Goal: Task Accomplishment & Management: Use online tool/utility

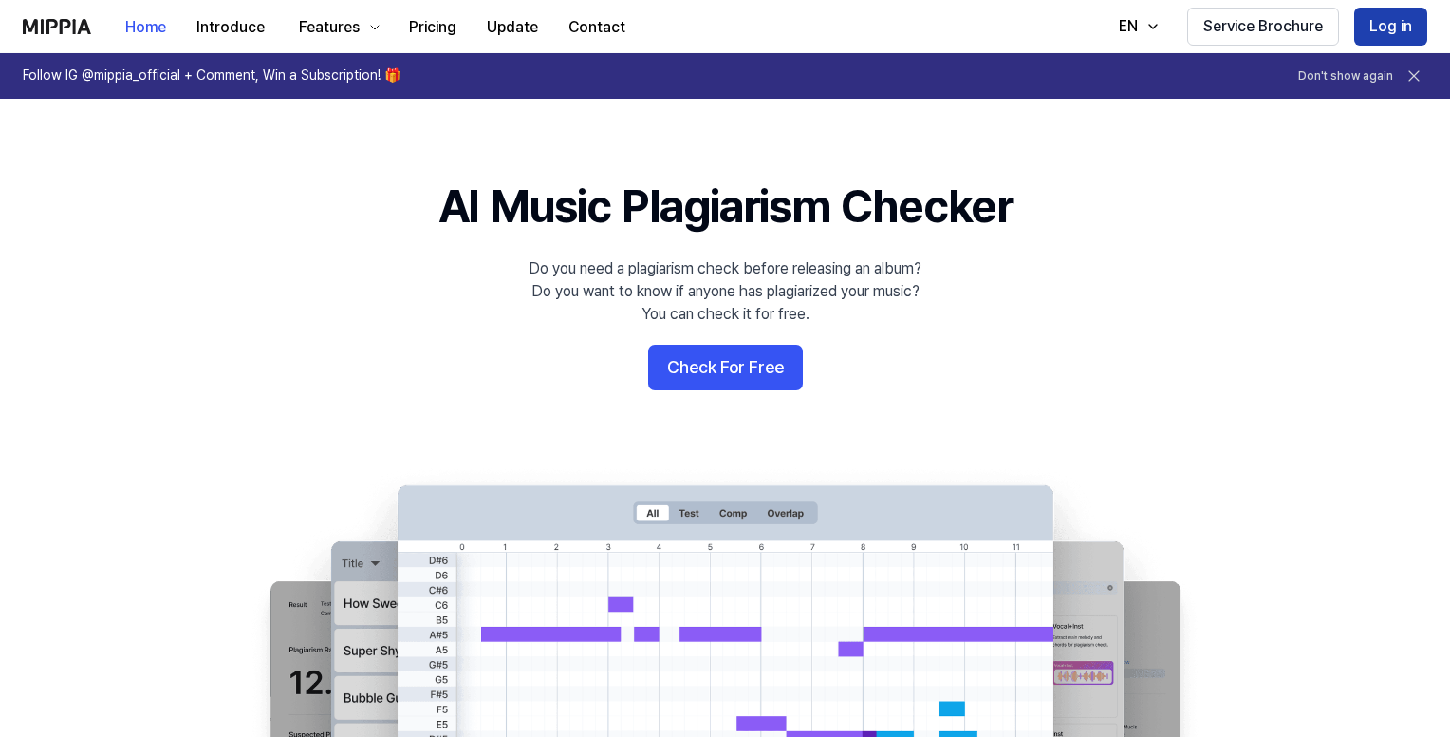
click at [929, 22] on button "Log in" at bounding box center [1391, 27] width 73 height 38
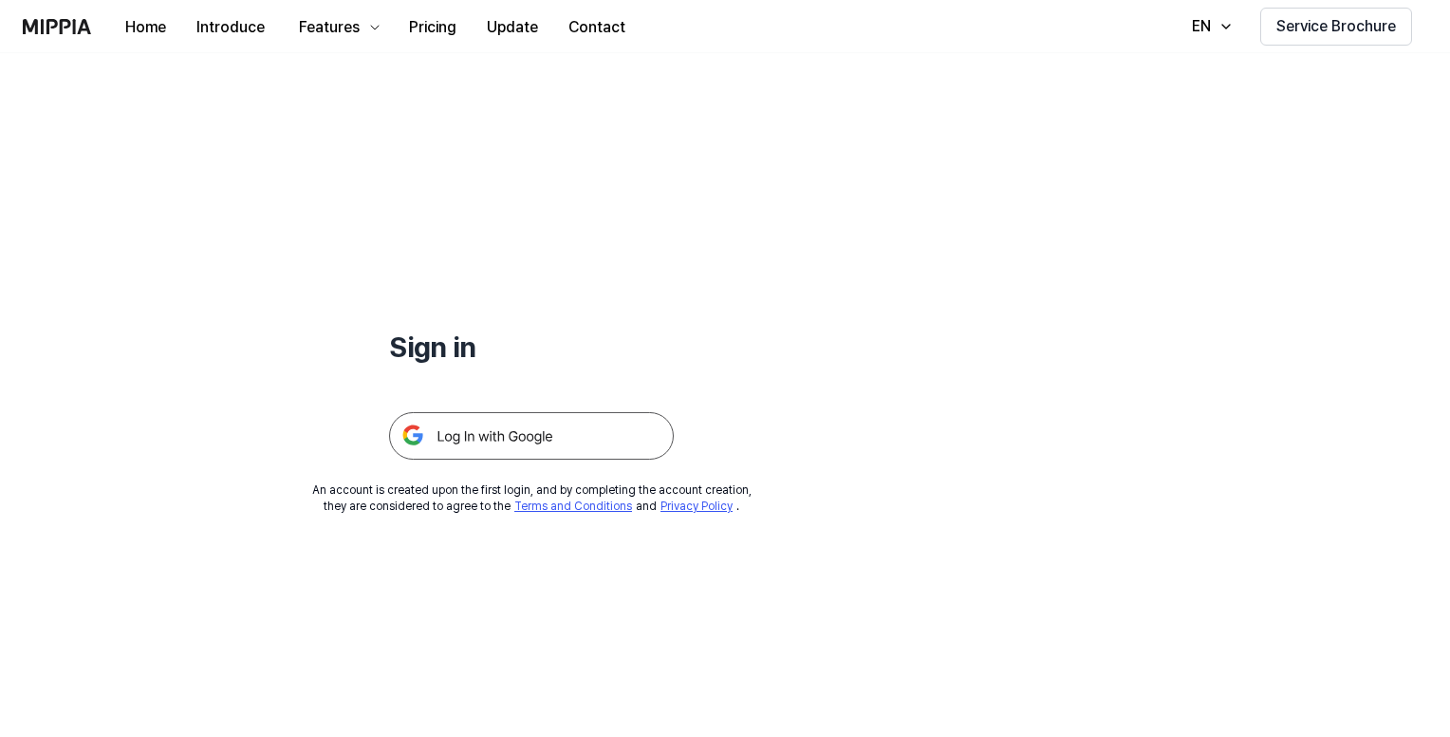
click at [558, 429] on img at bounding box center [531, 435] width 285 height 47
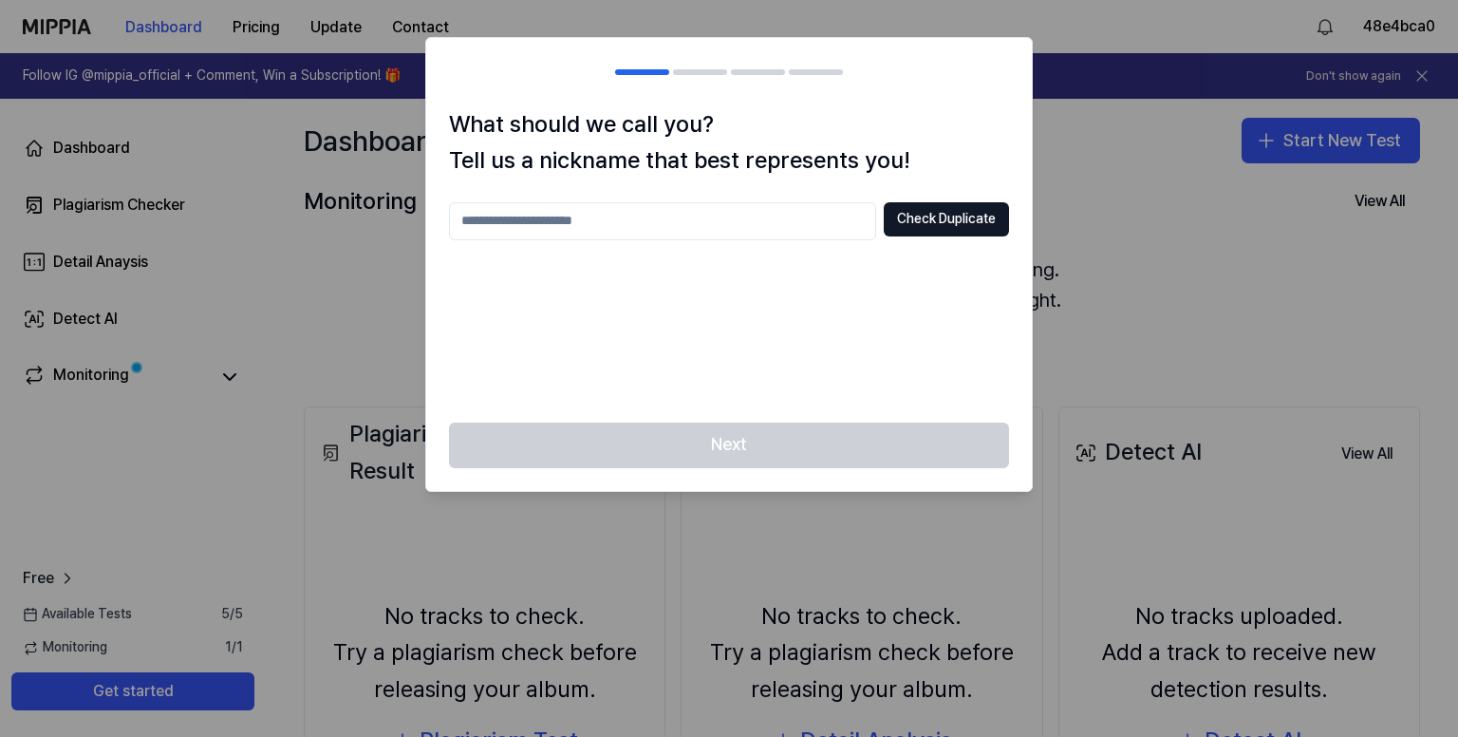
click at [765, 212] on input "text" at bounding box center [662, 221] width 427 height 38
click at [932, 228] on button "Check Duplicate" at bounding box center [946, 219] width 125 height 34
click at [606, 227] on input "***" at bounding box center [662, 221] width 427 height 38
type input "****"
click at [928, 223] on button "Check Duplicate" at bounding box center [946, 219] width 125 height 34
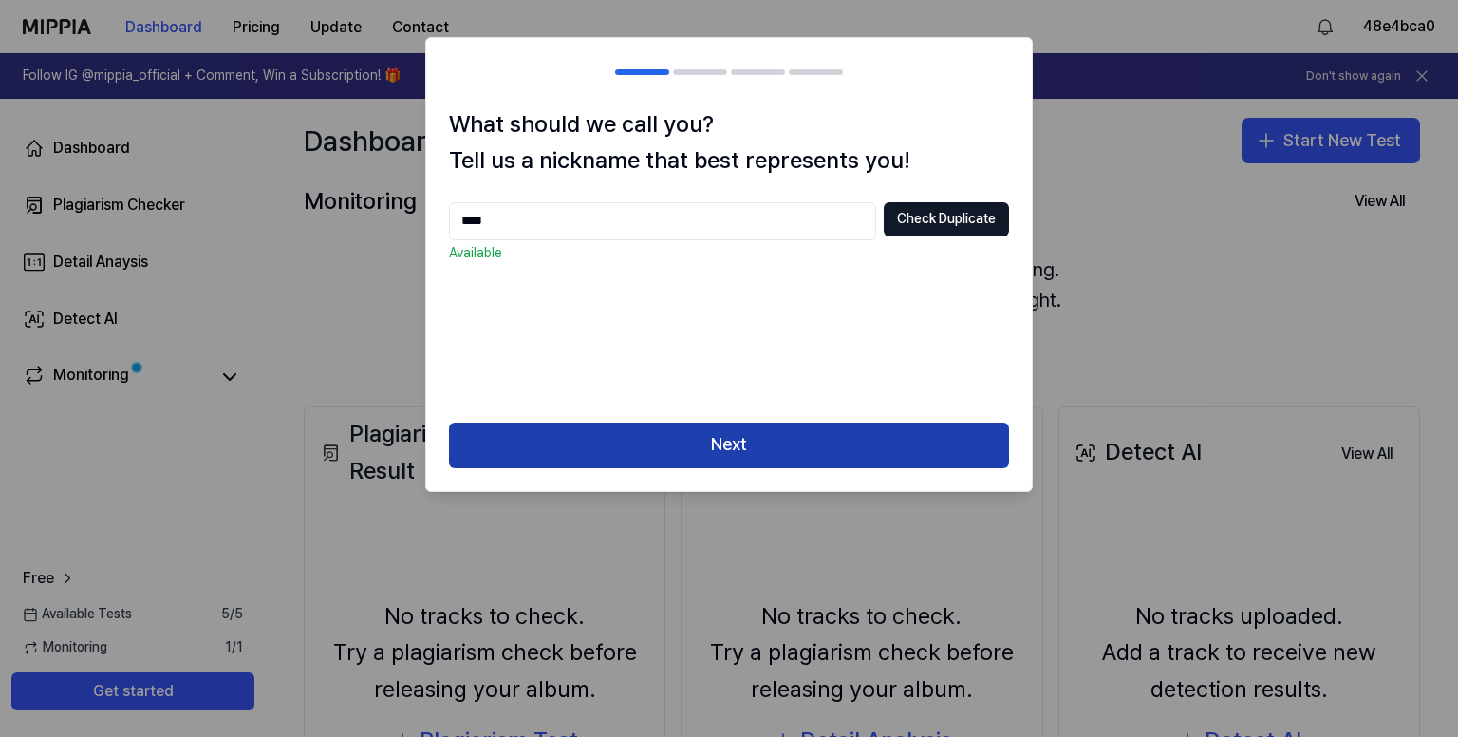
click at [706, 452] on button "Next" at bounding box center [729, 445] width 560 height 46
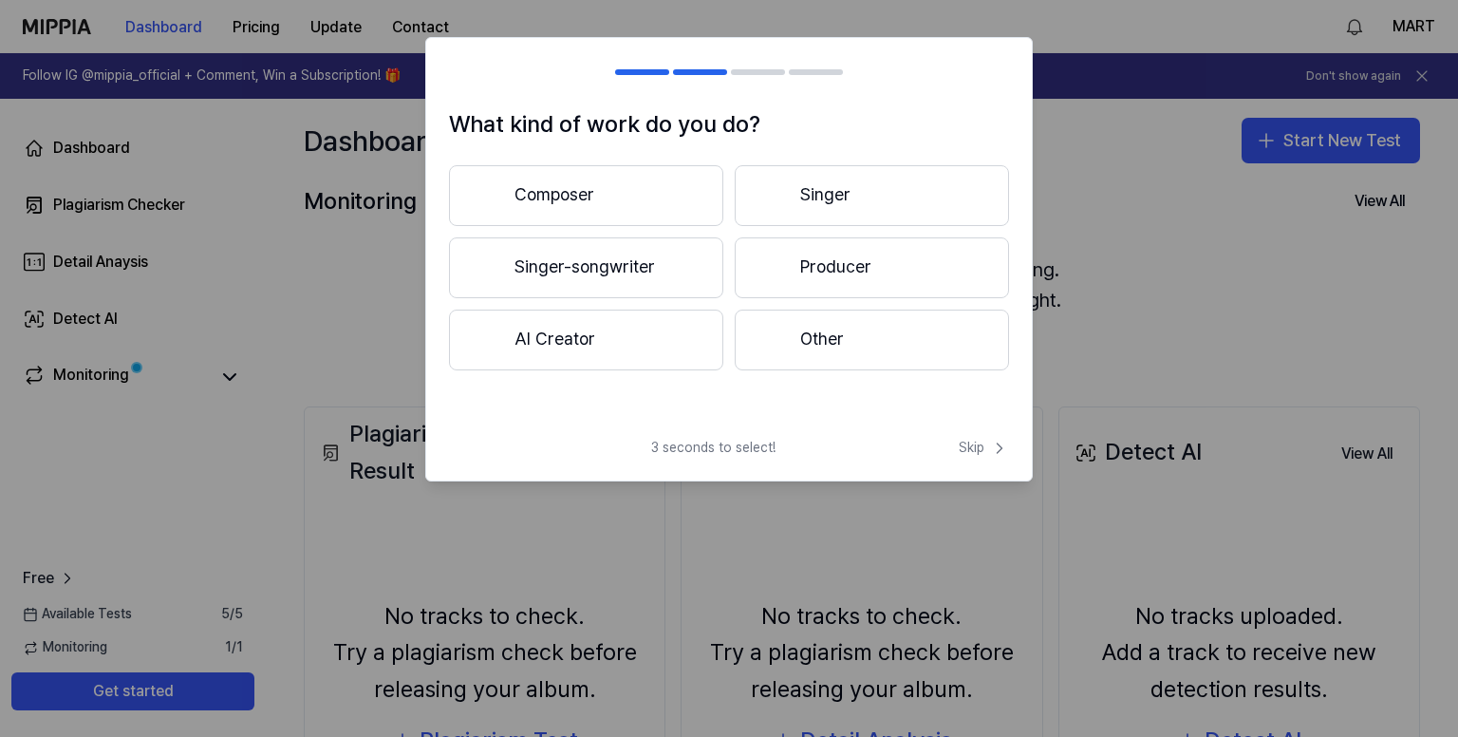
click at [963, 437] on div "What kind of work do you do? Composer Singer Singer-songwriter Producer AI Crea…" at bounding box center [729, 259] width 608 height 444
click at [987, 447] on span "Skip" at bounding box center [984, 448] width 50 height 19
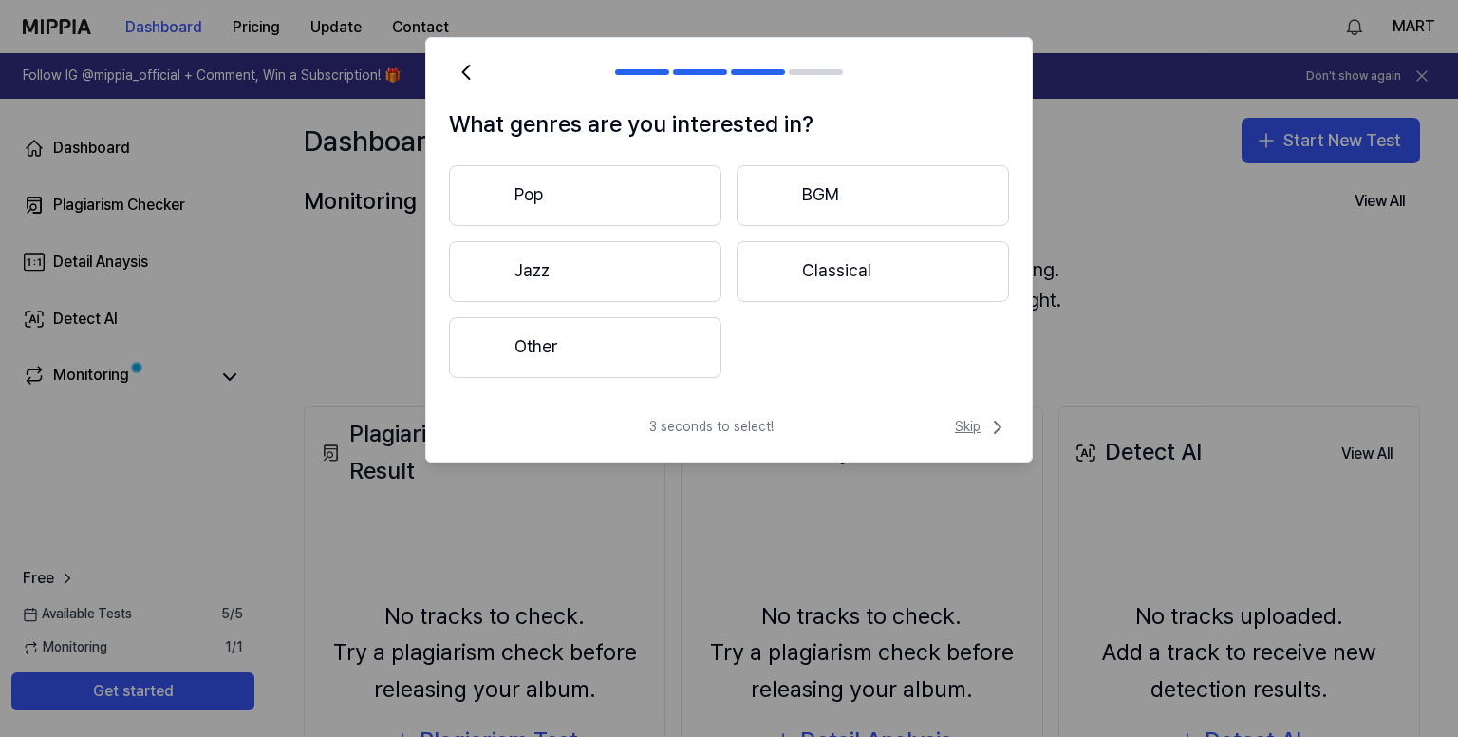
click at [977, 430] on span "Skip" at bounding box center [982, 427] width 54 height 23
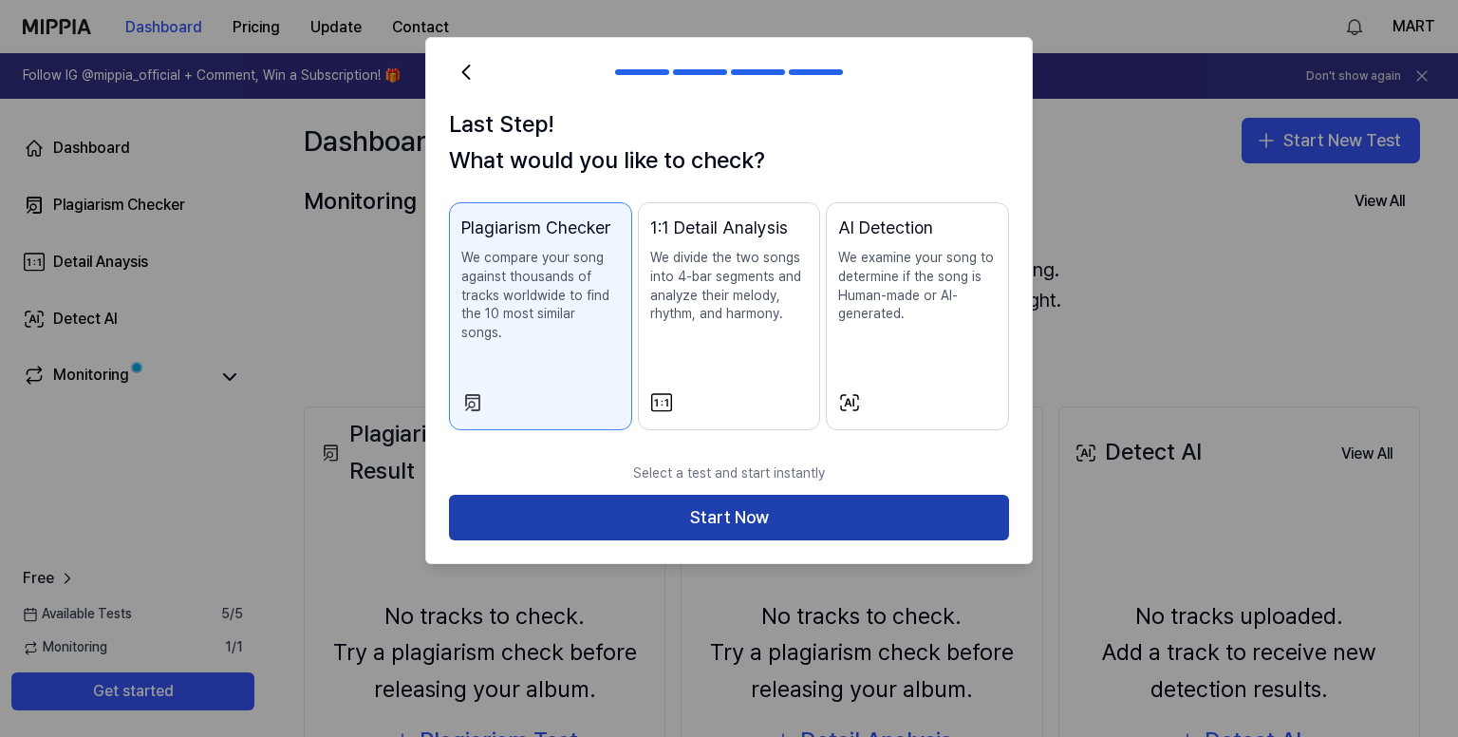
click at [904, 498] on button "Start Now" at bounding box center [729, 518] width 560 height 46
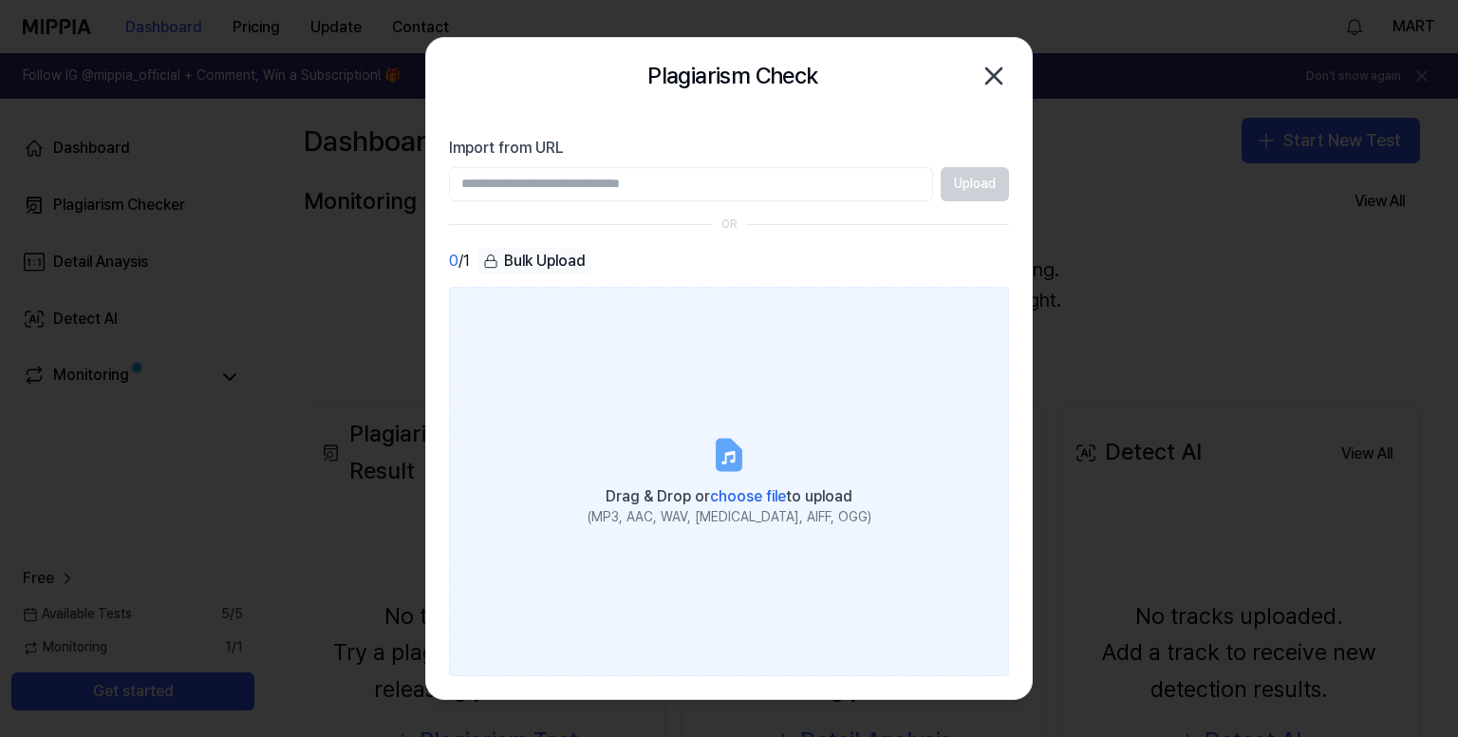
click at [707, 383] on label "Drag & Drop or choose file to upload (MP3, AAC, WAV, [MEDICAL_DATA], AIFF, OGG)" at bounding box center [729, 482] width 560 height 390
click at [0, 0] on input "Drag & Drop or choose file to upload (MP3, AAC, WAV, [MEDICAL_DATA], AIFF, OGG)" at bounding box center [0, 0] width 0 height 0
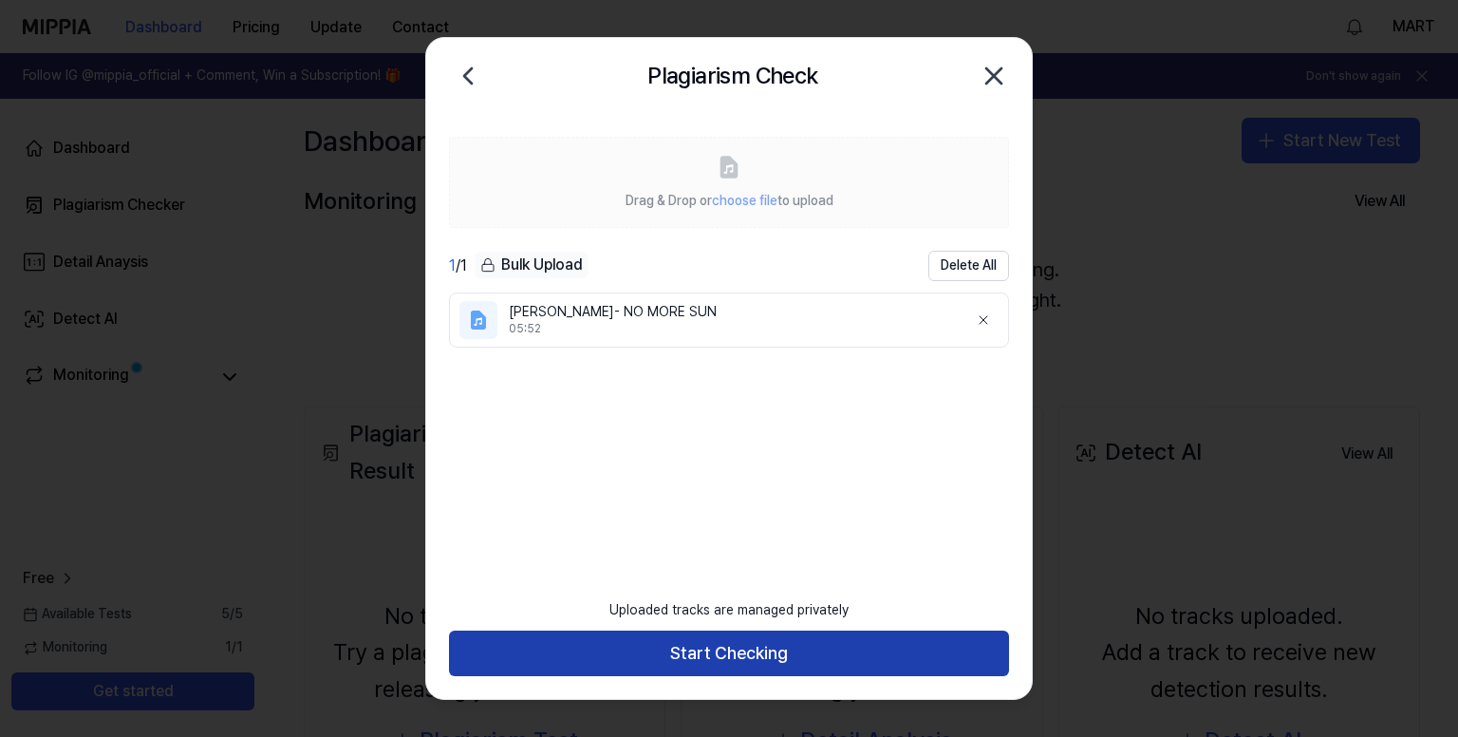
click at [705, 646] on button "Start Checking" at bounding box center [729, 653] width 560 height 46
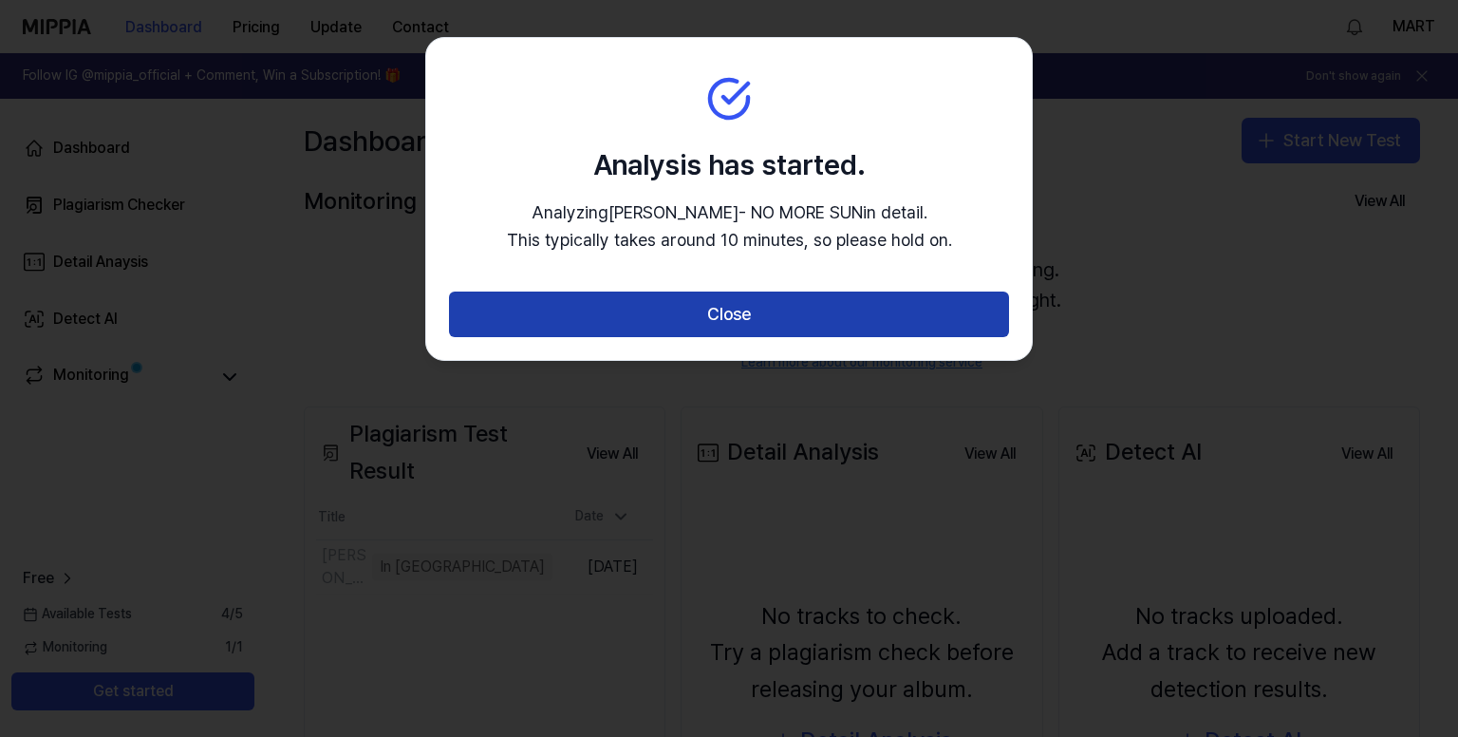
click at [801, 303] on button "Close" at bounding box center [729, 314] width 560 height 46
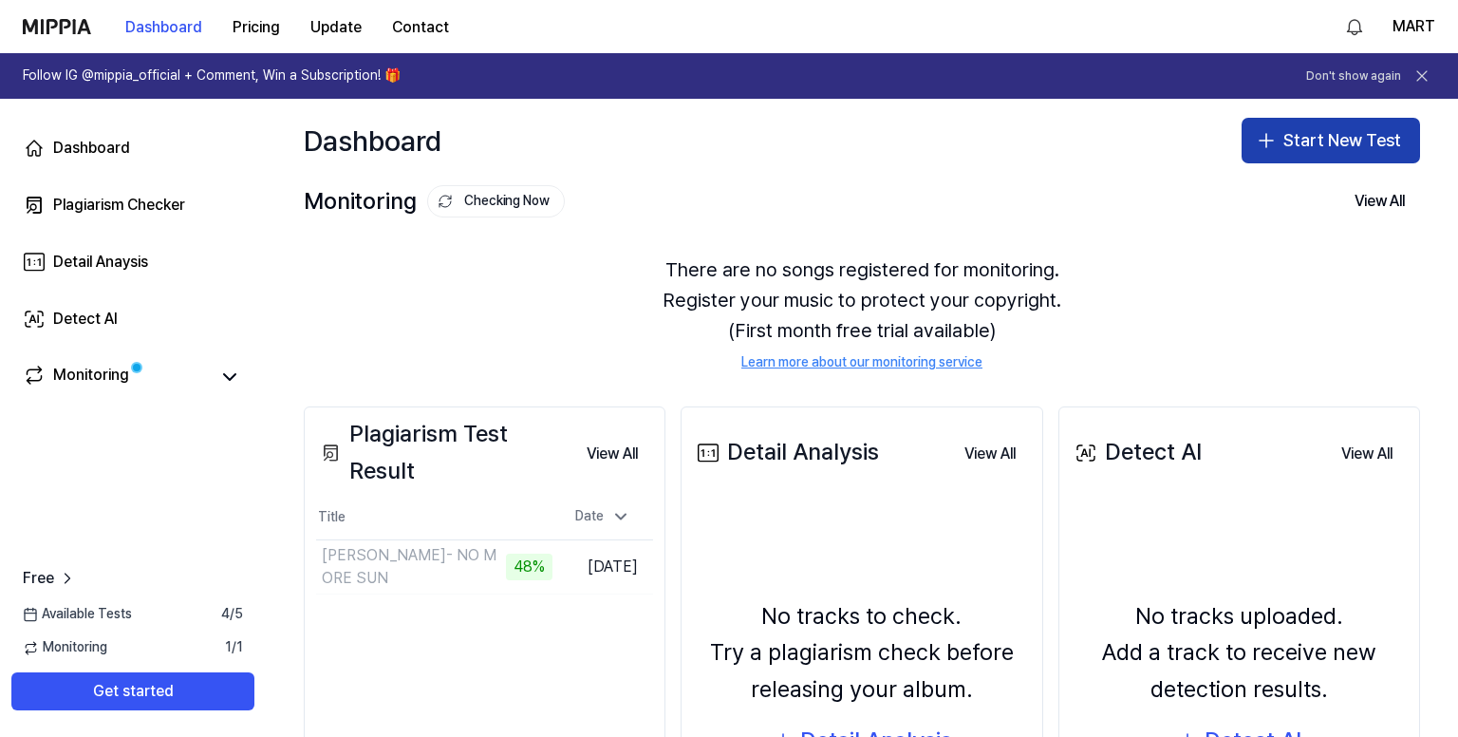
click at [1328, 145] on button "Start New Test" at bounding box center [1331, 141] width 178 height 46
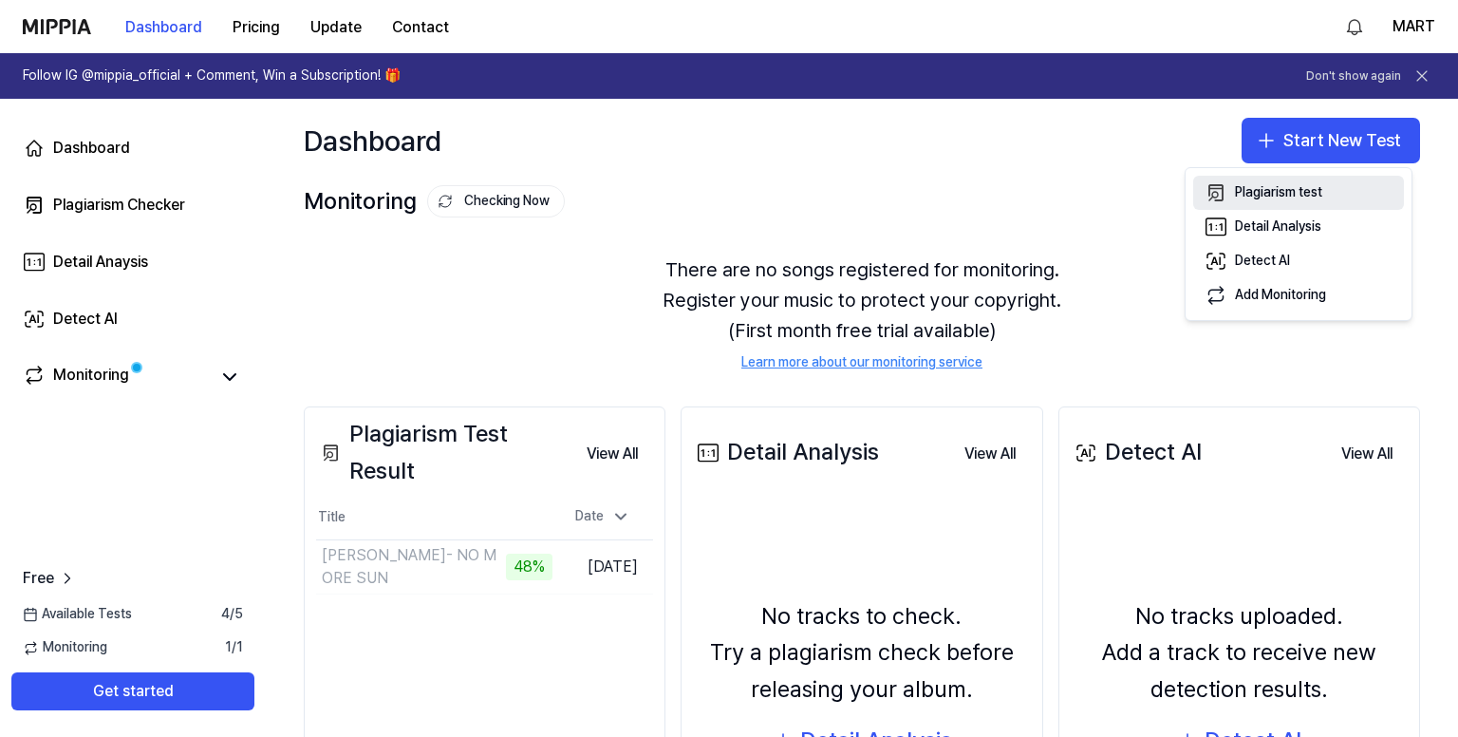
click at [1237, 181] on button "Plagiarism test" at bounding box center [1298, 193] width 211 height 34
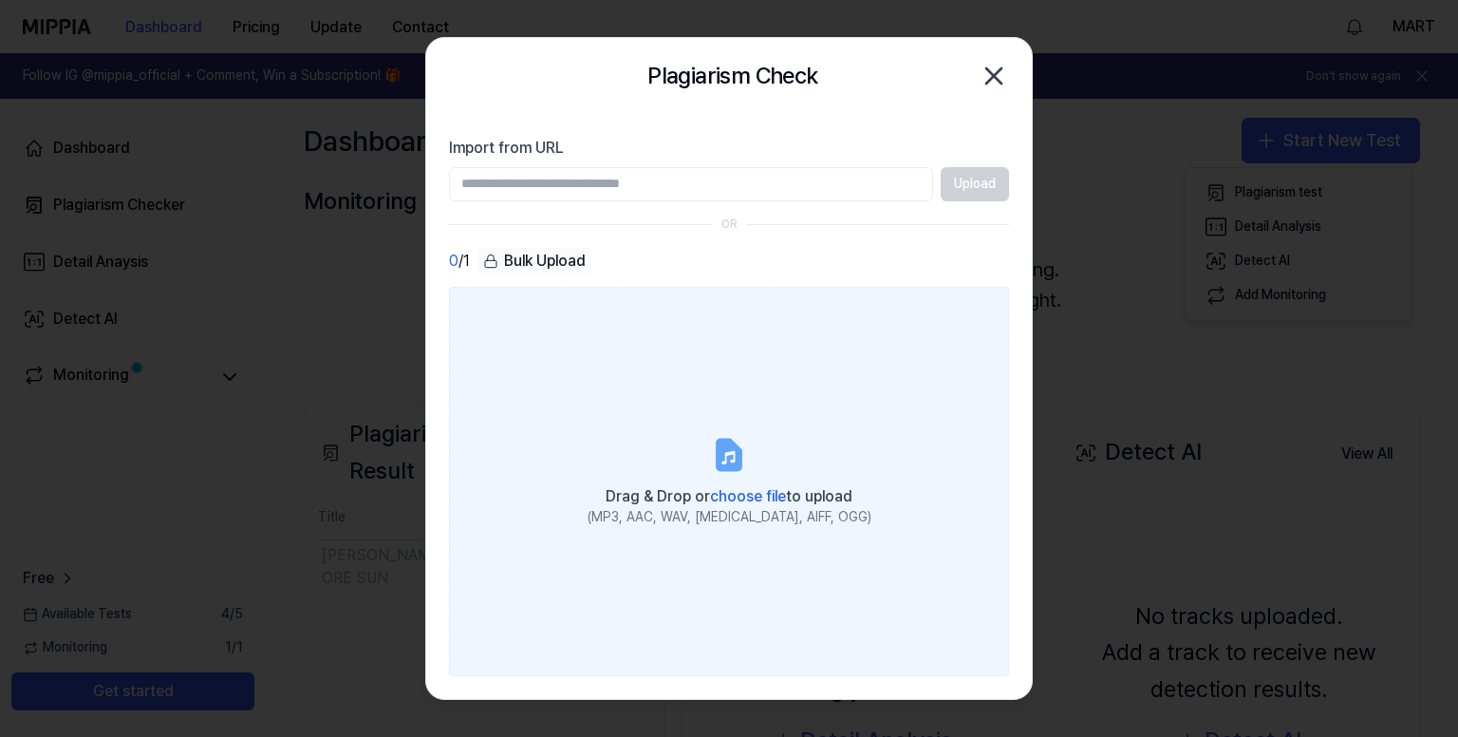
click at [695, 404] on label "Drag & Drop or choose file to upload (MP3, AAC, WAV, [MEDICAL_DATA], AIFF, OGG)" at bounding box center [729, 482] width 560 height 390
click at [0, 0] on input "Drag & Drop or choose file to upload (MP3, AAC, WAV, [MEDICAL_DATA], AIFF, OGG)" at bounding box center [0, 0] width 0 height 0
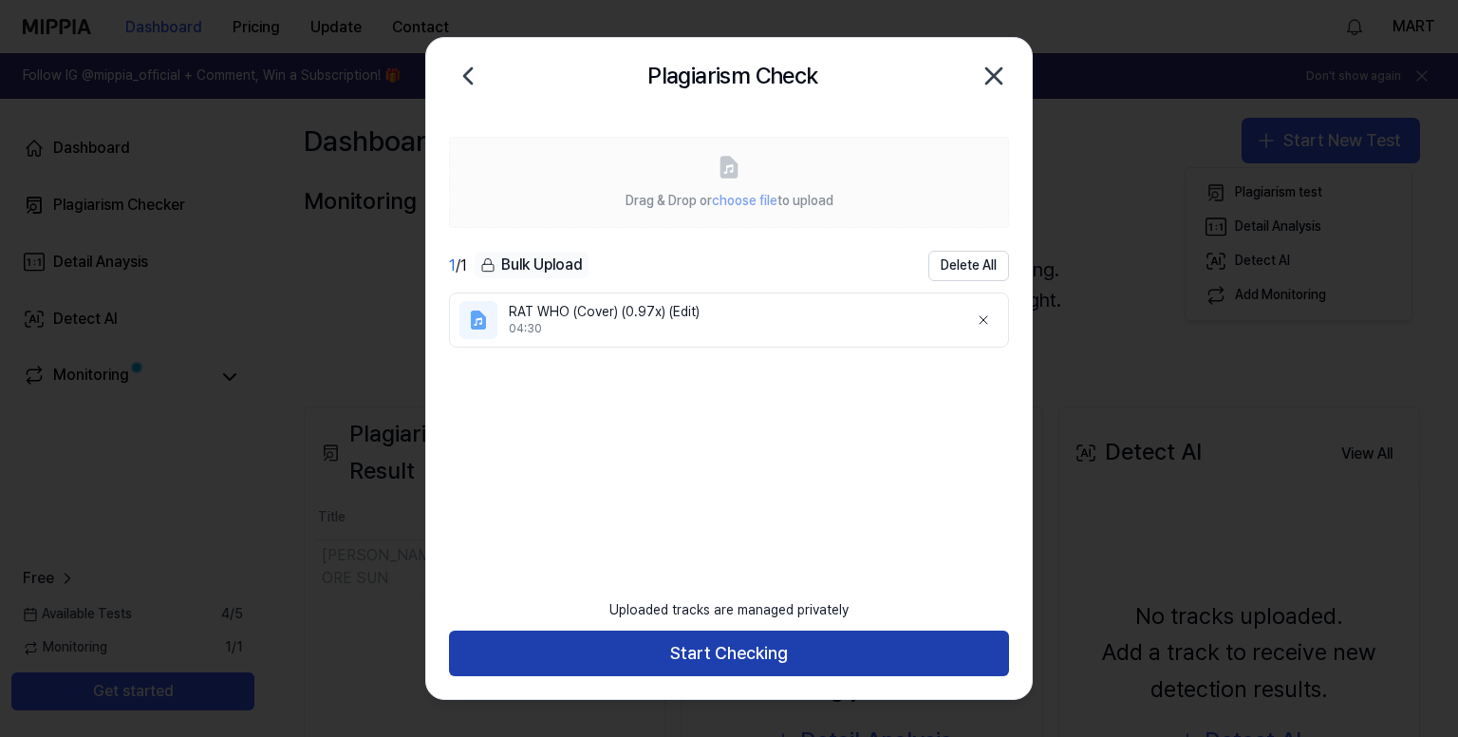
click at [722, 653] on button "Start Checking" at bounding box center [729, 653] width 560 height 46
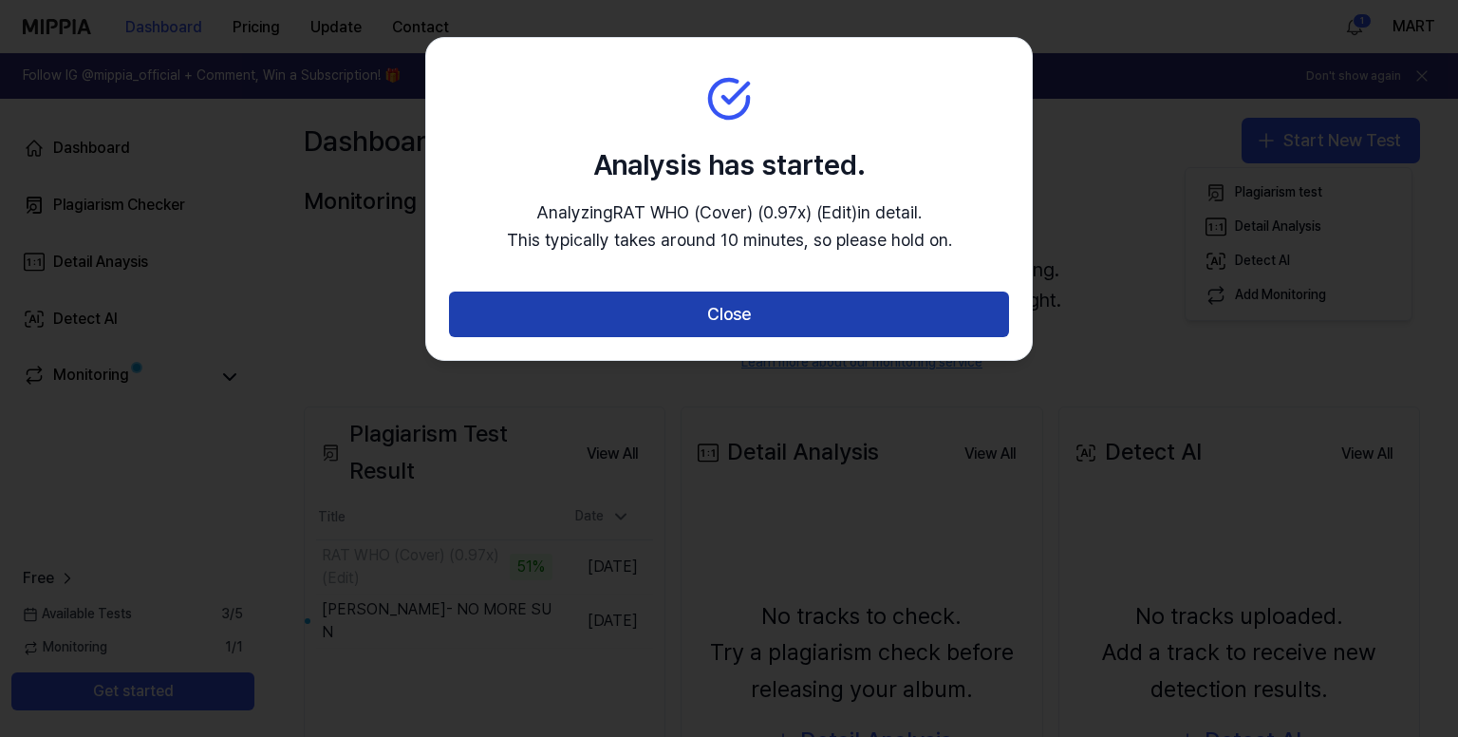
click at [748, 322] on button "Close" at bounding box center [729, 314] width 560 height 46
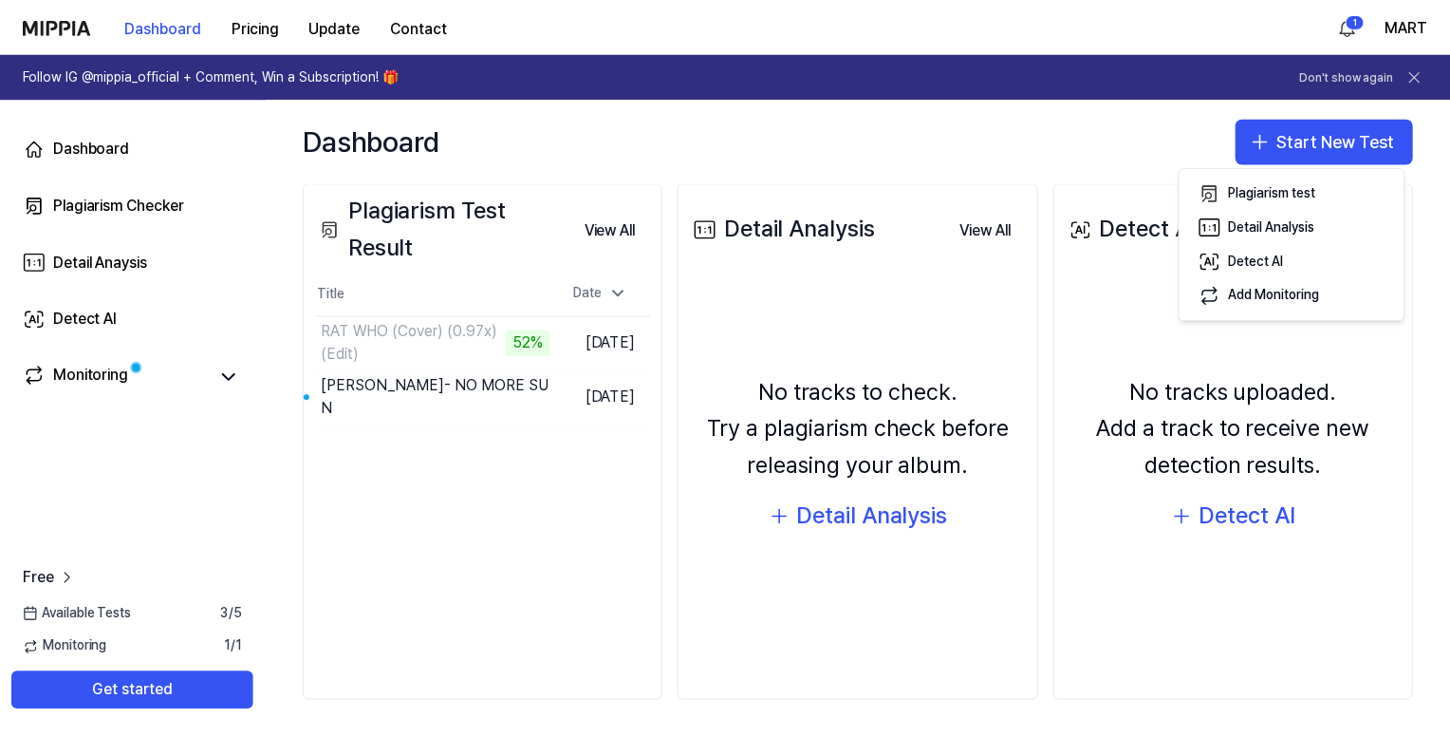
scroll to position [225, 0]
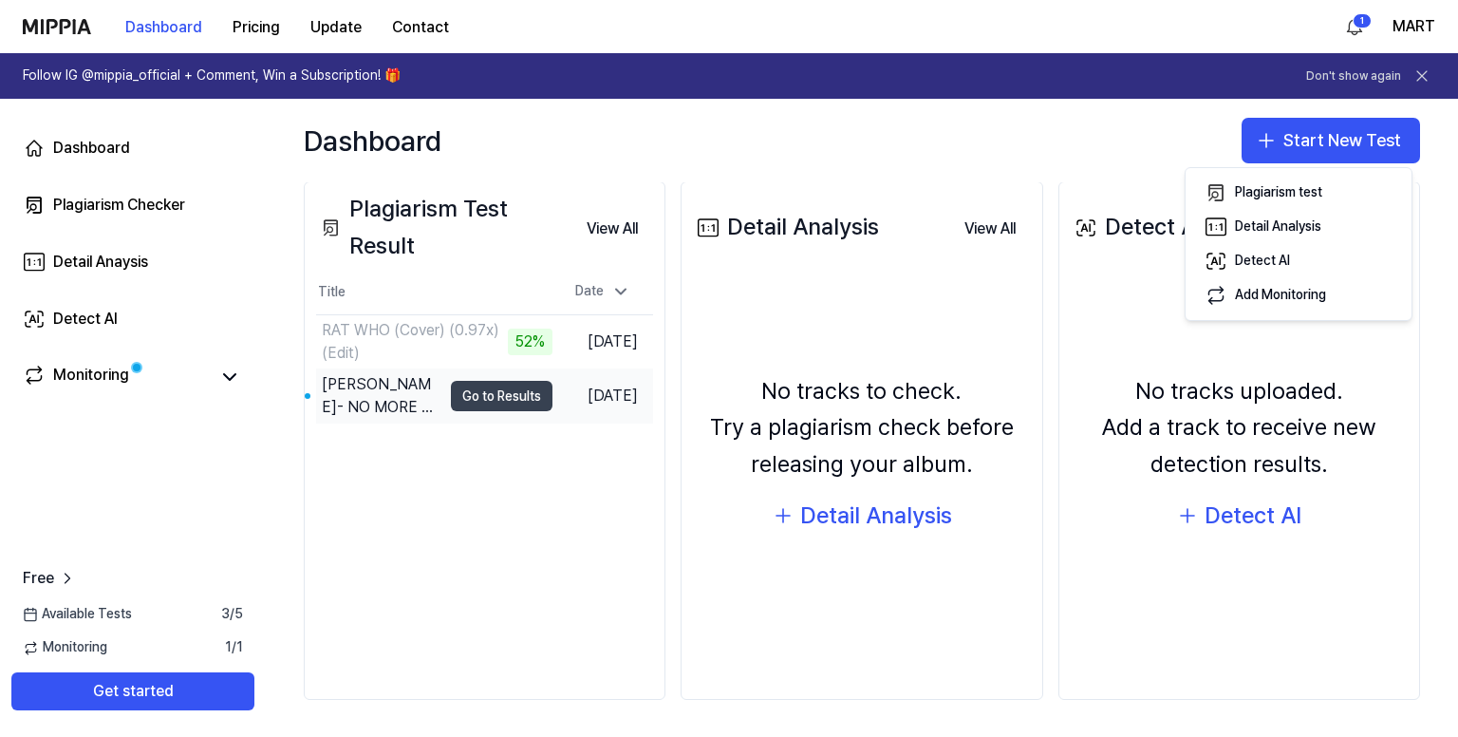
click at [507, 403] on button "Go to Results" at bounding box center [502, 396] width 102 height 30
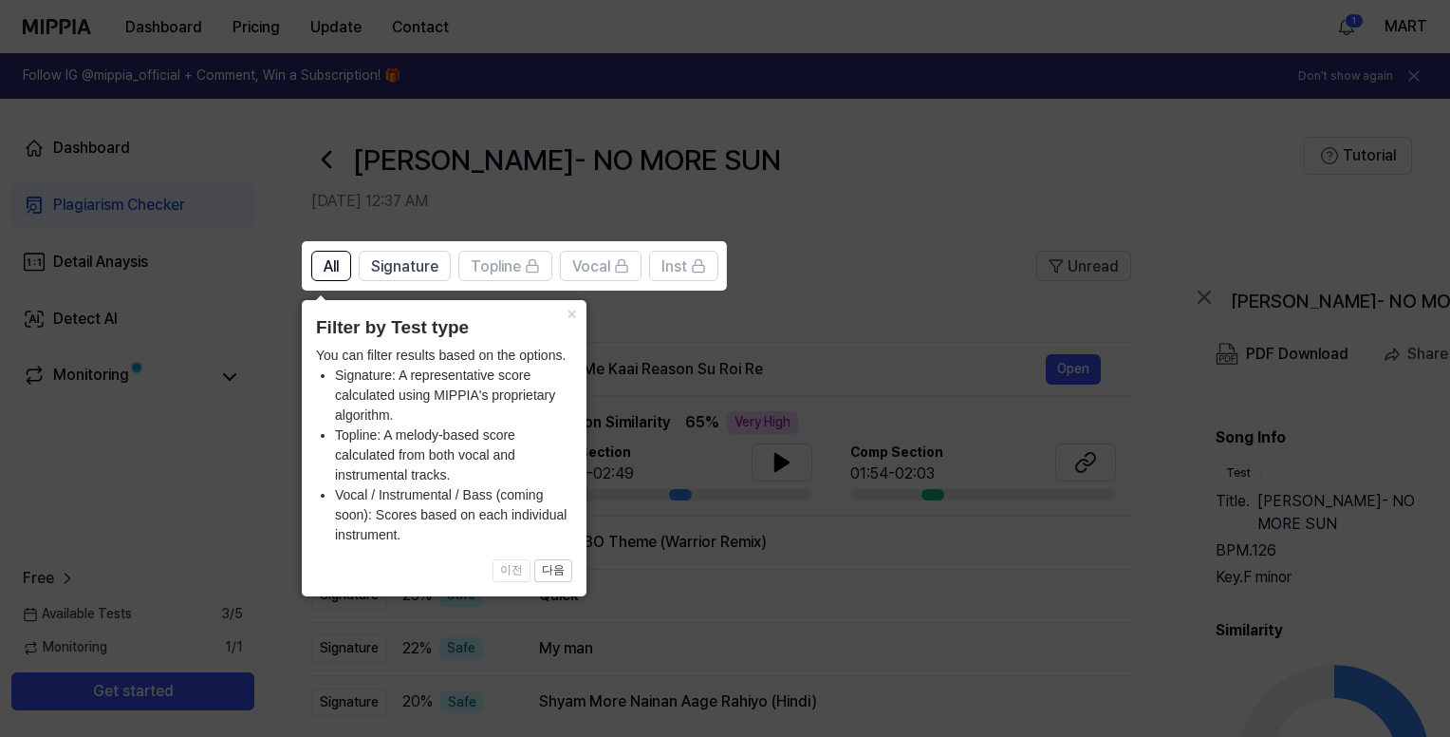
click at [943, 321] on icon at bounding box center [729, 368] width 1458 height 737
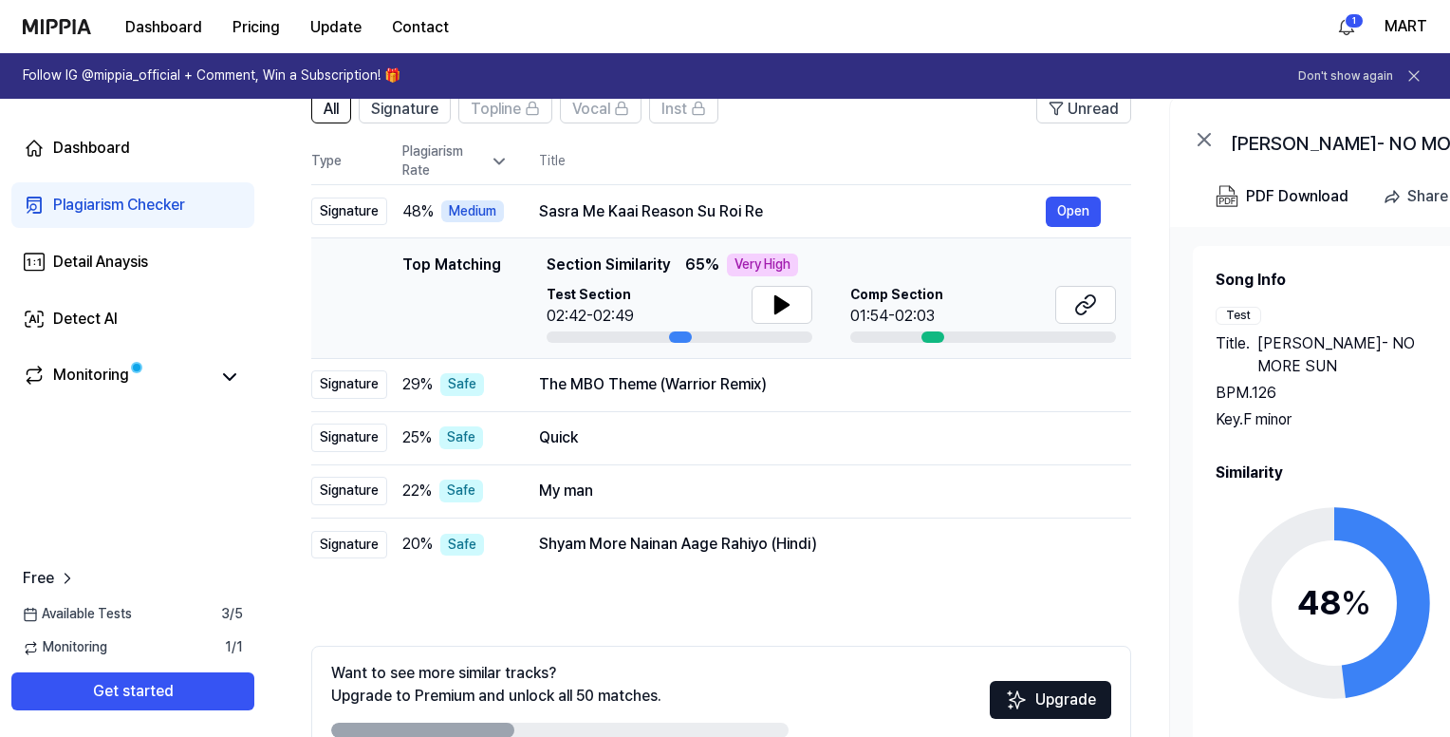
scroll to position [76, 0]
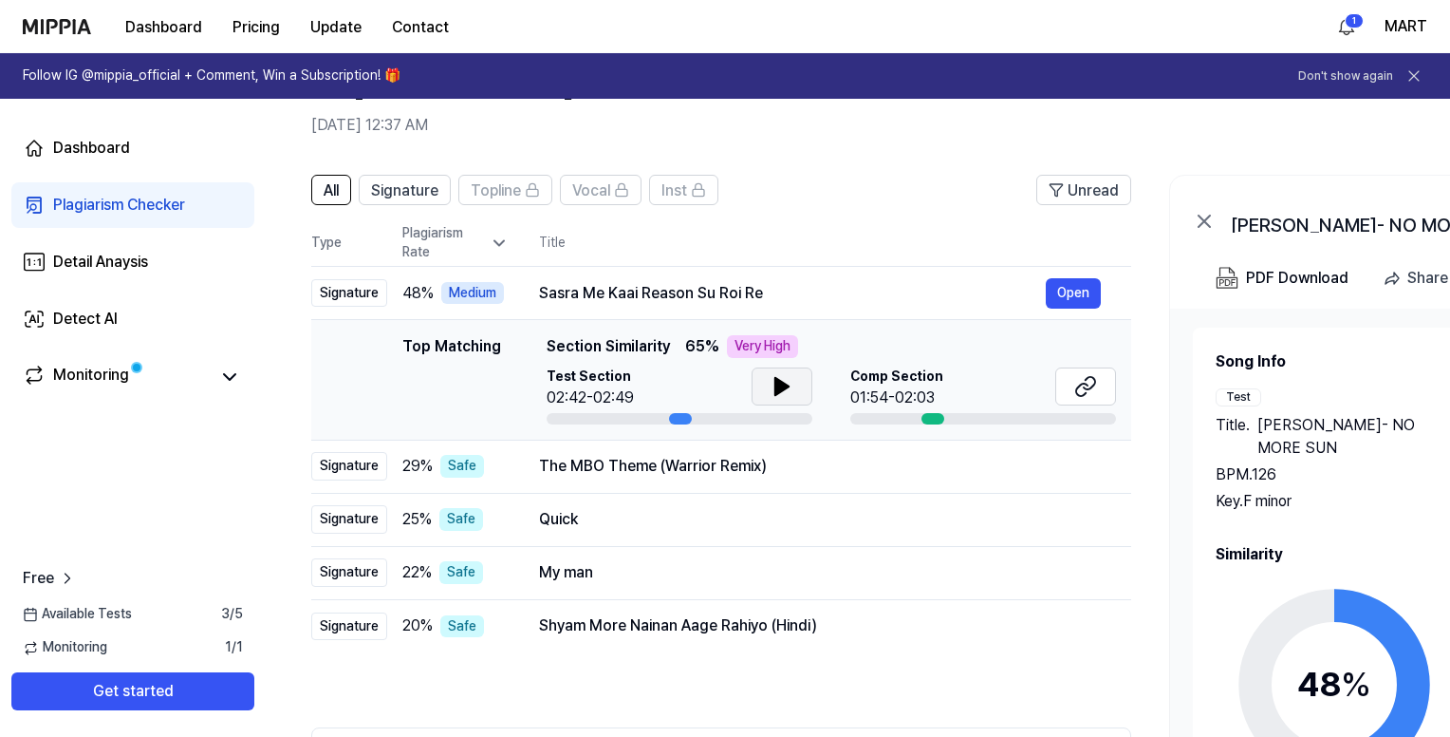
click at [781, 381] on icon at bounding box center [782, 386] width 23 height 23
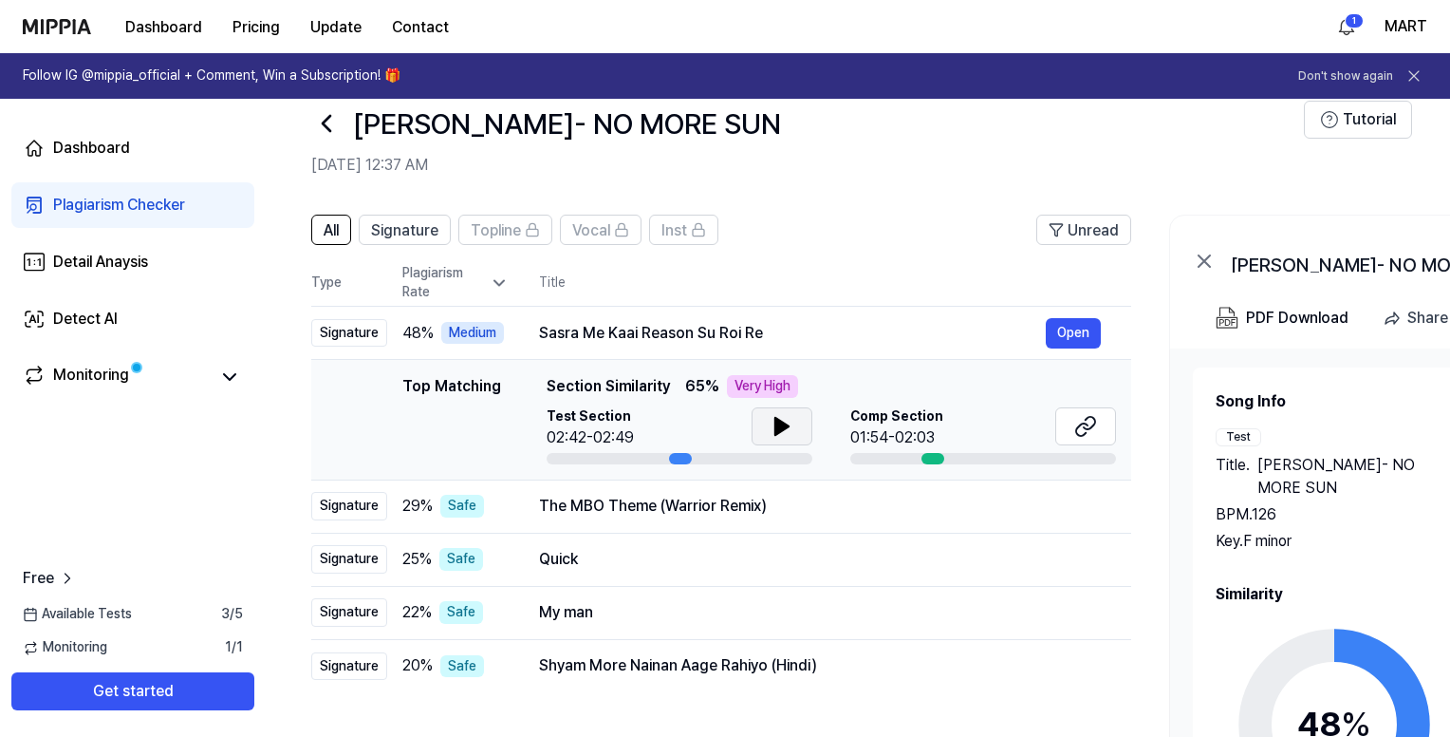
scroll to position [95, 0]
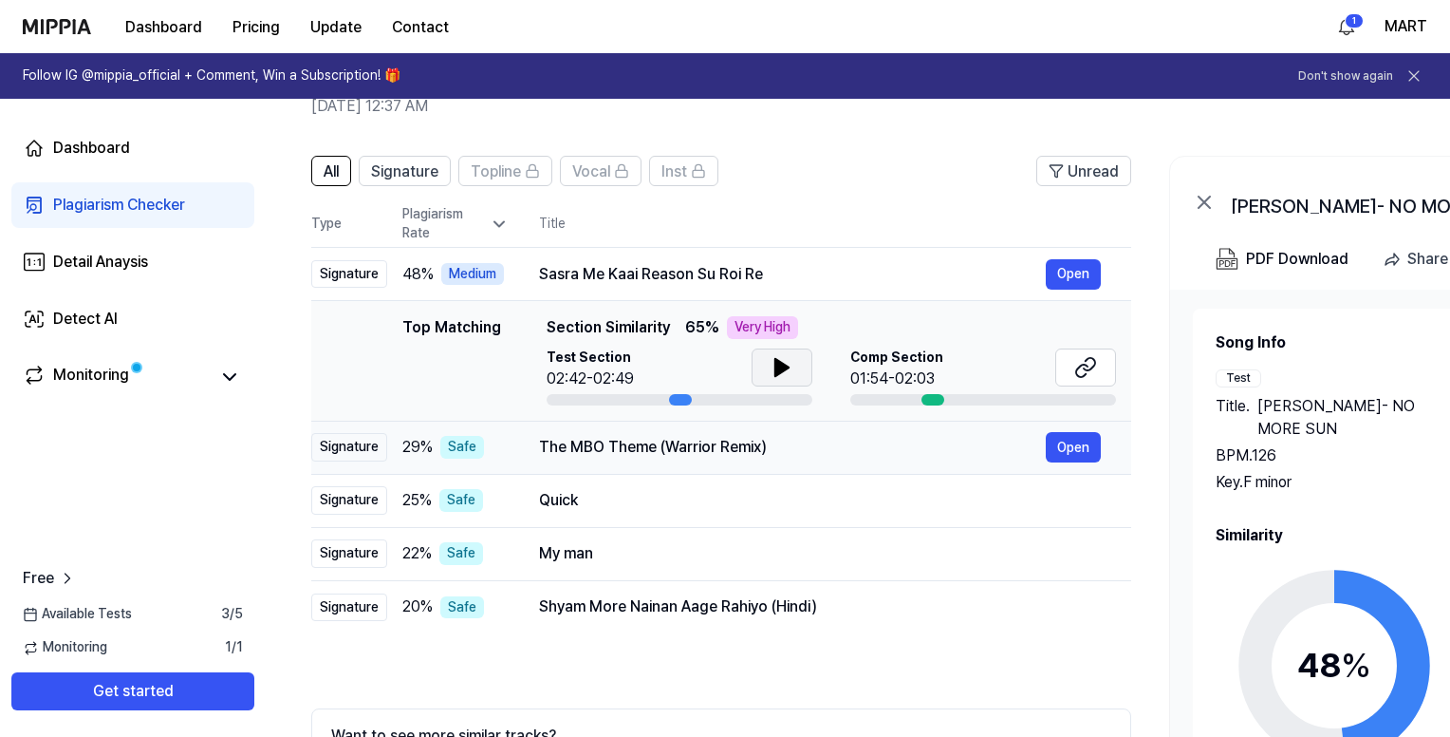
click at [866, 457] on div "The MBO Theme (Warrior Remix)" at bounding box center [792, 447] width 507 height 23
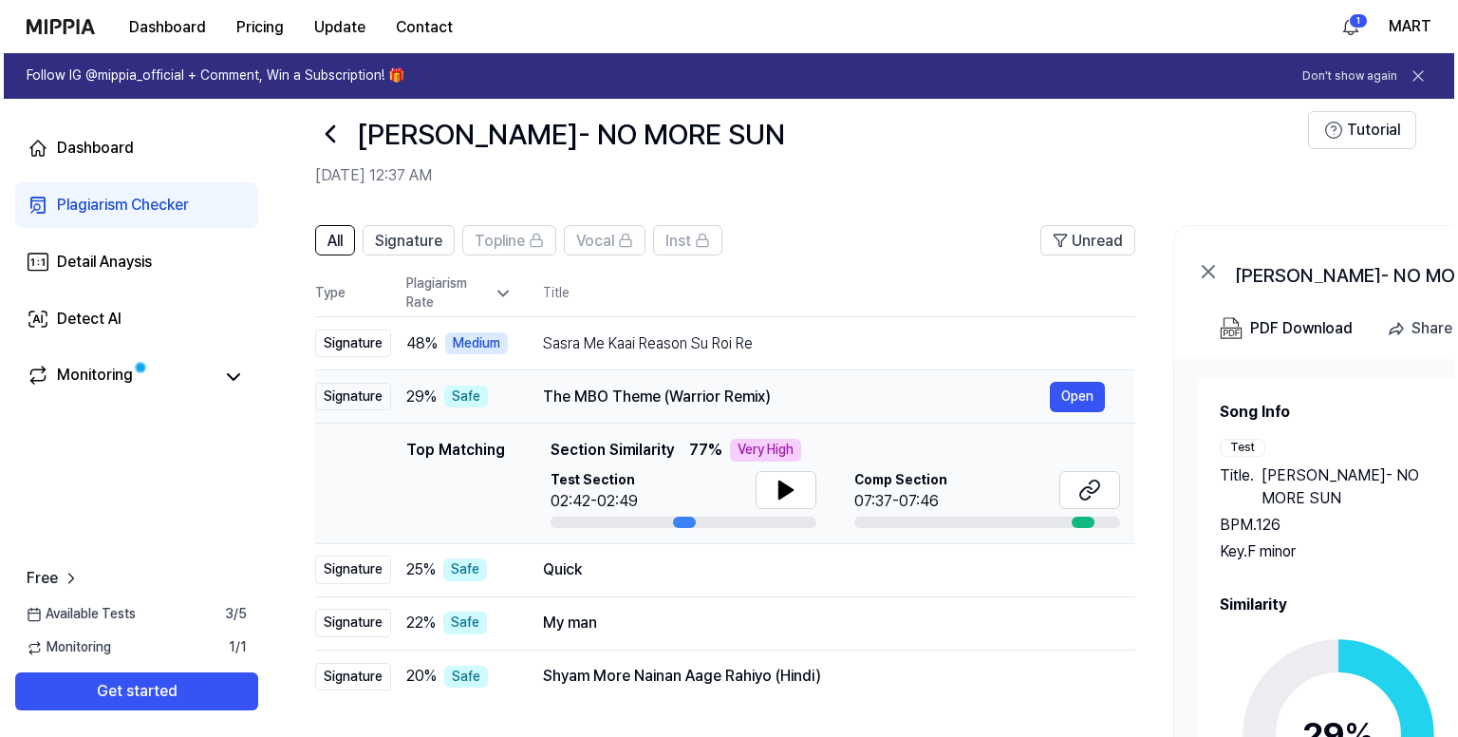
scroll to position [0, 0]
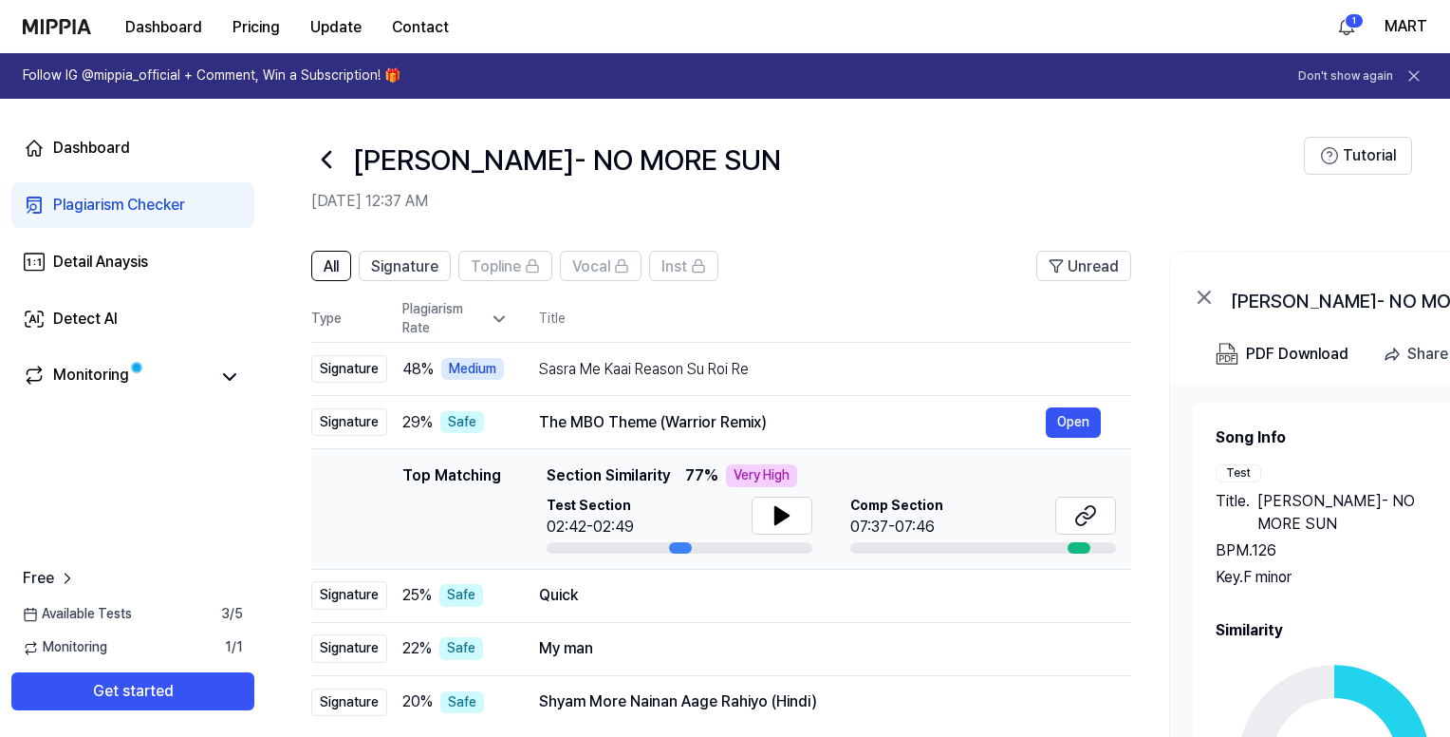
click at [325, 153] on icon at bounding box center [326, 159] width 30 height 30
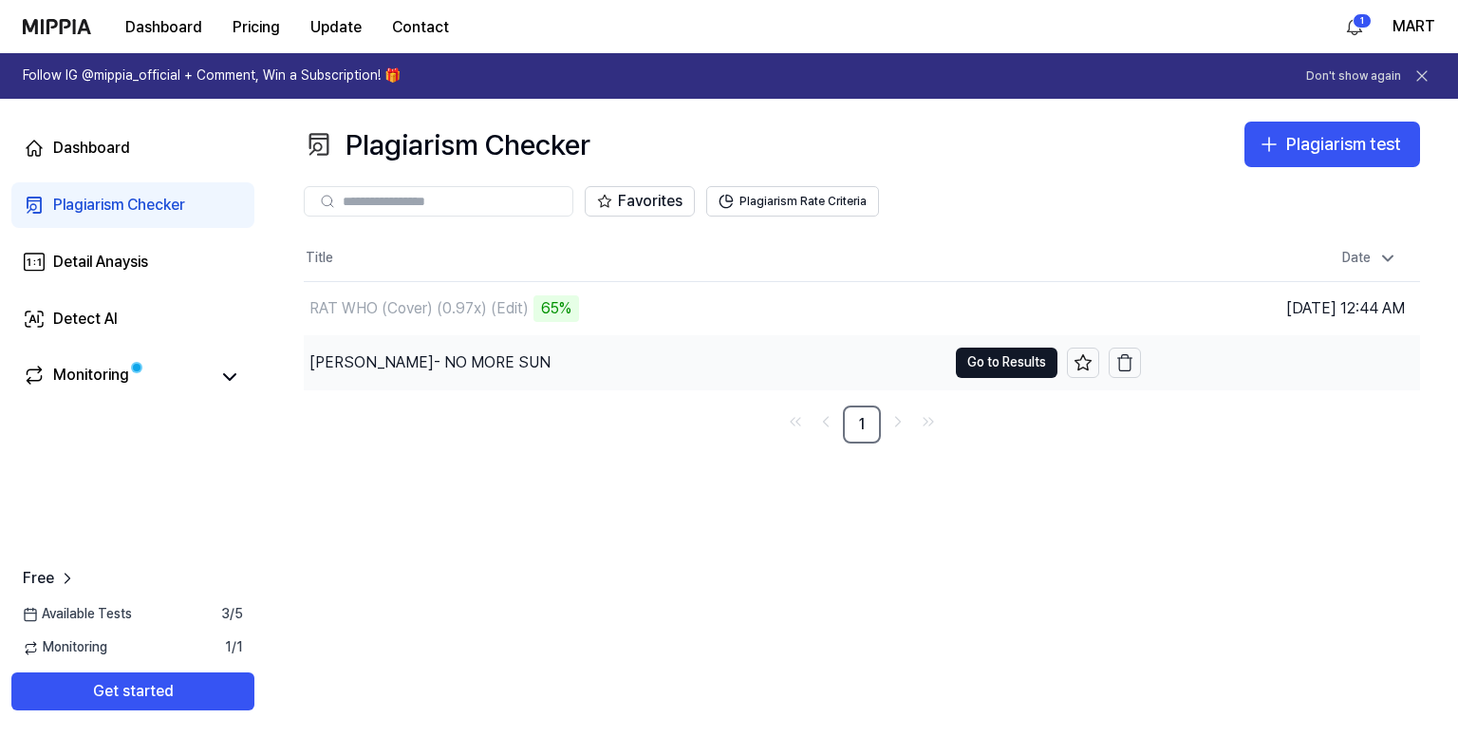
click at [690, 346] on div "[PERSON_NAME]- NO MORE SUN" at bounding box center [625, 362] width 643 height 53
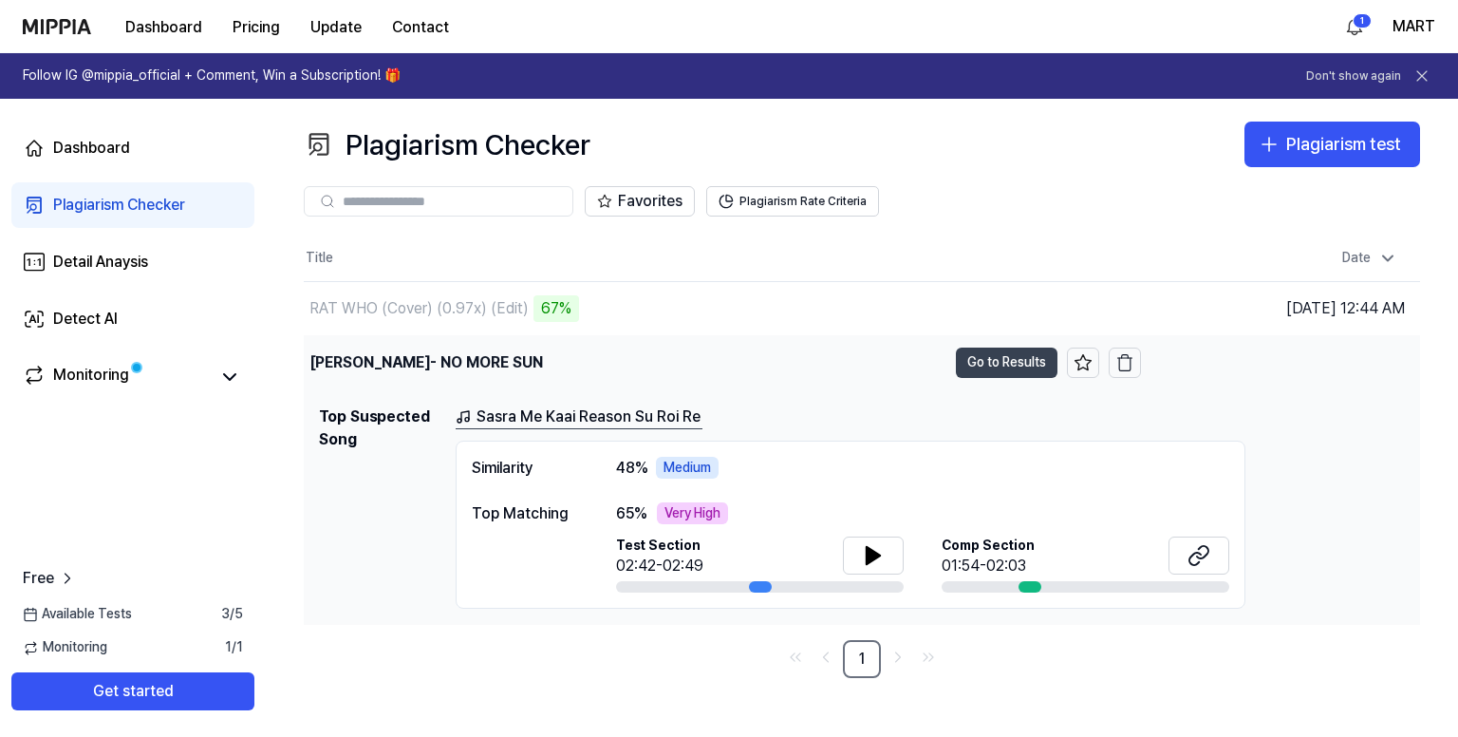
click at [999, 363] on button "Go to Results" at bounding box center [1007, 362] width 102 height 30
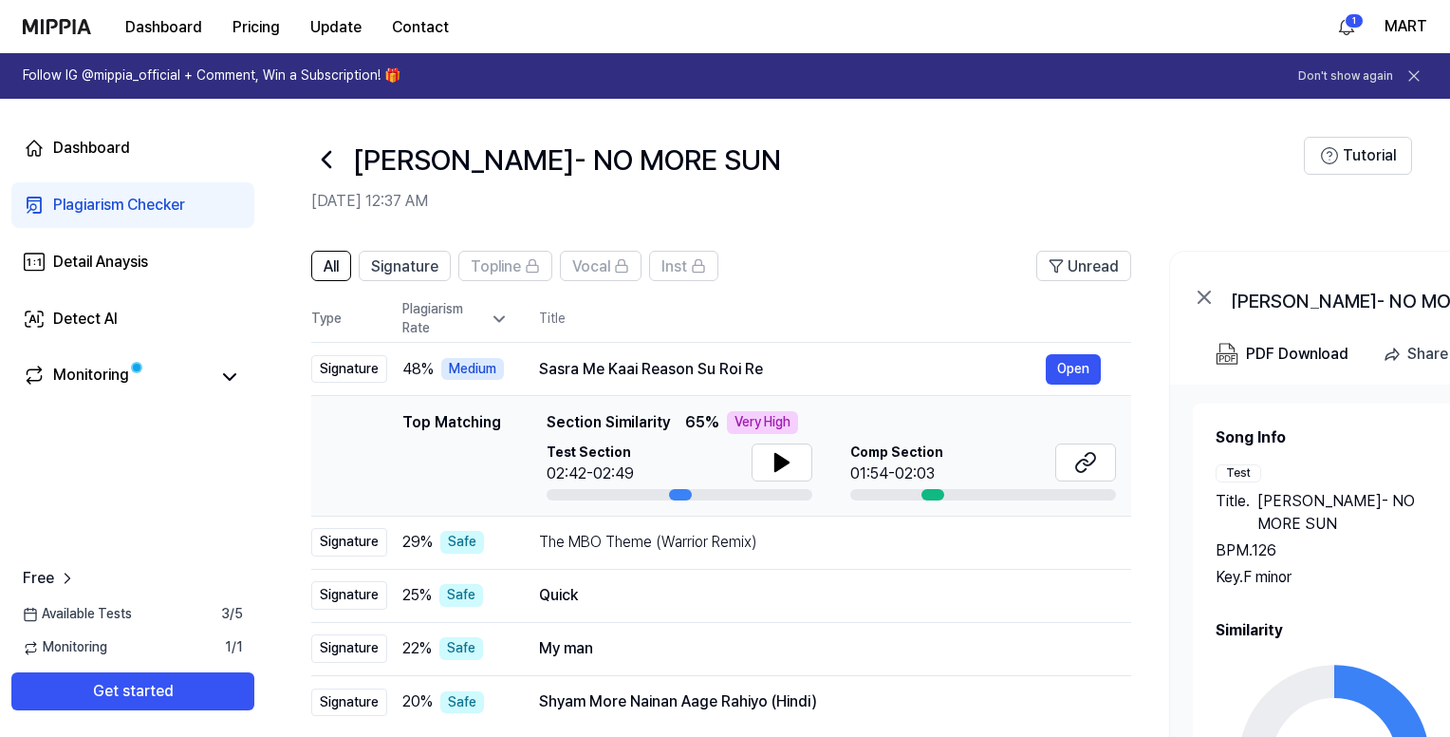
click at [1341, 426] on h2 "Song Info" at bounding box center [1475, 437] width 519 height 23
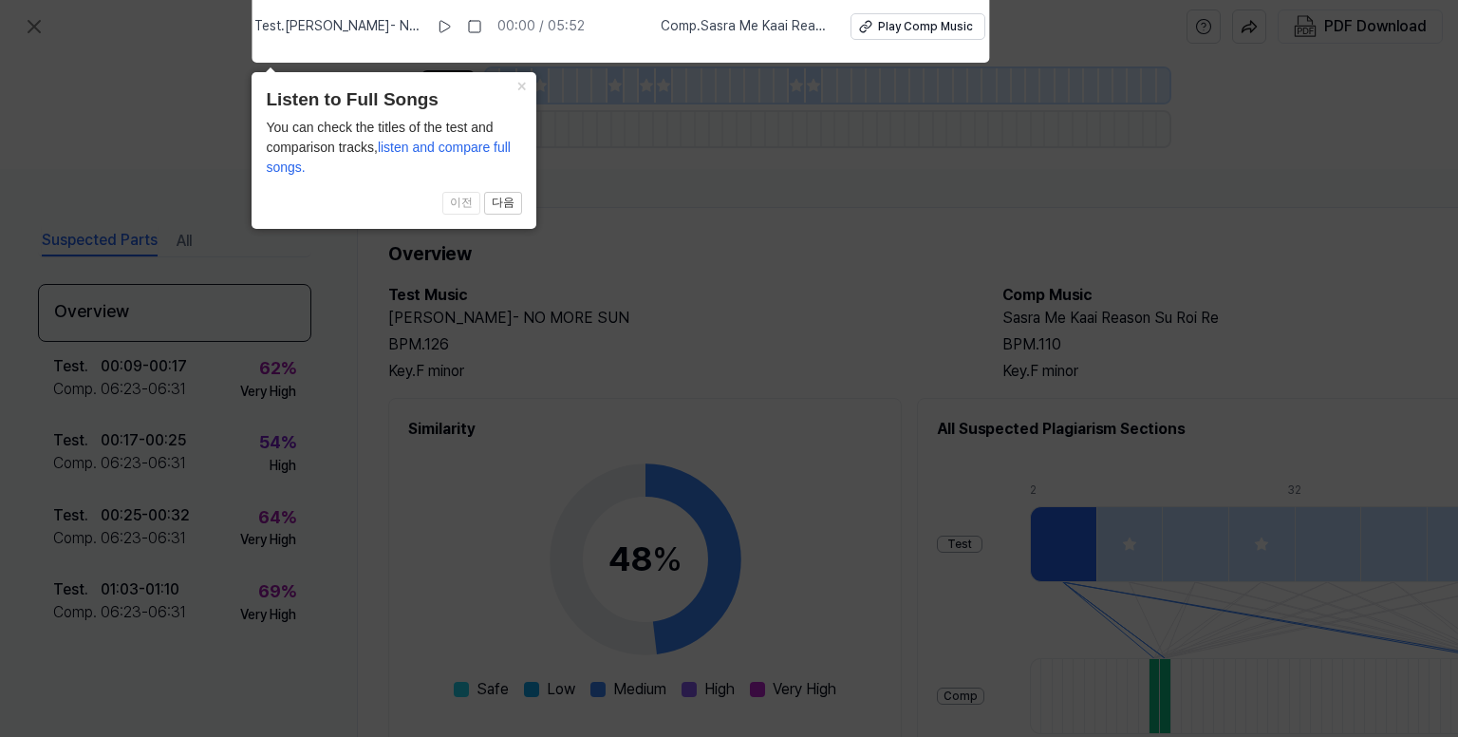
click at [801, 297] on icon at bounding box center [729, 364] width 1458 height 746
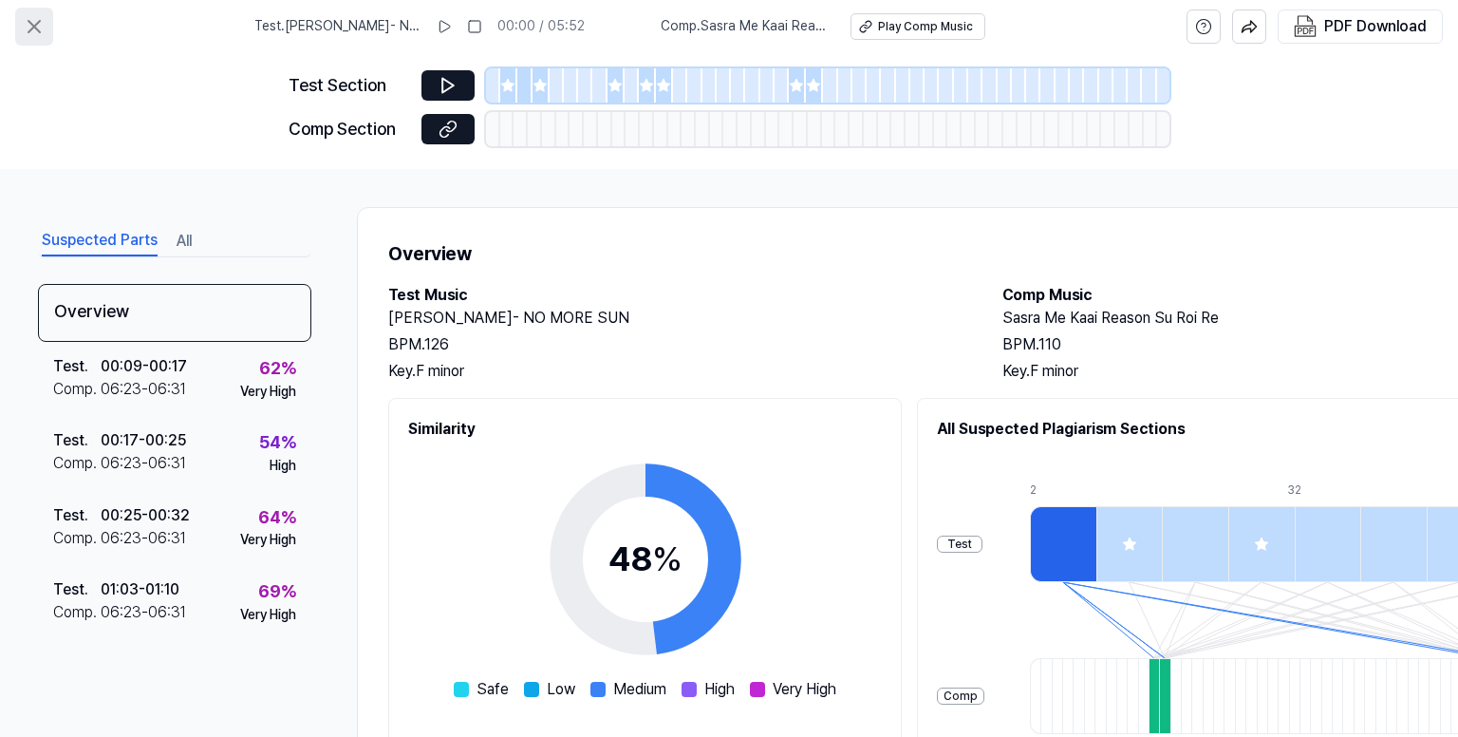
click at [29, 22] on icon at bounding box center [33, 26] width 11 height 11
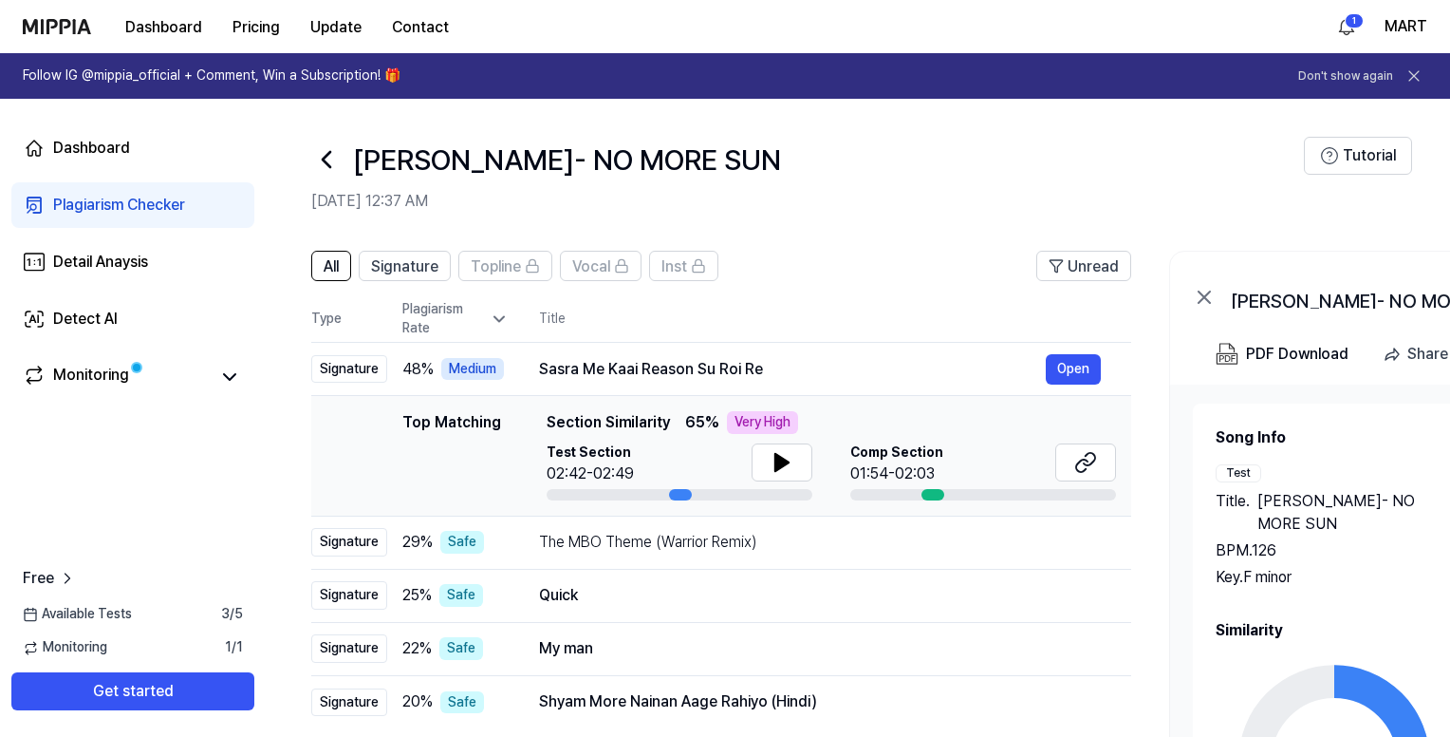
click at [329, 157] on icon at bounding box center [326, 159] width 30 height 30
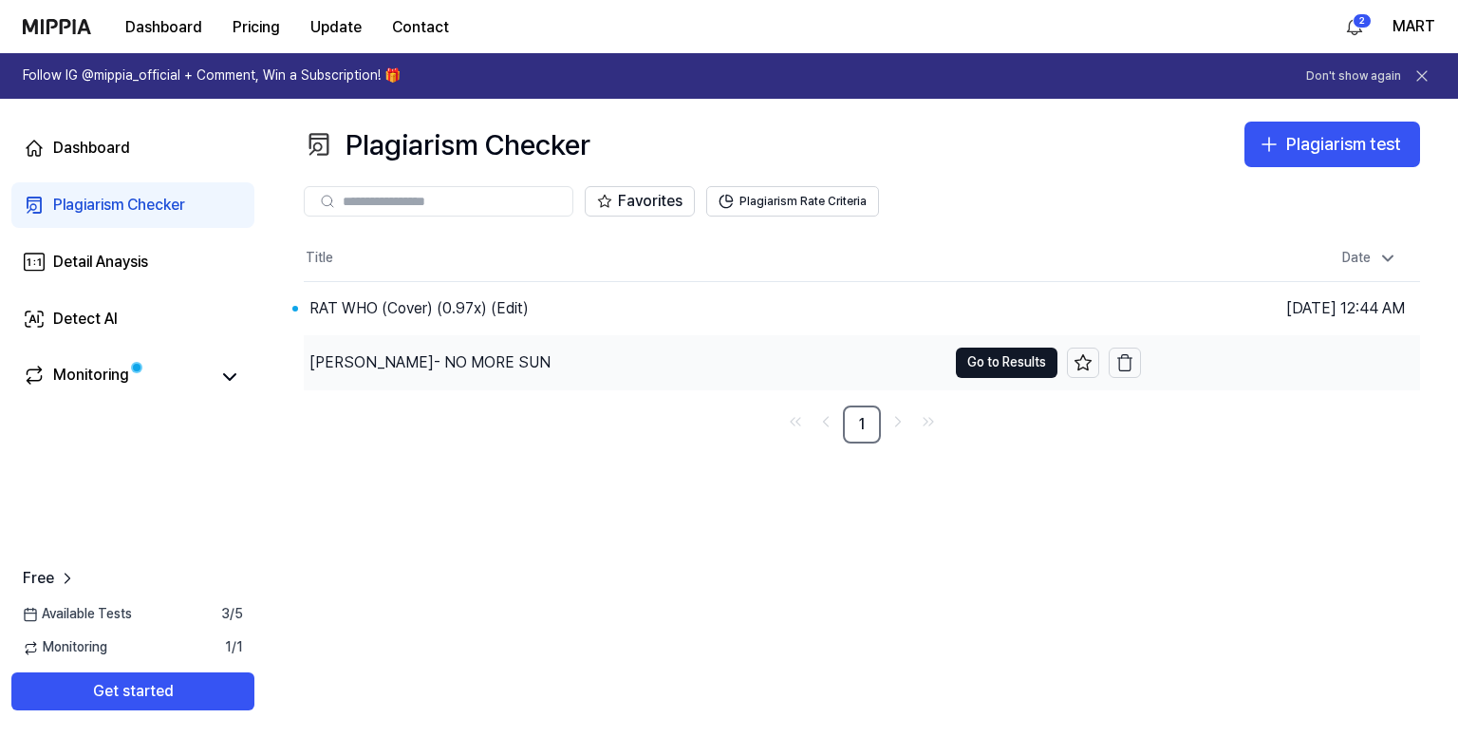
click at [586, 356] on div "[PERSON_NAME]- NO MORE SUN" at bounding box center [625, 362] width 643 height 53
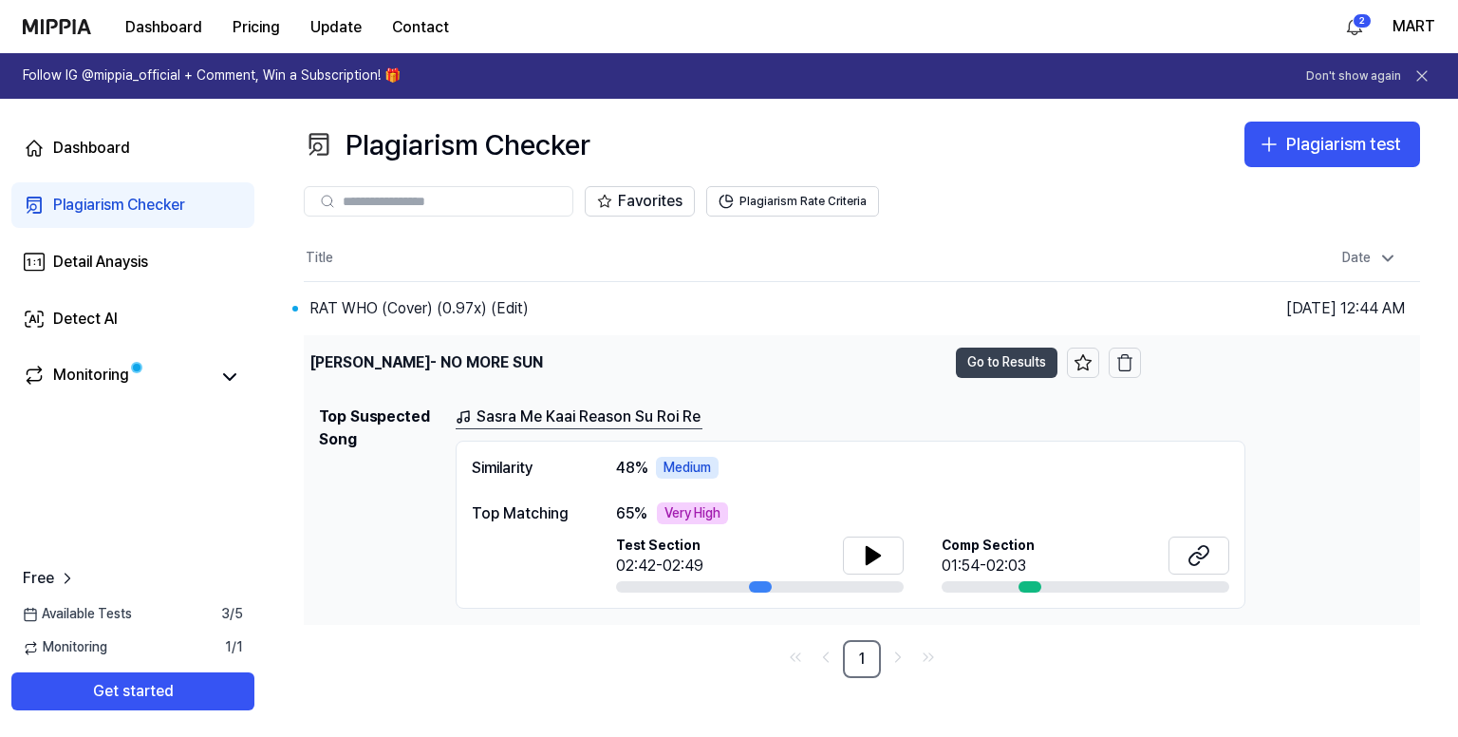
click at [997, 358] on button "Go to Results" at bounding box center [1007, 362] width 102 height 30
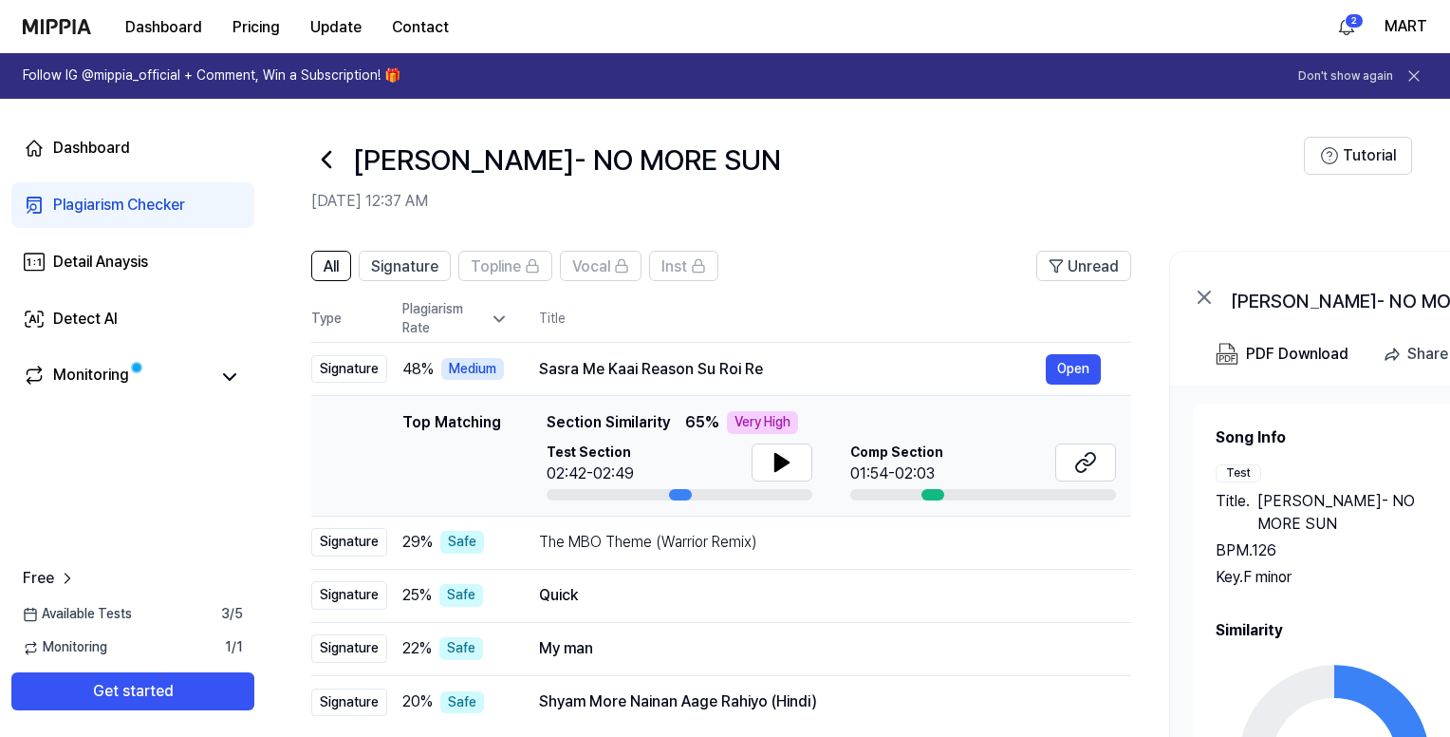
click at [1336, 447] on h2 "Song Info" at bounding box center [1475, 437] width 519 height 23
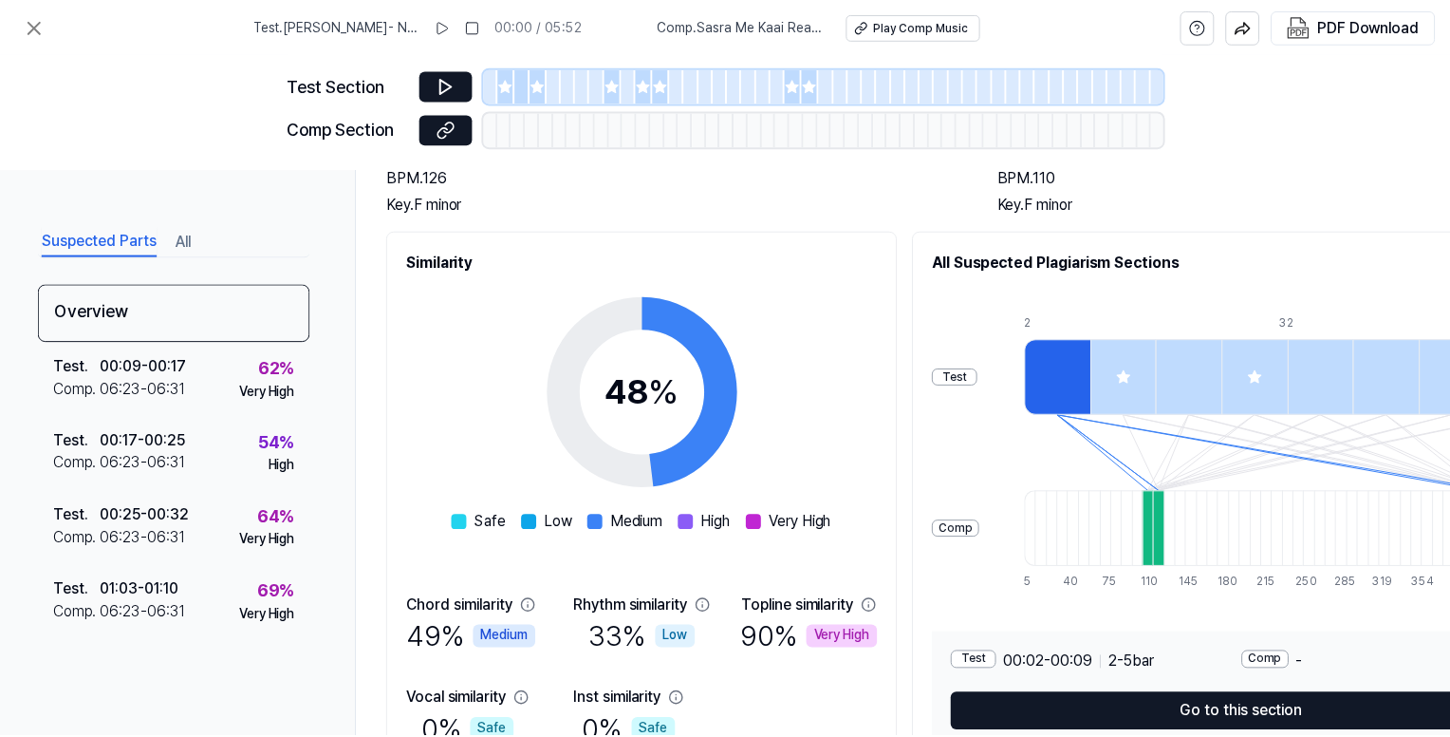
scroll to position [276, 0]
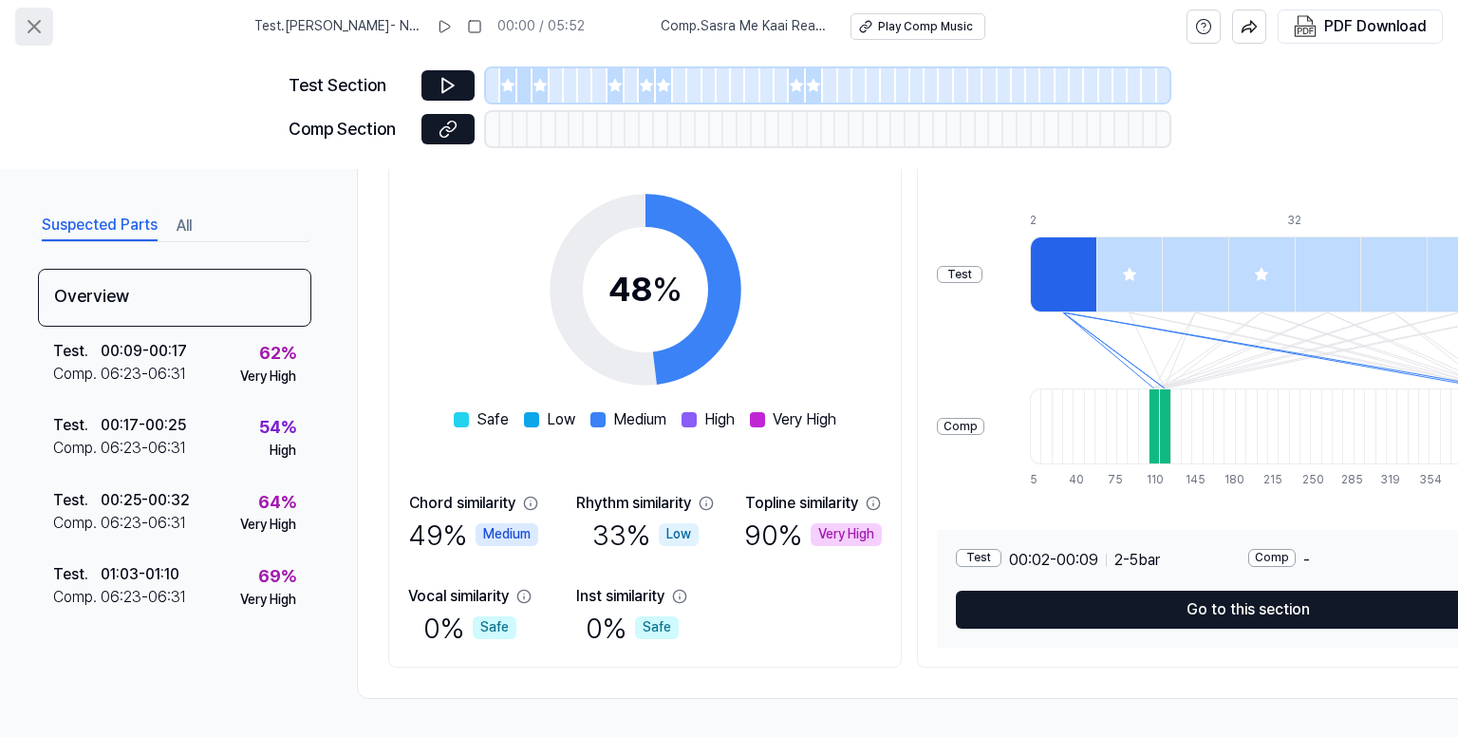
click at [28, 23] on icon at bounding box center [34, 26] width 23 height 23
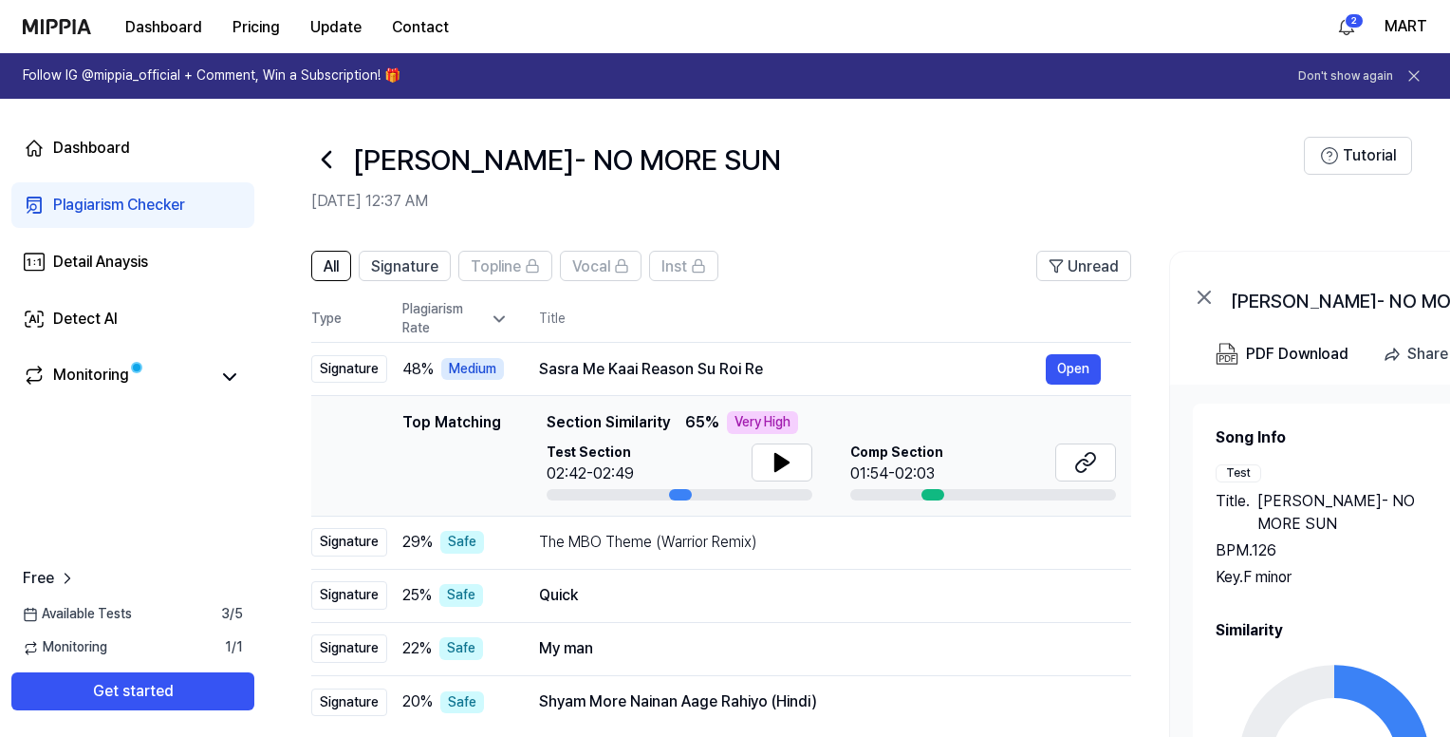
click at [327, 151] on header "[PERSON_NAME]- NO MORE [DATE] 12:37 AM Tutorial" at bounding box center [858, 165] width 1185 height 133
click at [327, 151] on icon at bounding box center [326, 159] width 30 height 30
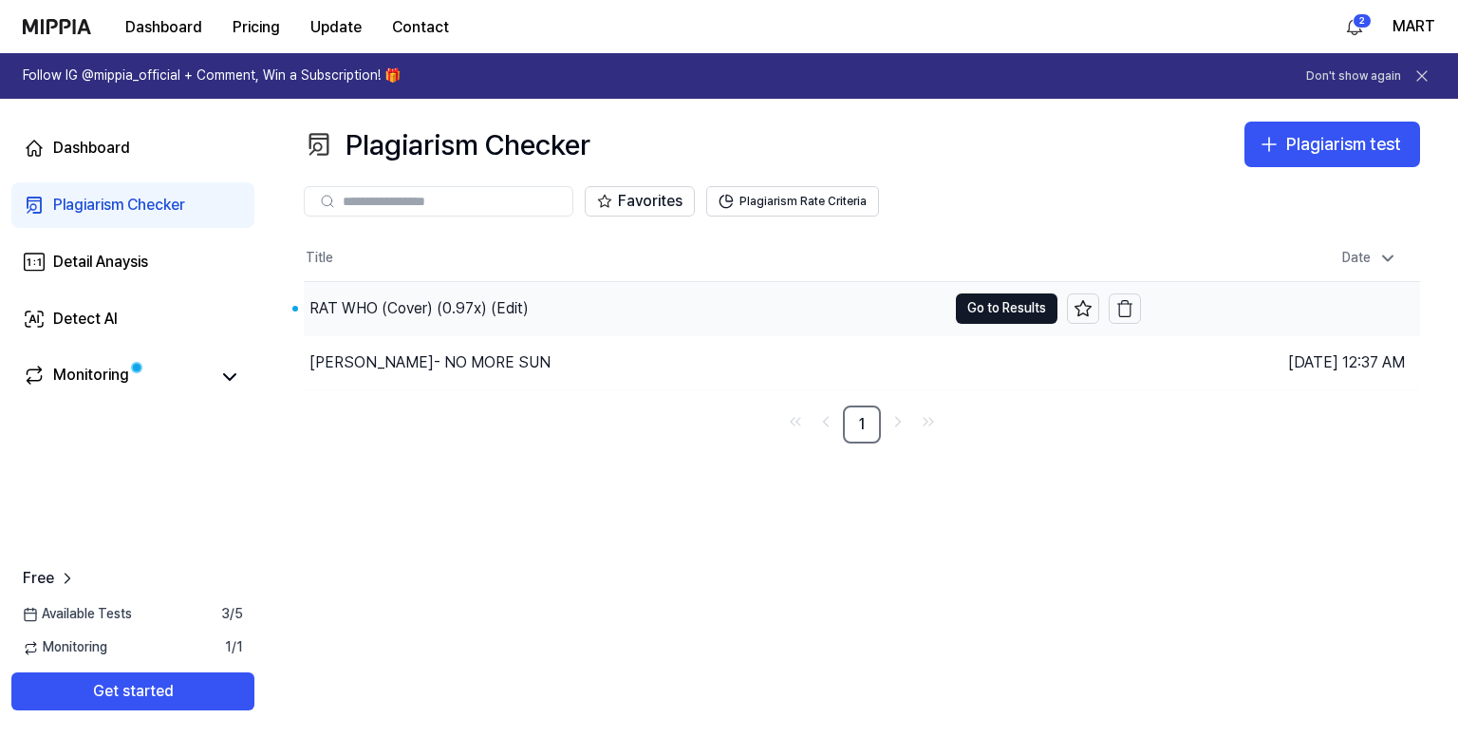
click at [701, 303] on div "RAT WHO (Cover) (0.97x) (Edit)" at bounding box center [625, 308] width 643 height 53
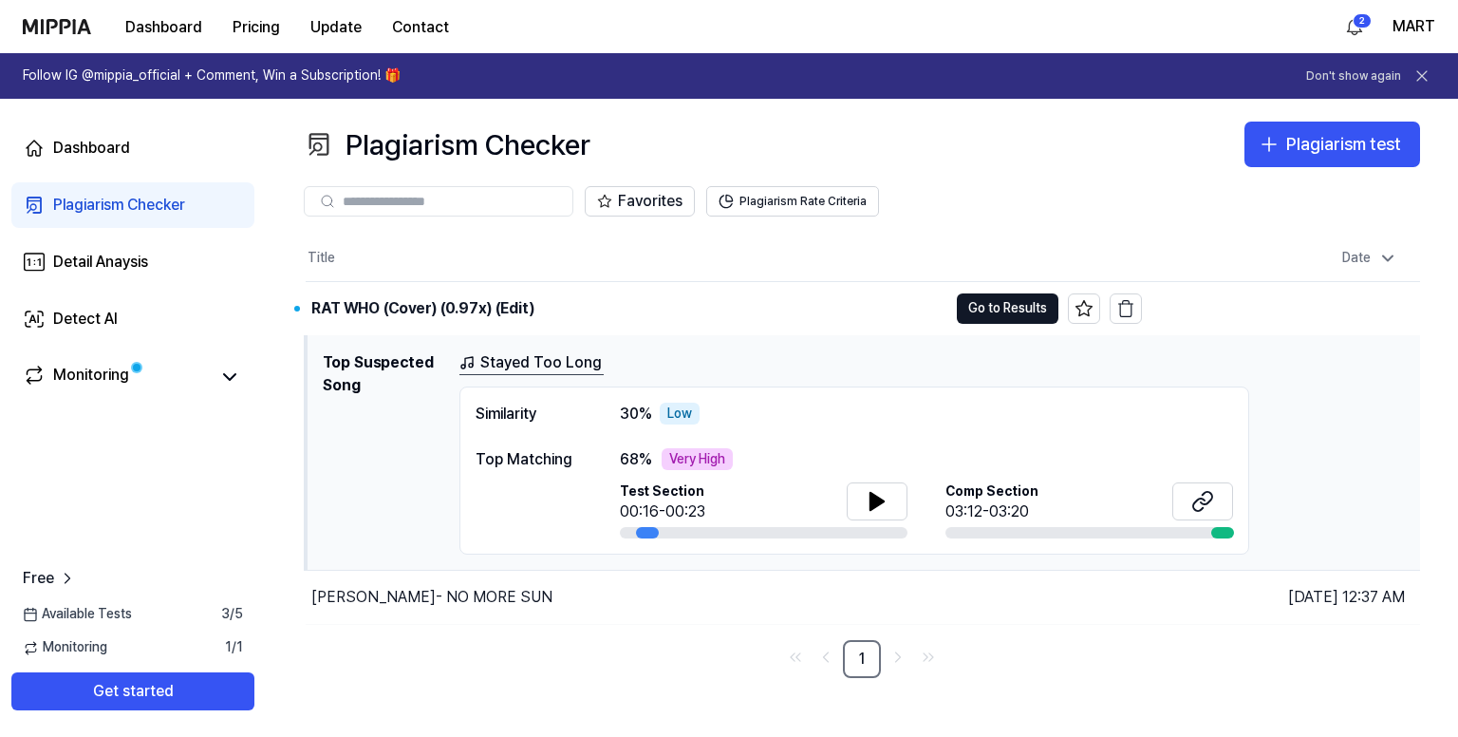
click at [879, 444] on div "Similarity 30 % Low Top Matching 68 % Very High Test Section 00:16-00:23 Comp S…" at bounding box center [854, 470] width 790 height 169
click at [1015, 298] on button "Go to Results" at bounding box center [1008, 308] width 102 height 30
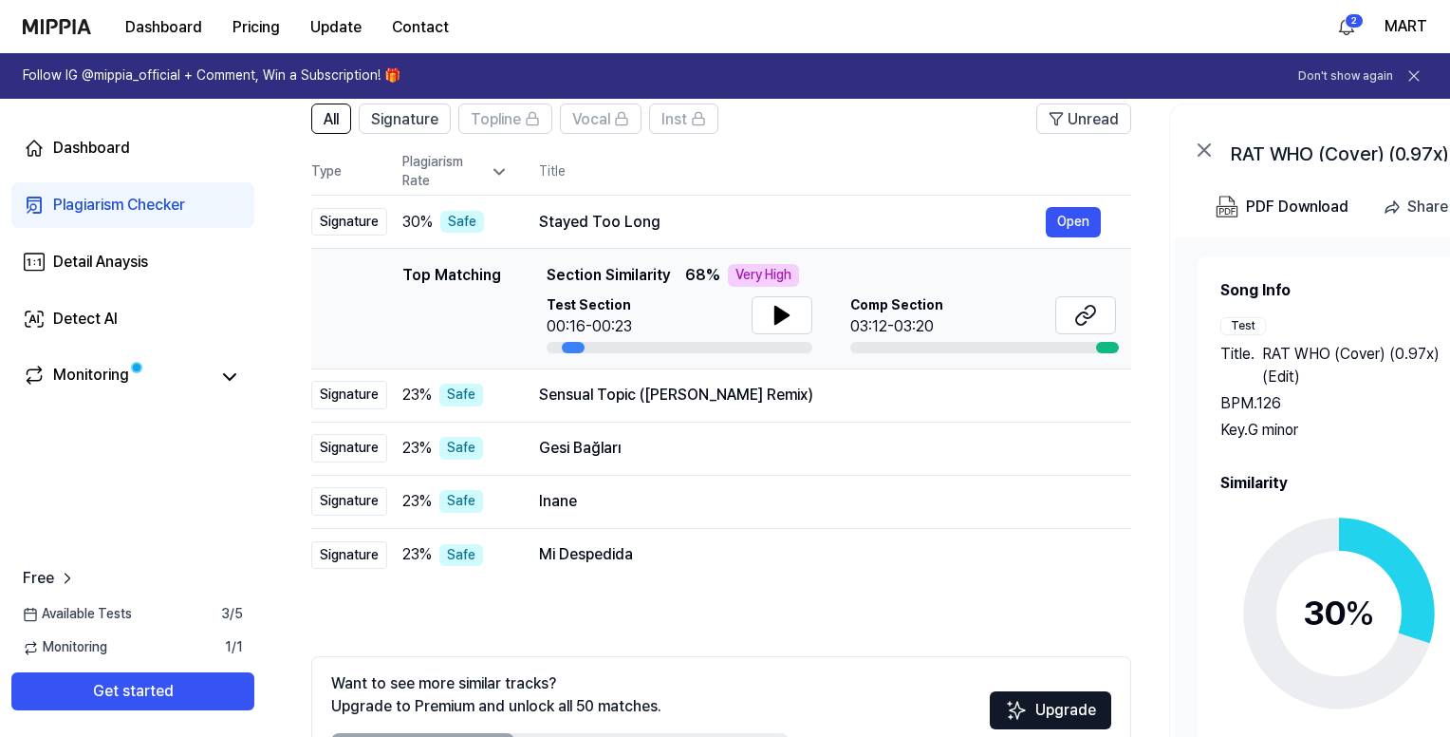
scroll to position [266, 0]
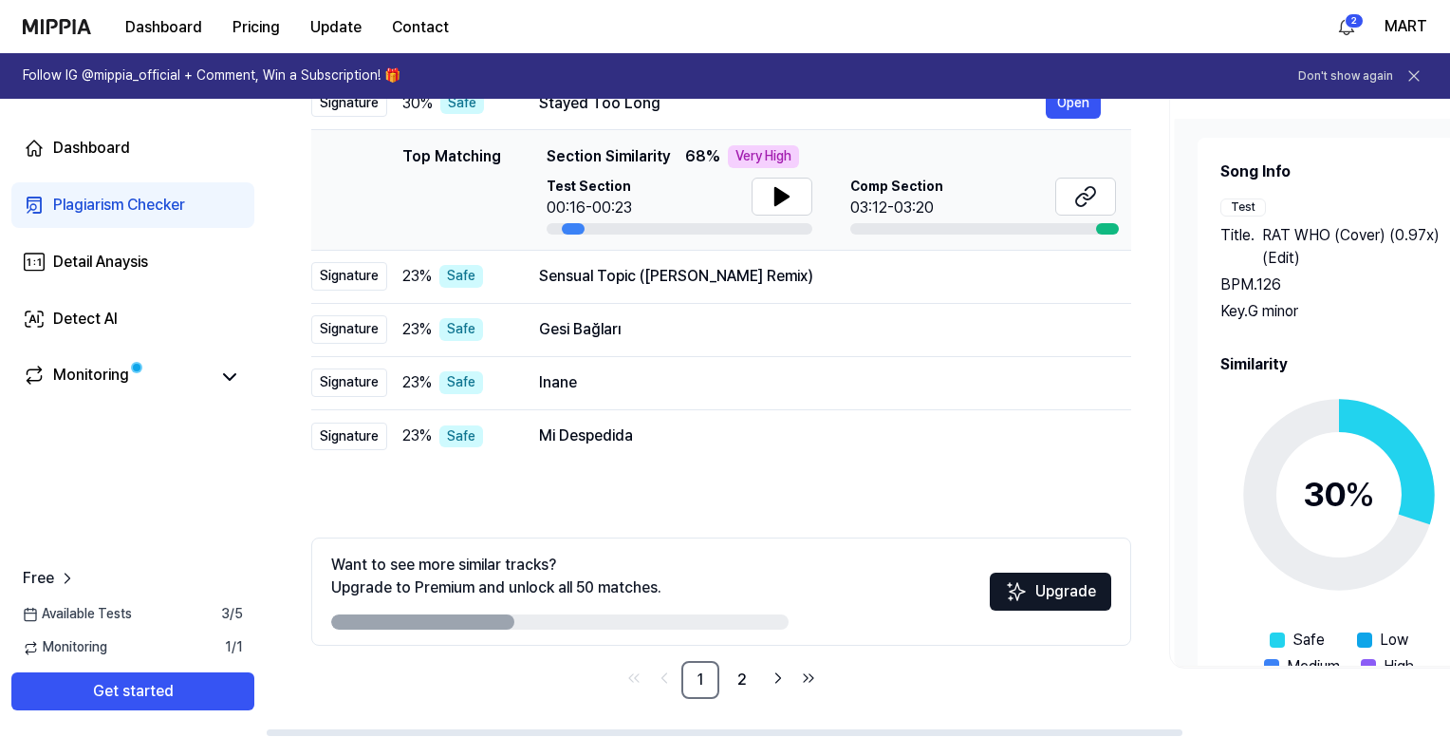
drag, startPoint x: 1284, startPoint y: 467, endPoint x: 1276, endPoint y: 473, distance: 10.3
click at [1284, 466] on icon at bounding box center [1339, 494] width 237 height 237
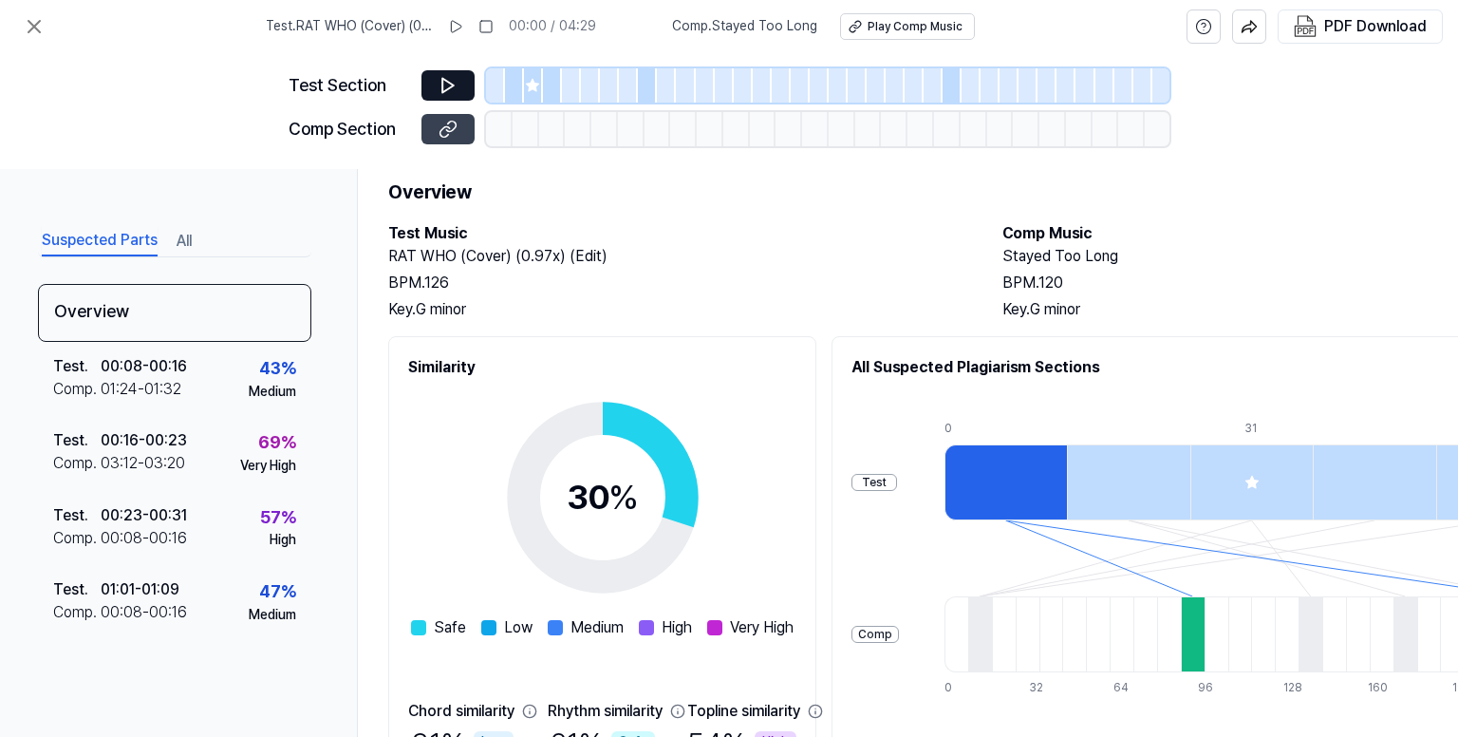
scroll to position [190, 0]
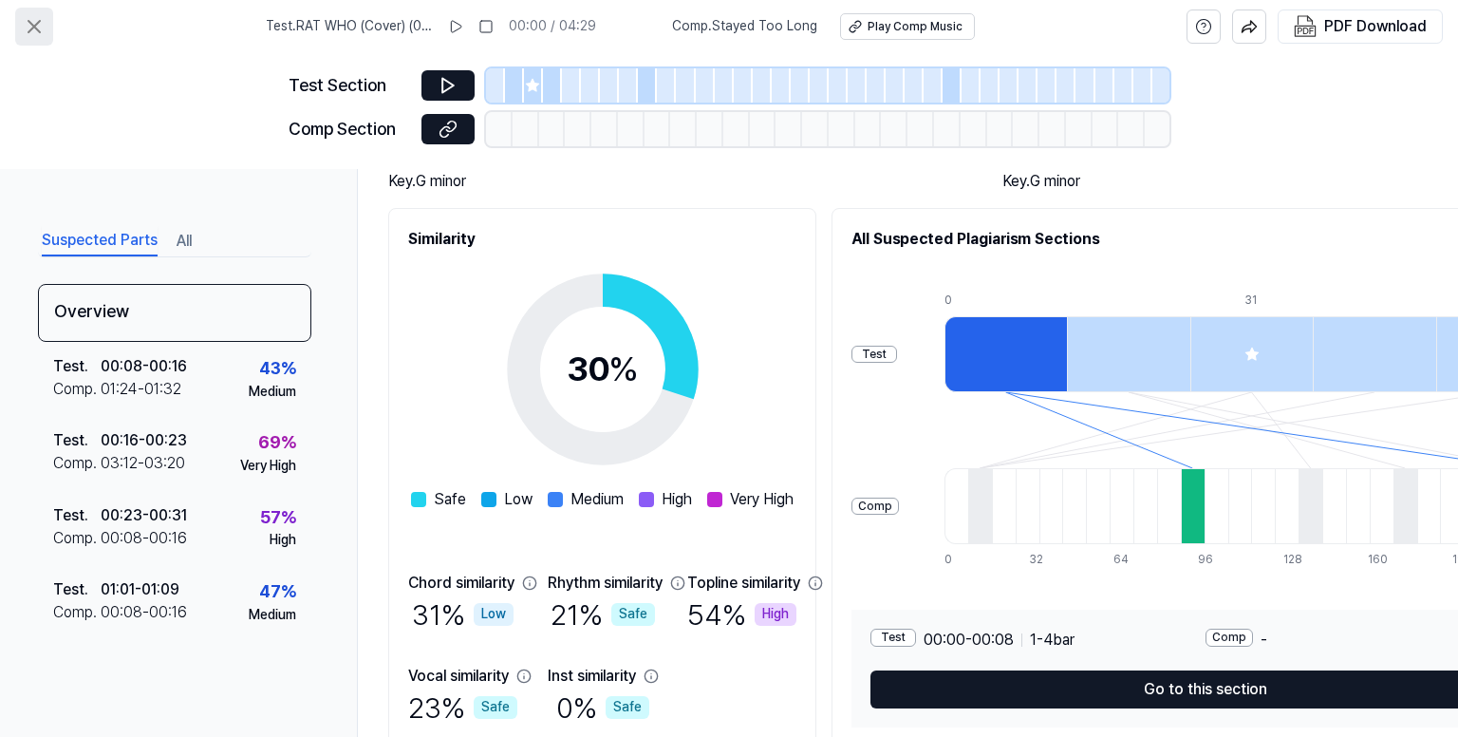
click at [27, 16] on icon at bounding box center [34, 26] width 23 height 23
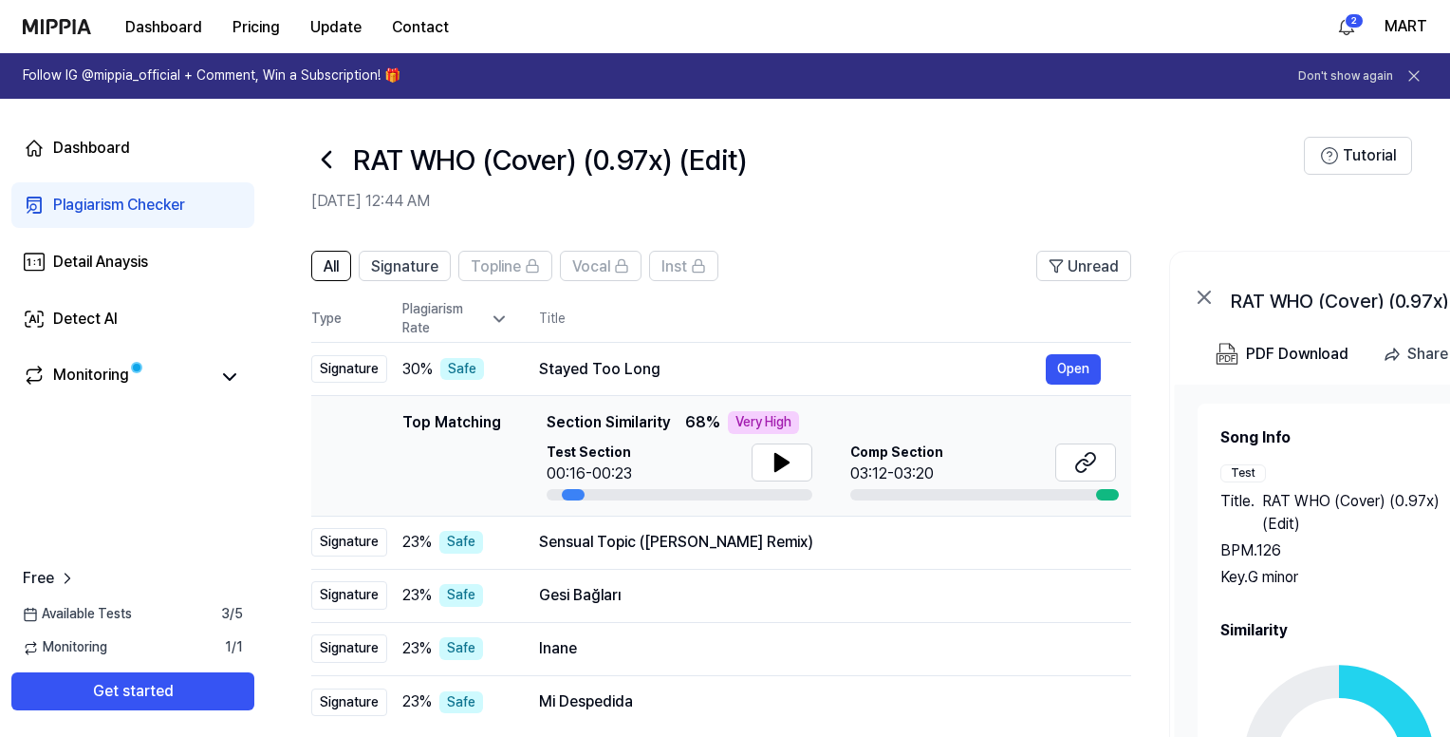
click at [321, 158] on icon at bounding box center [326, 159] width 30 height 30
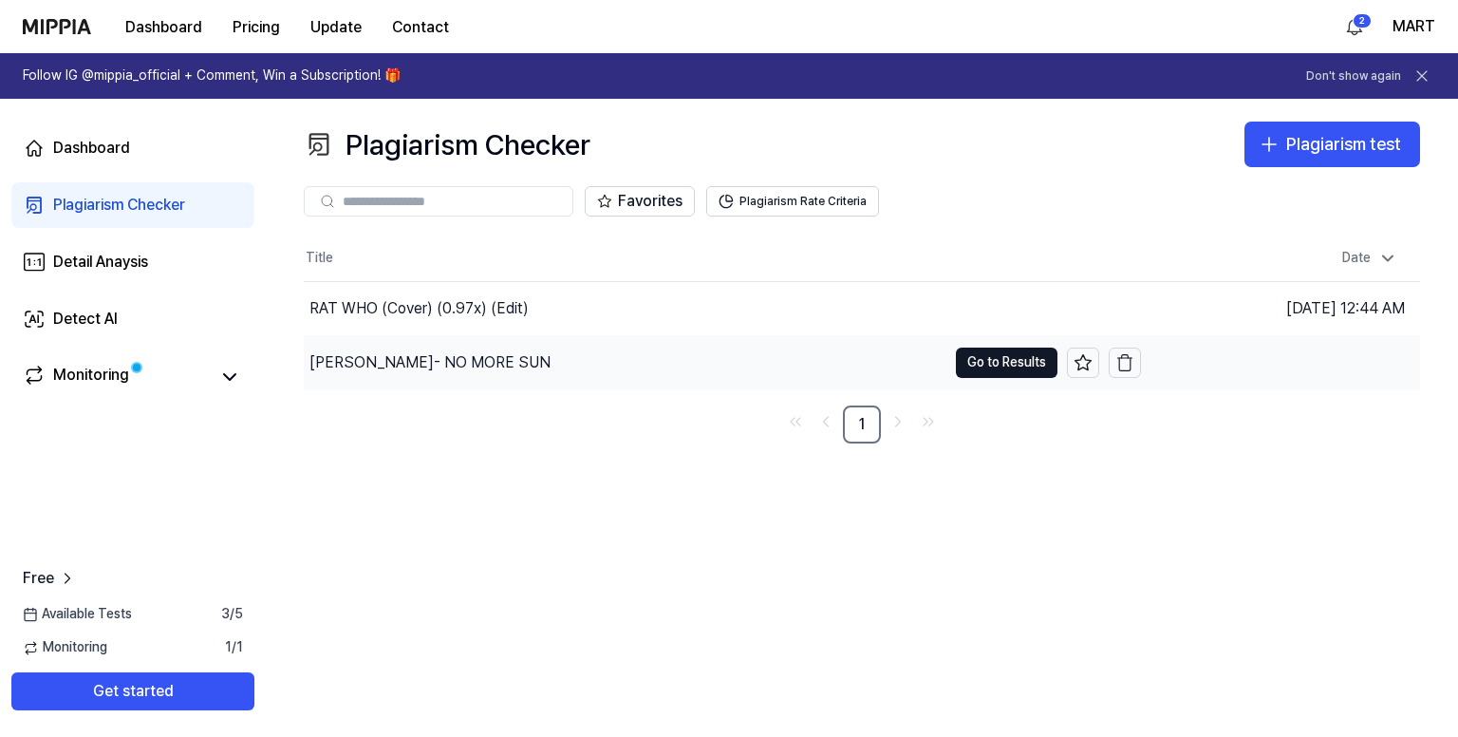
click at [653, 349] on div "[PERSON_NAME]- NO MORE SUN" at bounding box center [625, 362] width 643 height 53
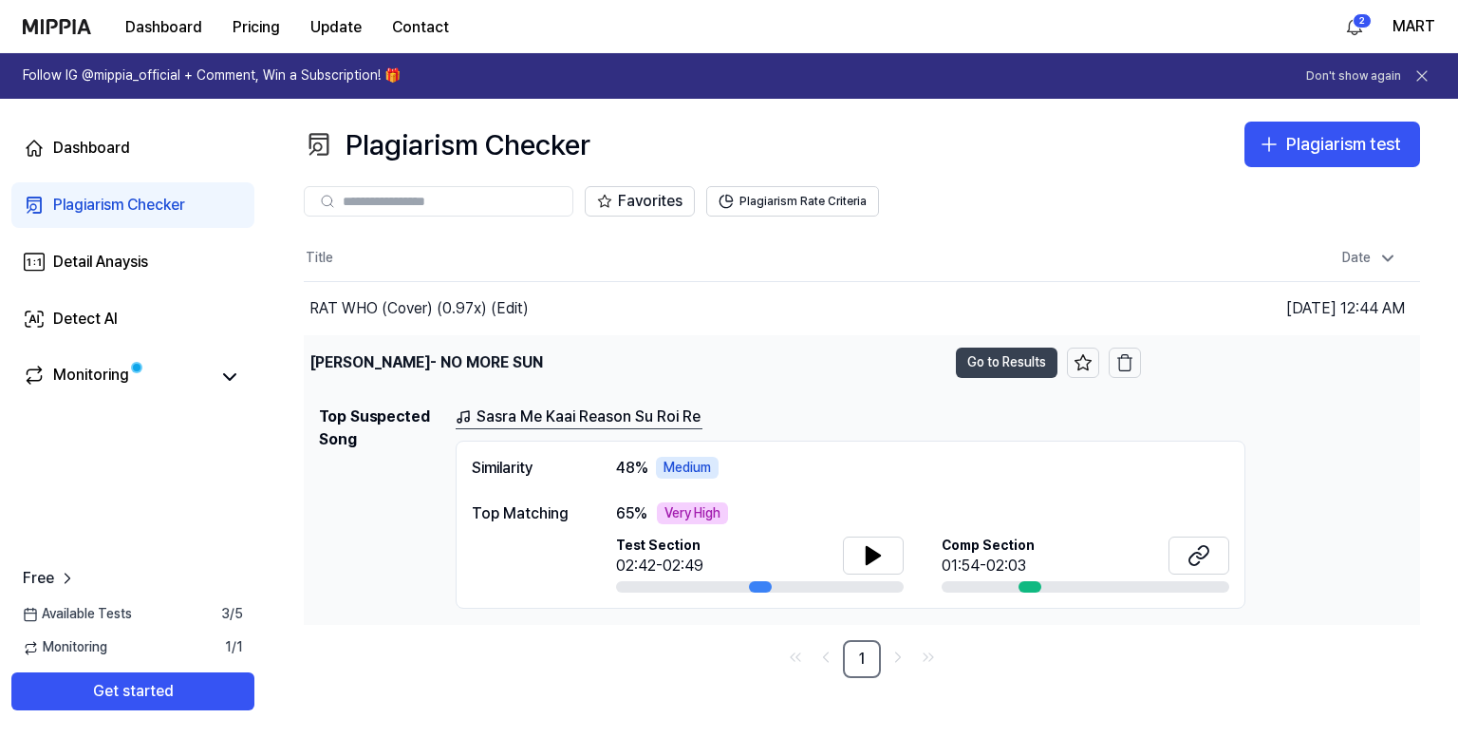
click at [1024, 364] on button "Go to Results" at bounding box center [1007, 362] width 102 height 30
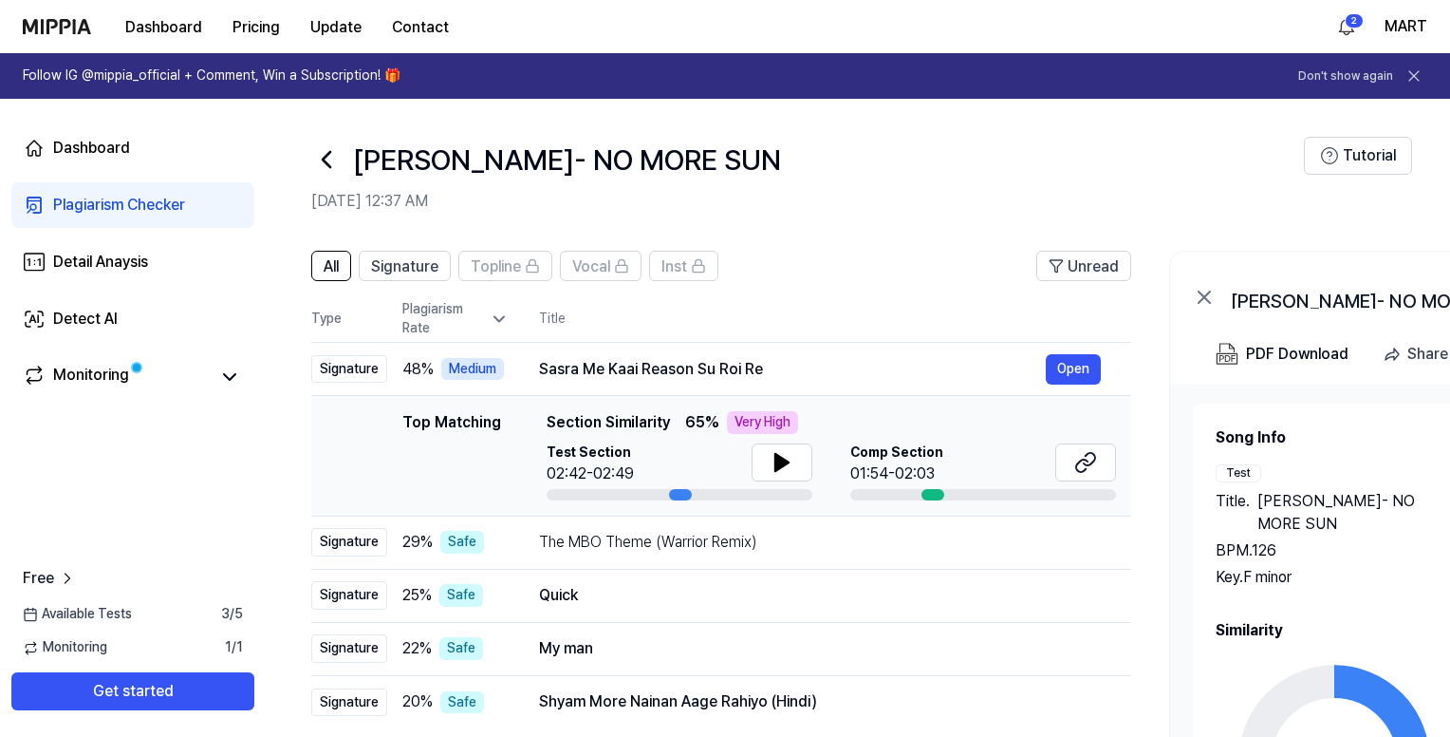
click at [1340, 631] on h2 "Similarity" at bounding box center [1475, 630] width 519 height 23
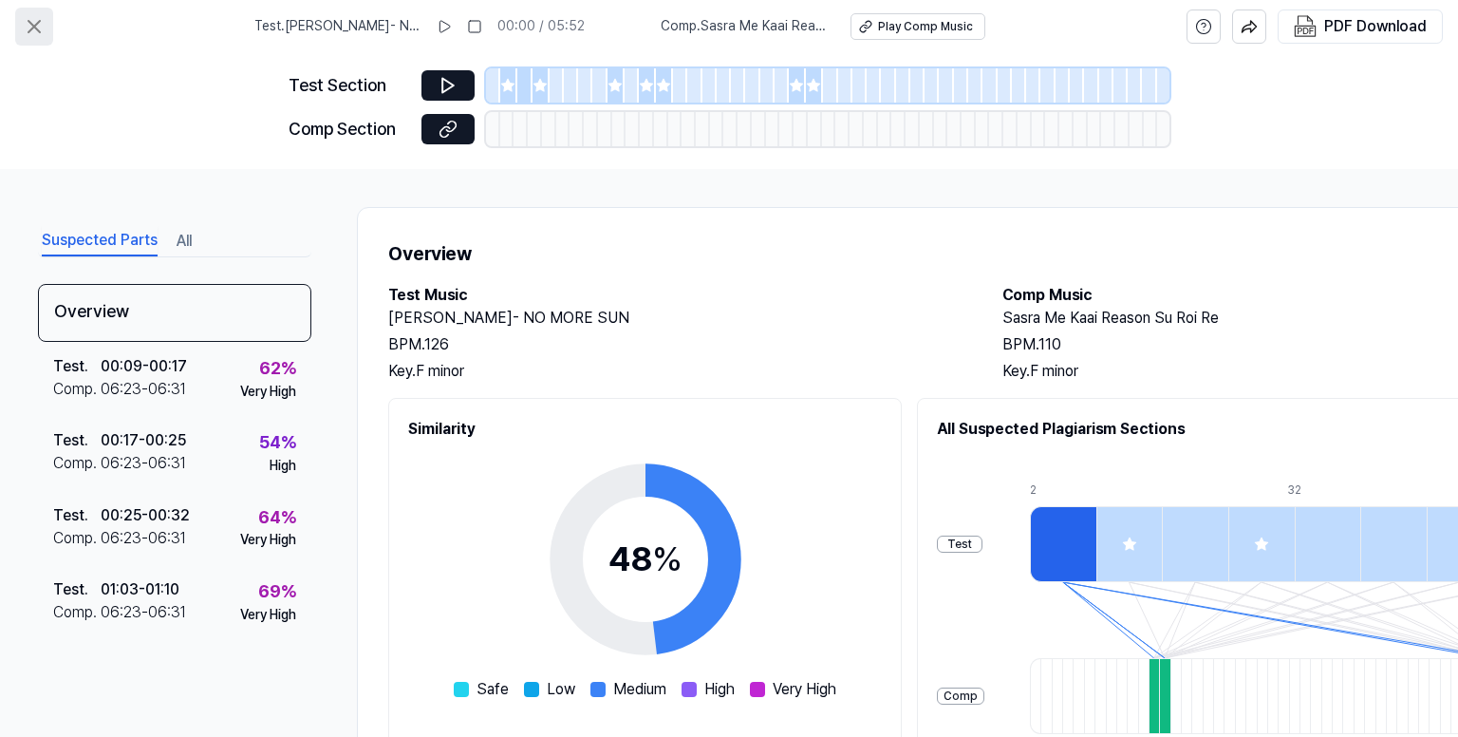
click at [35, 22] on icon at bounding box center [34, 26] width 23 height 23
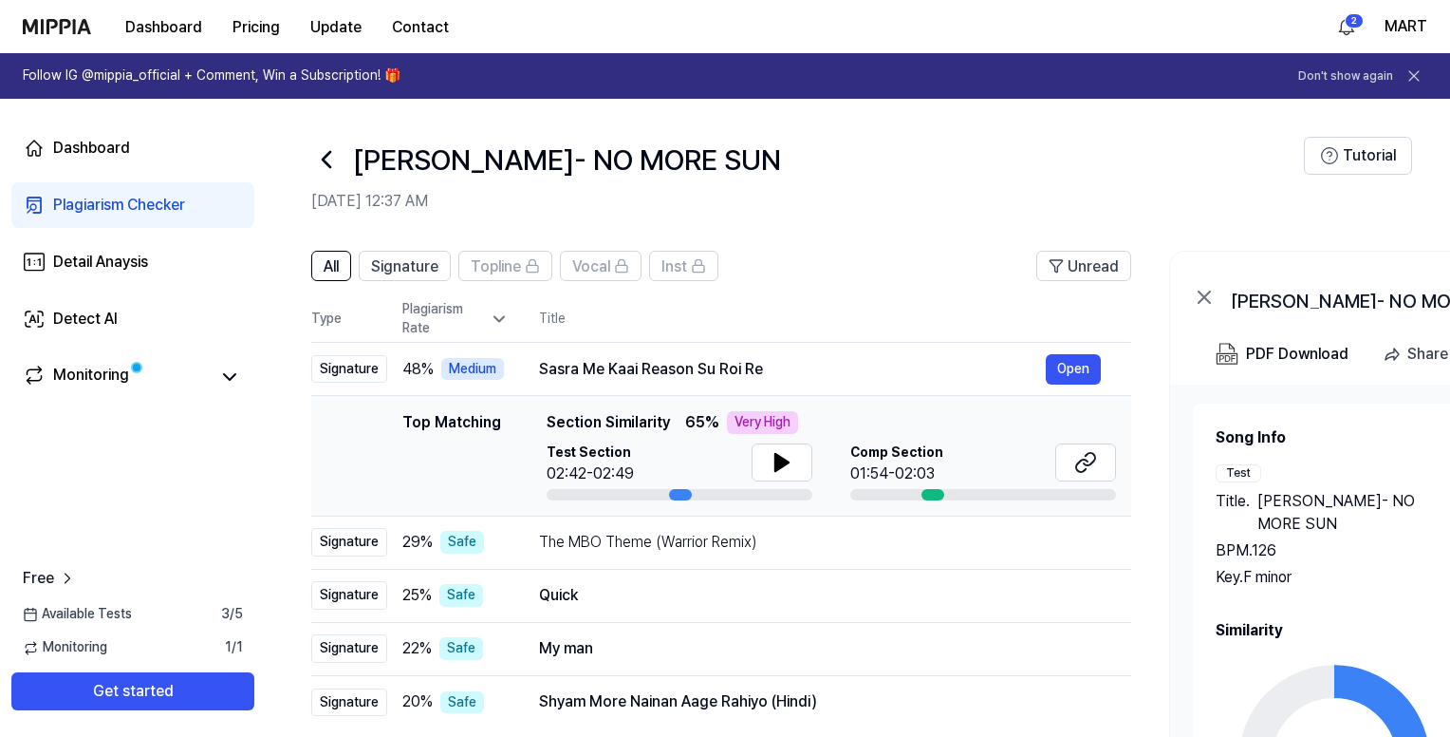
click at [325, 148] on icon at bounding box center [326, 159] width 30 height 30
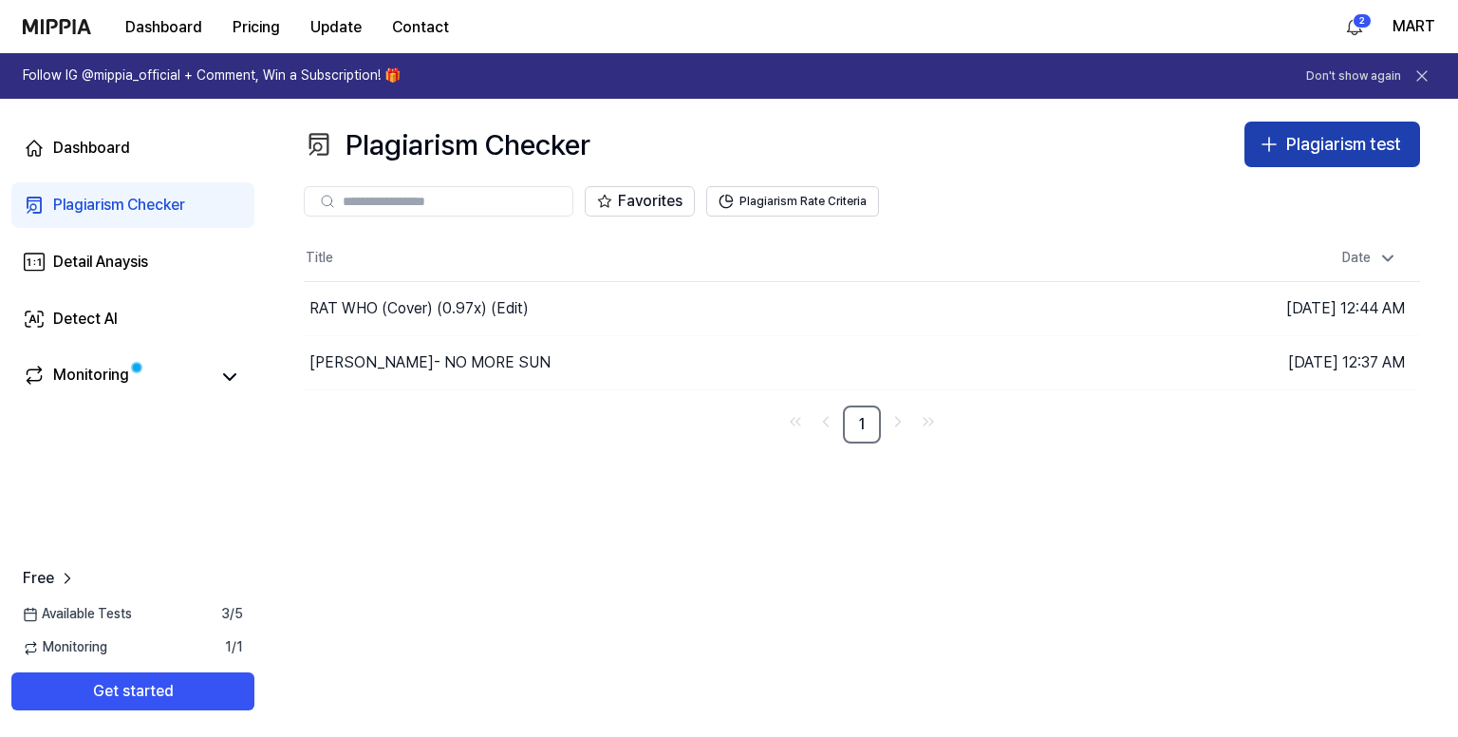
click at [1337, 140] on div "Plagiarism test" at bounding box center [1343, 145] width 115 height 28
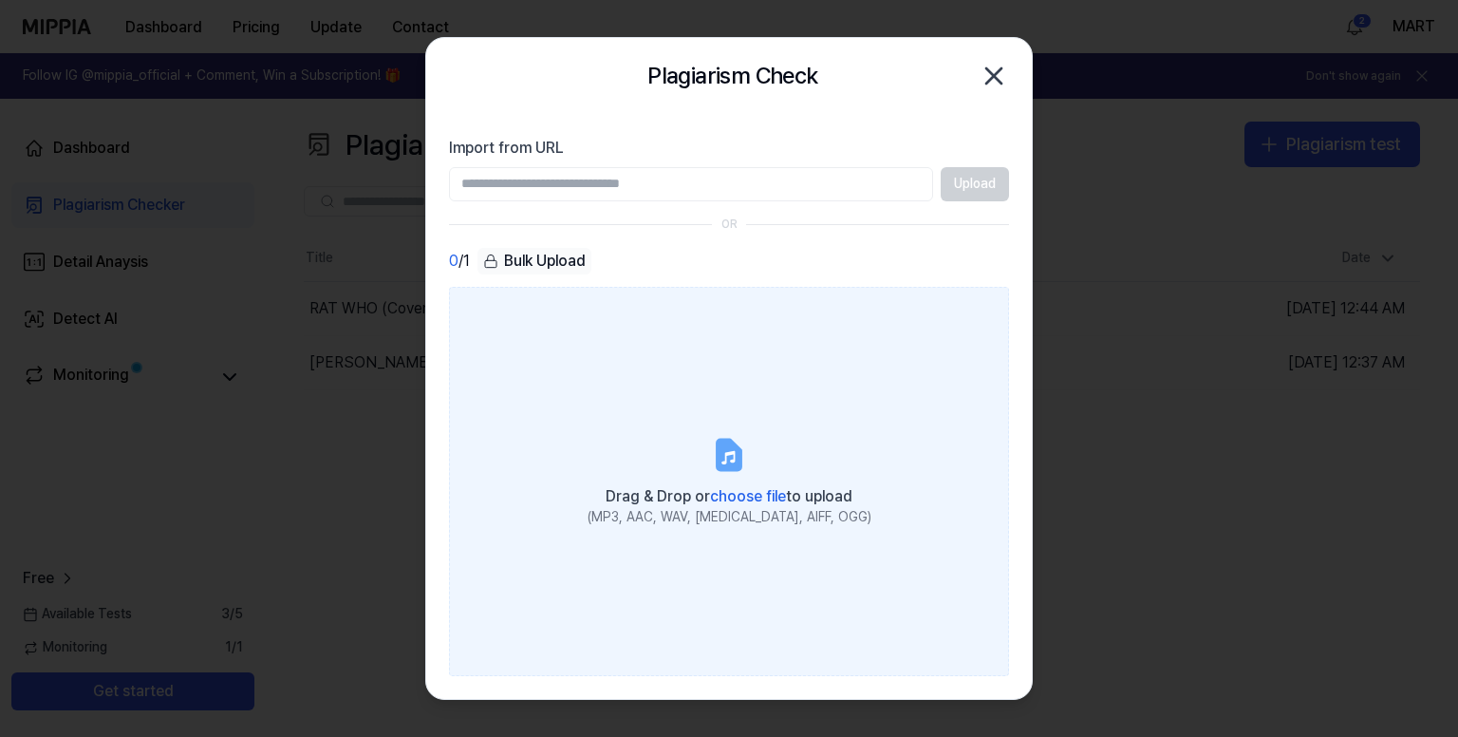
click at [691, 439] on label "Drag & Drop or choose file to upload (MP3, AAC, WAV, [MEDICAL_DATA], AIFF, OGG)" at bounding box center [729, 482] width 560 height 390
click at [0, 0] on input "Drag & Drop or choose file to upload (MP3, AAC, WAV, [MEDICAL_DATA], AIFF, OGG)" at bounding box center [0, 0] width 0 height 0
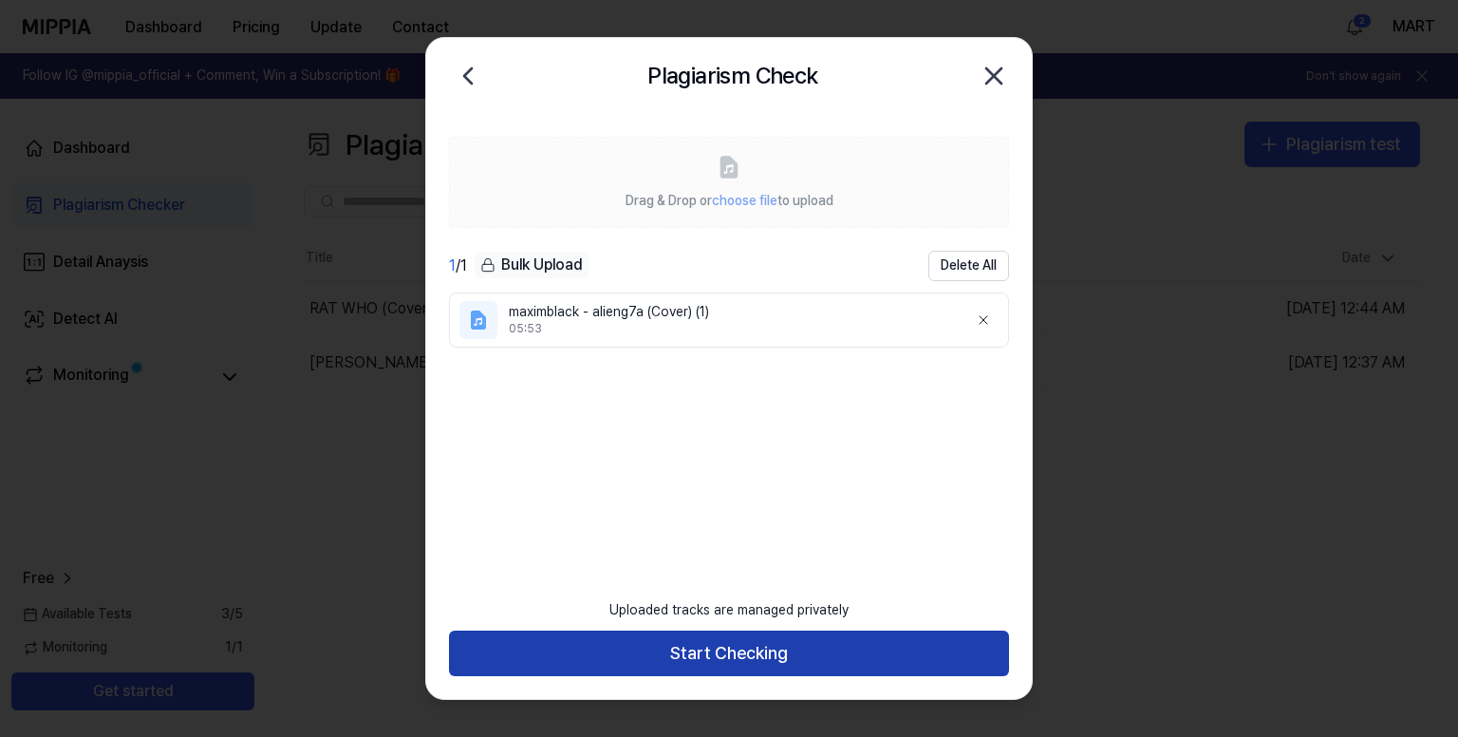
click at [738, 645] on button "Start Checking" at bounding box center [729, 653] width 560 height 46
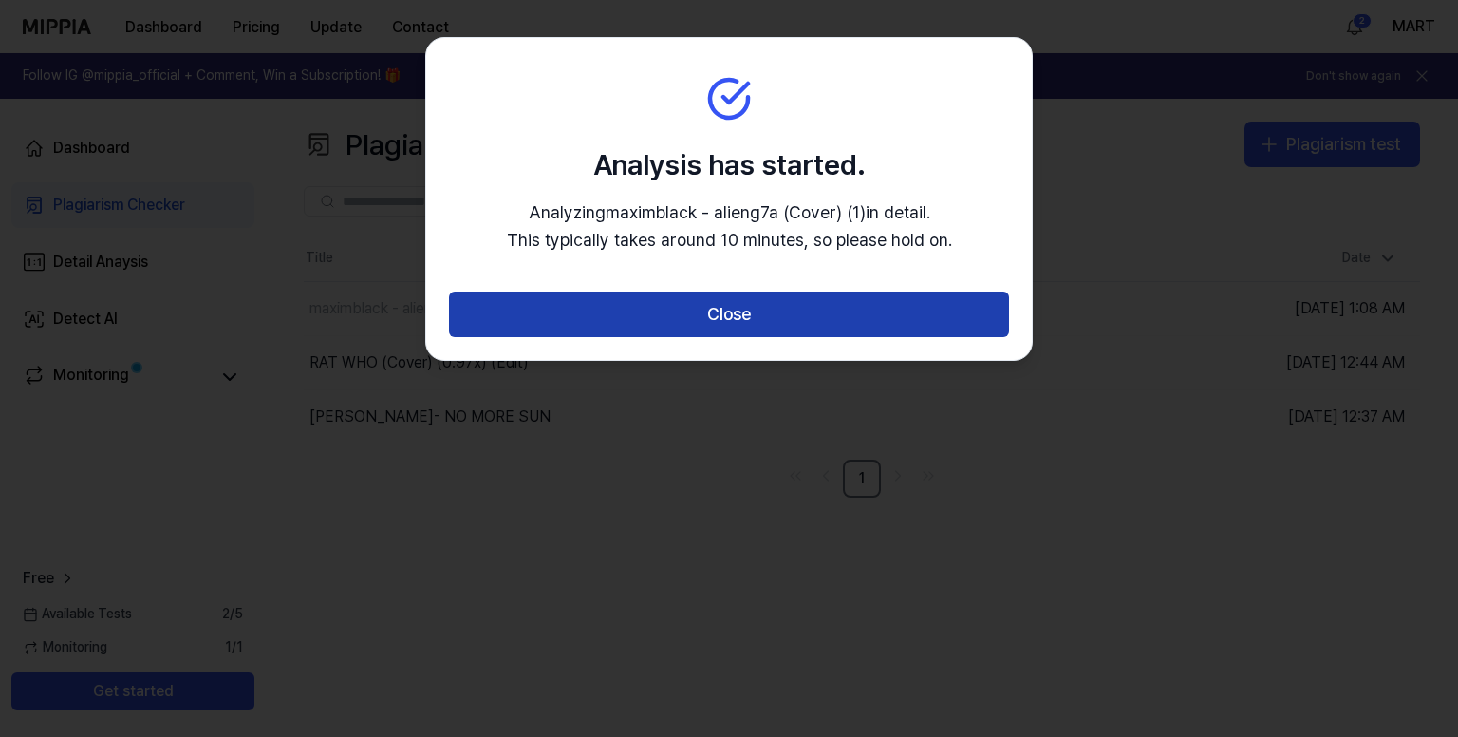
click at [712, 323] on button "Close" at bounding box center [729, 314] width 560 height 46
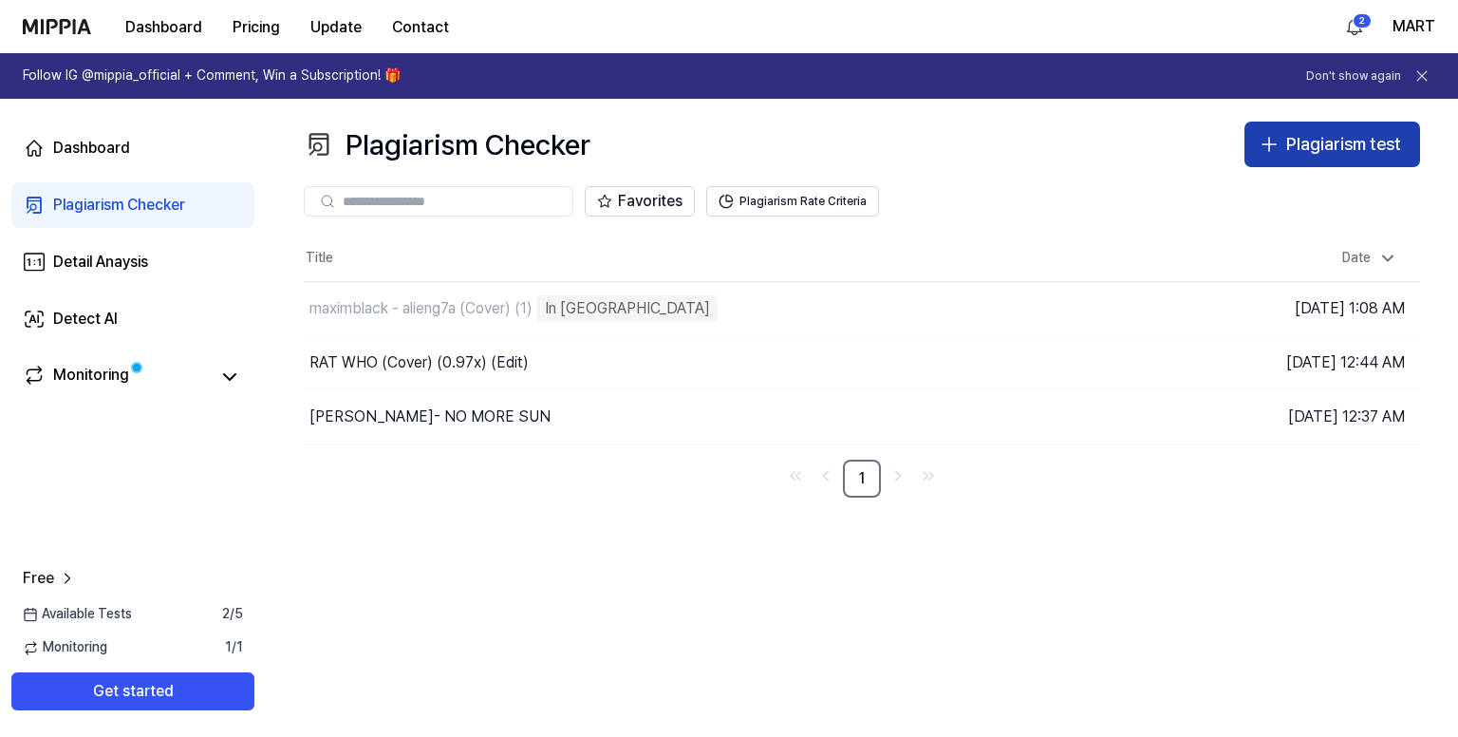
click at [1302, 136] on div "Plagiarism test" at bounding box center [1343, 145] width 115 height 28
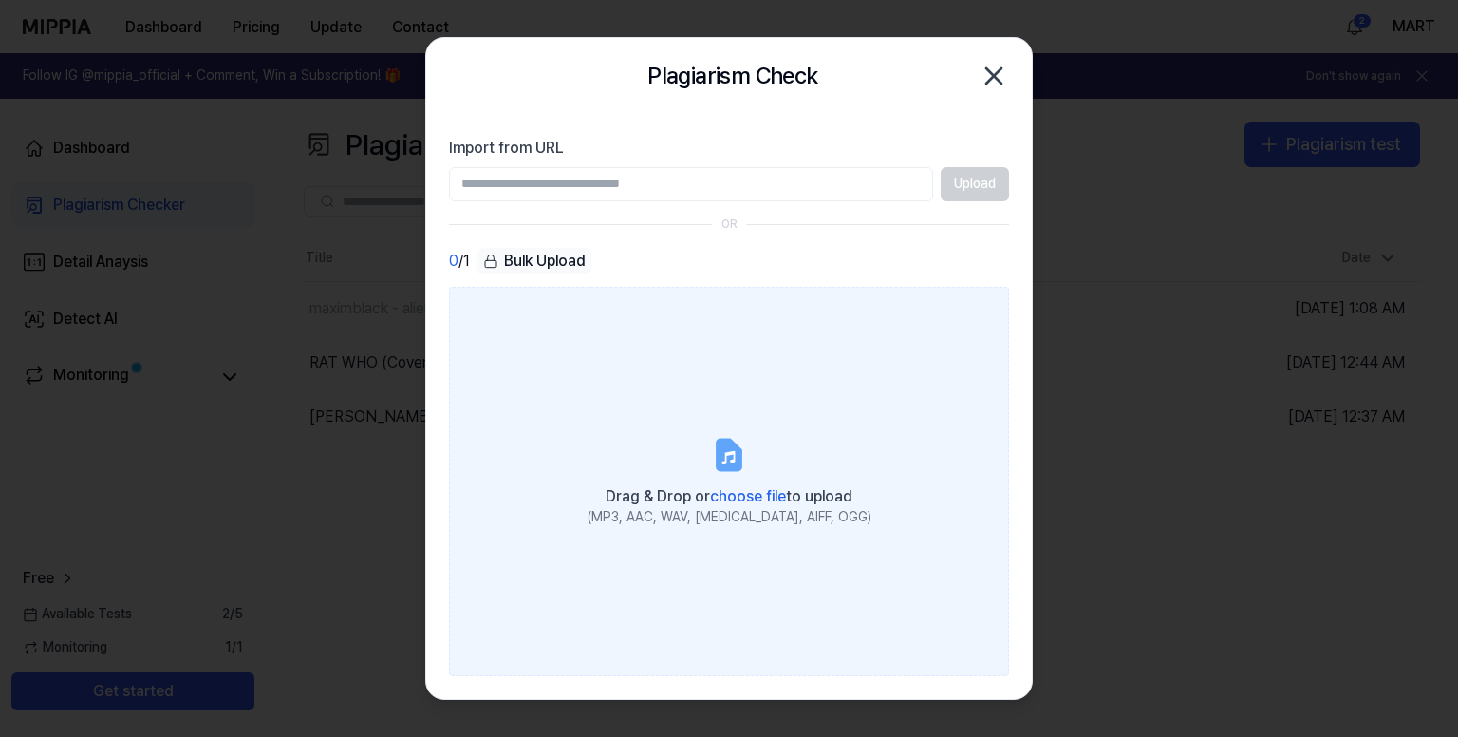
click at [706, 479] on label "Drag & Drop or choose file to upload (MP3, AAC, WAV, [MEDICAL_DATA], AIFF, OGG)" at bounding box center [729, 482] width 560 height 390
click at [0, 0] on input "Drag & Drop or choose file to upload (MP3, AAC, WAV, [MEDICAL_DATA], AIFF, OGG)" at bounding box center [0, 0] width 0 height 0
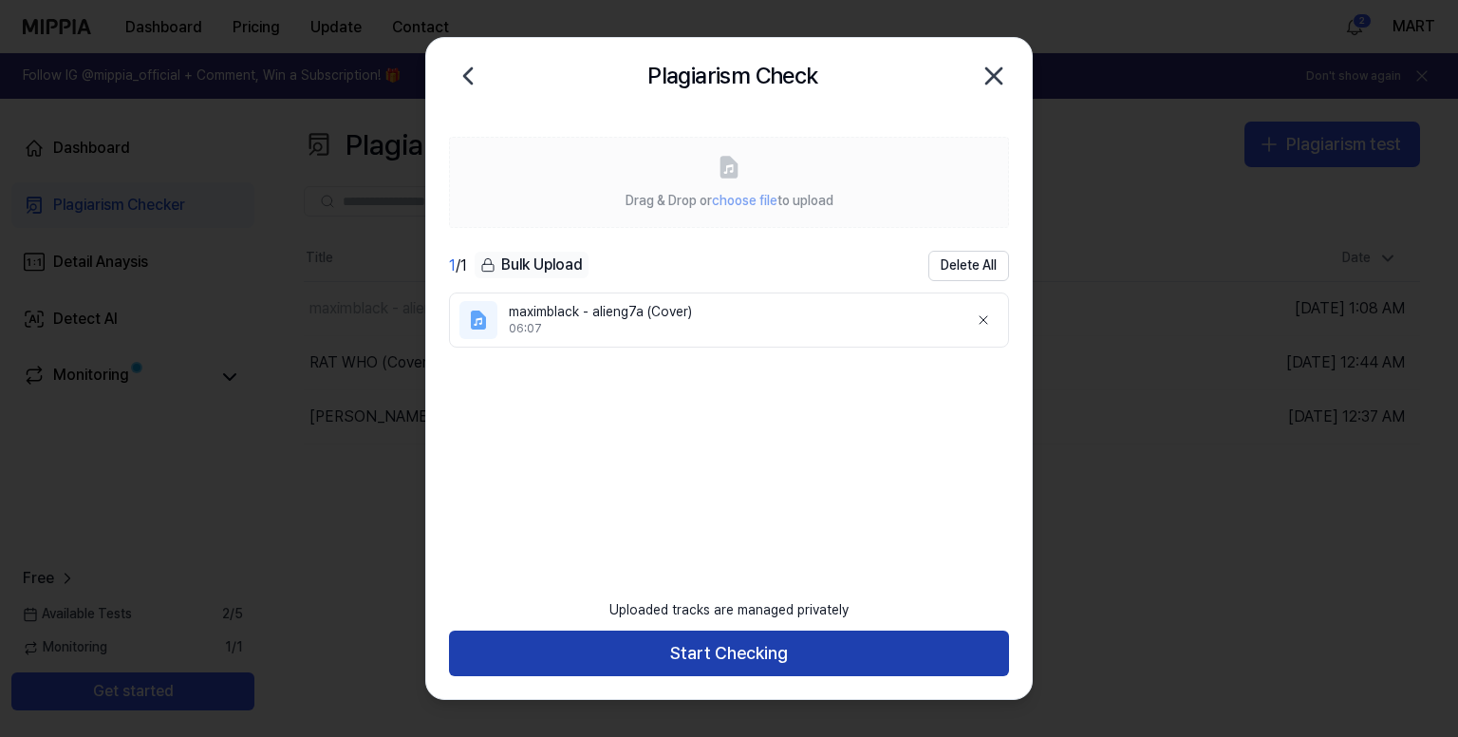
click at [725, 658] on button "Start Checking" at bounding box center [729, 653] width 560 height 46
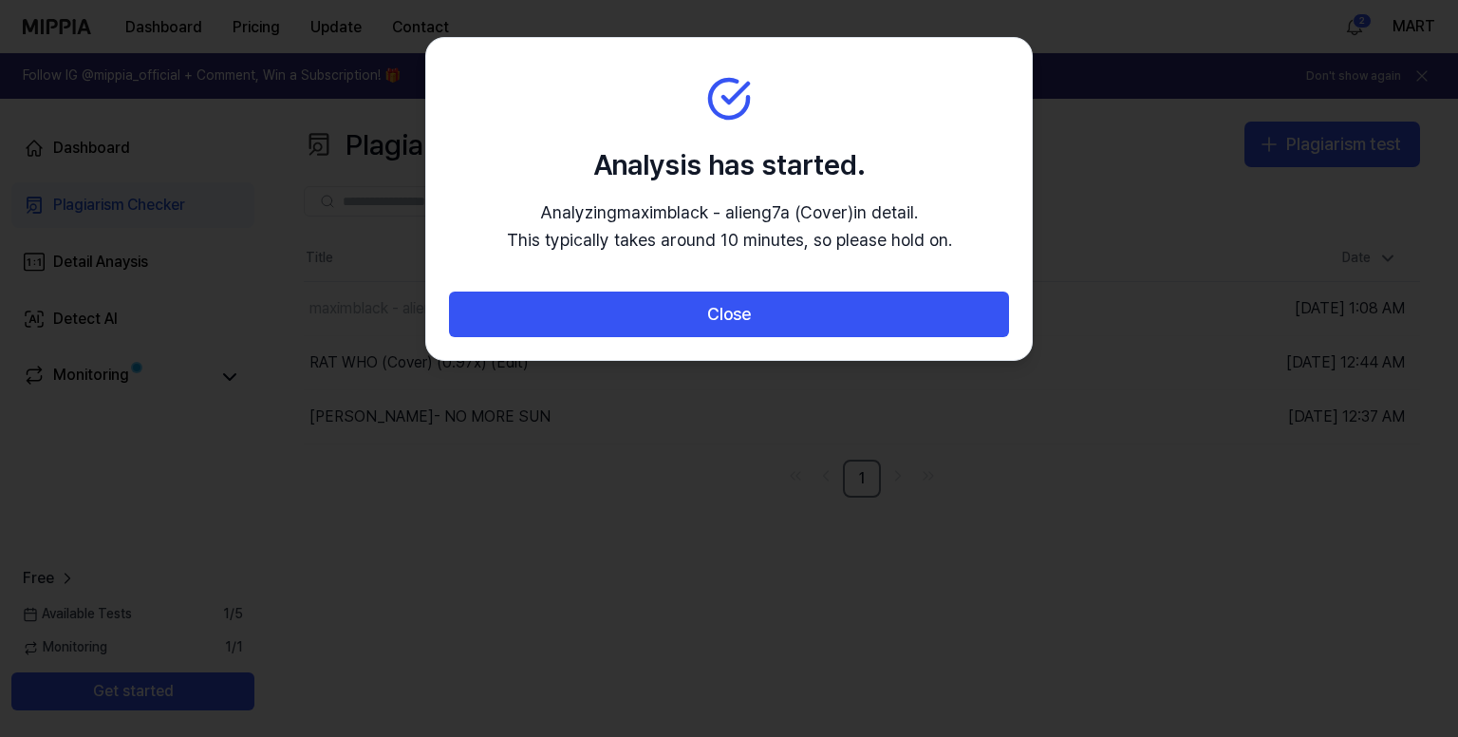
drag, startPoint x: 816, startPoint y: 311, endPoint x: 716, endPoint y: 384, distance: 124.4
click at [816, 312] on button "Close" at bounding box center [729, 314] width 560 height 46
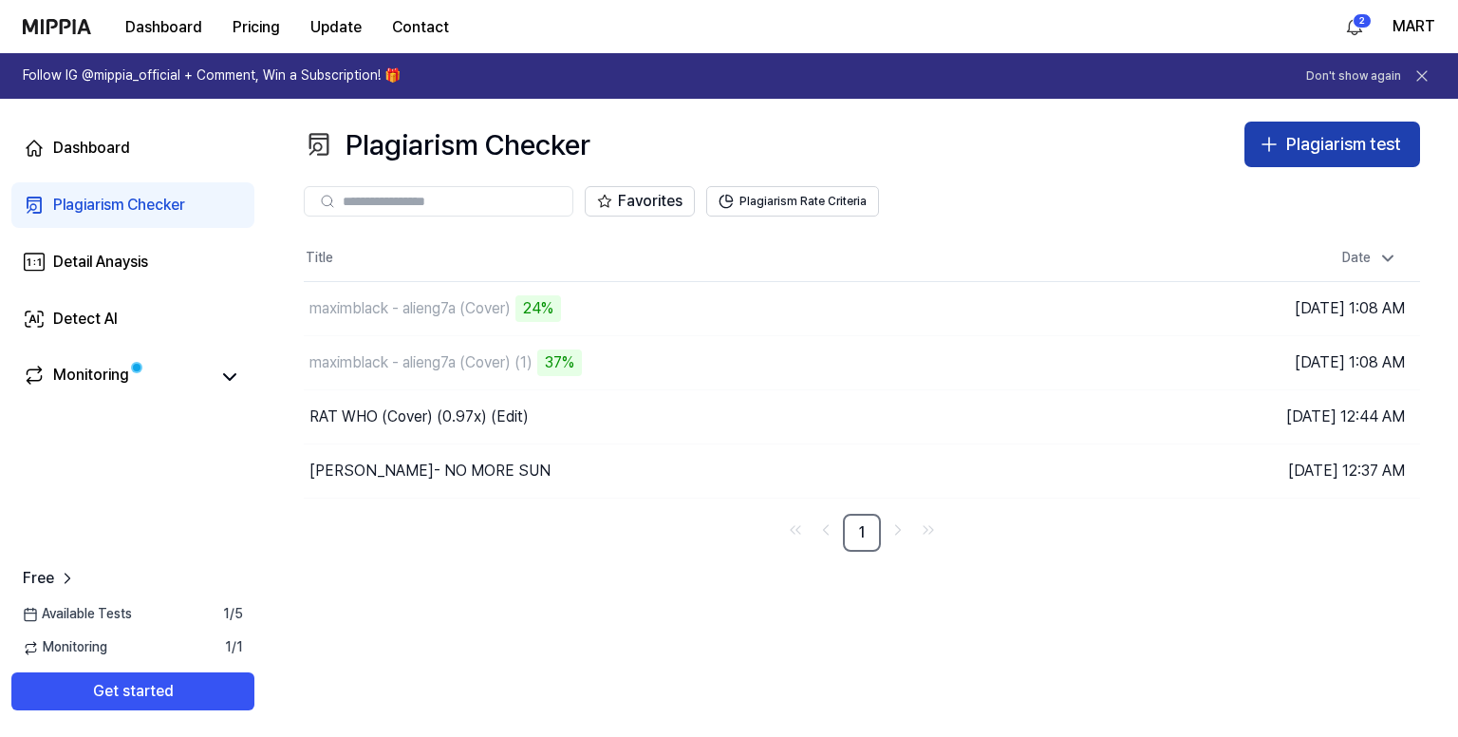
click at [1325, 132] on div "Plagiarism test" at bounding box center [1343, 145] width 115 height 28
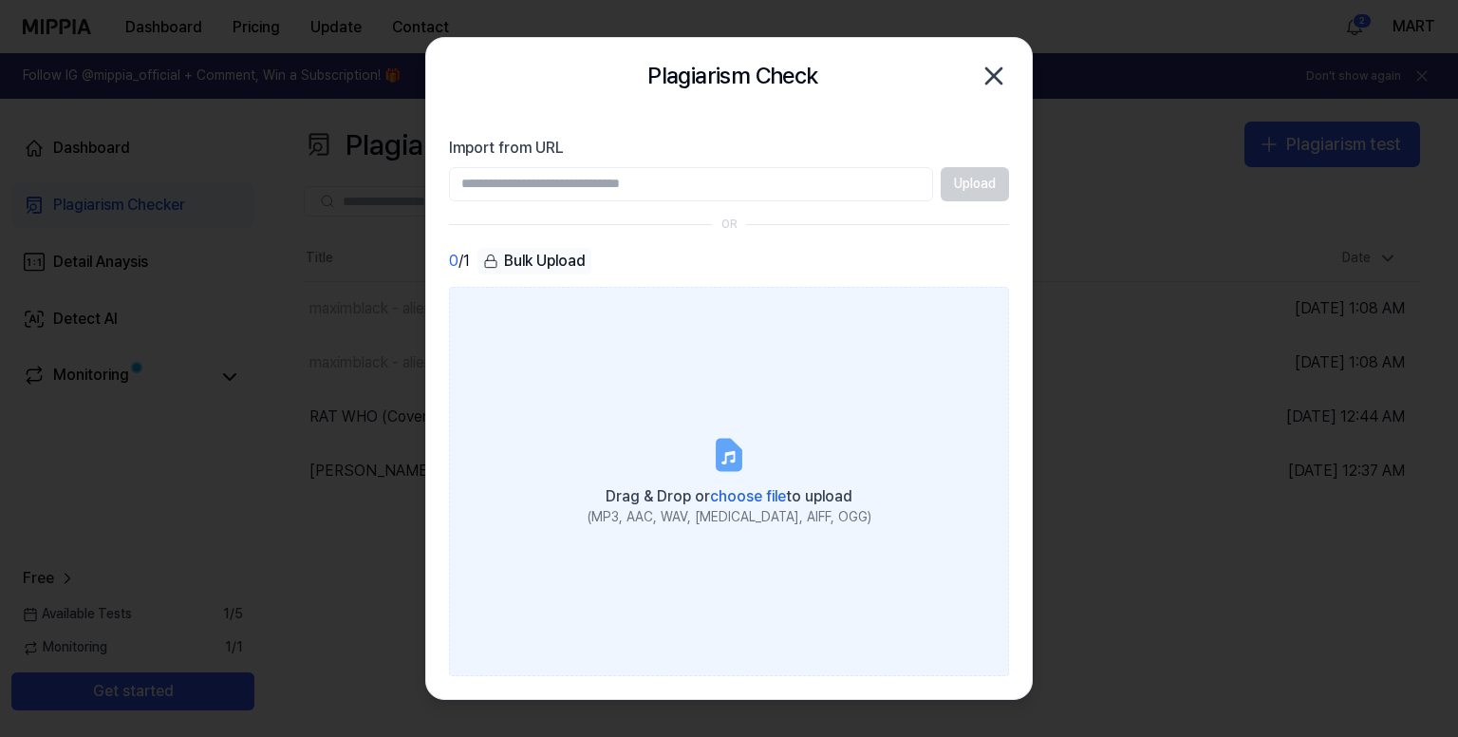
click at [700, 430] on label "Drag & Drop or choose file to upload (MP3, AAC, WAV, [MEDICAL_DATA], AIFF, OGG)" at bounding box center [729, 482] width 560 height 390
click at [0, 0] on input "Drag & Drop or choose file to upload (MP3, AAC, WAV, [MEDICAL_DATA], AIFF, OGG)" at bounding box center [0, 0] width 0 height 0
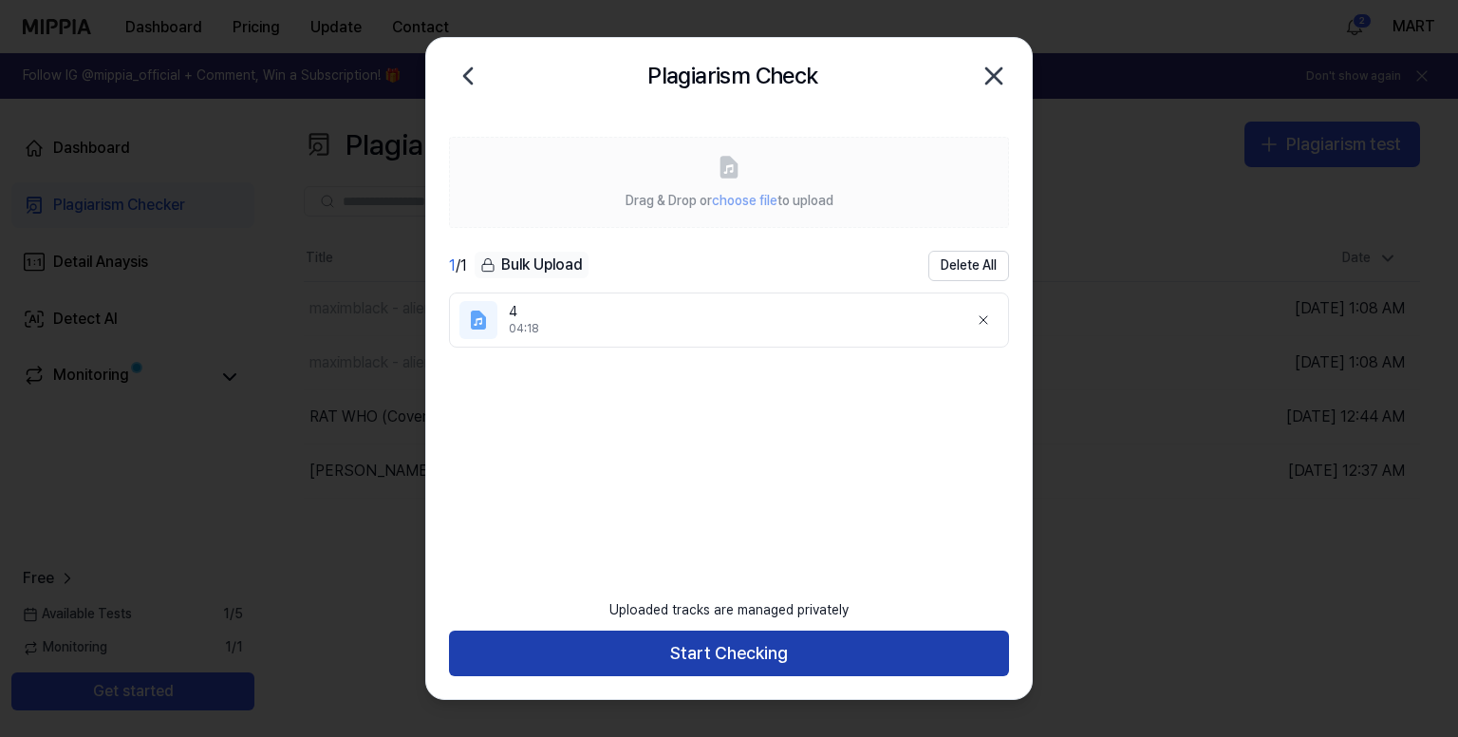
click at [748, 652] on button "Start Checking" at bounding box center [729, 653] width 560 height 46
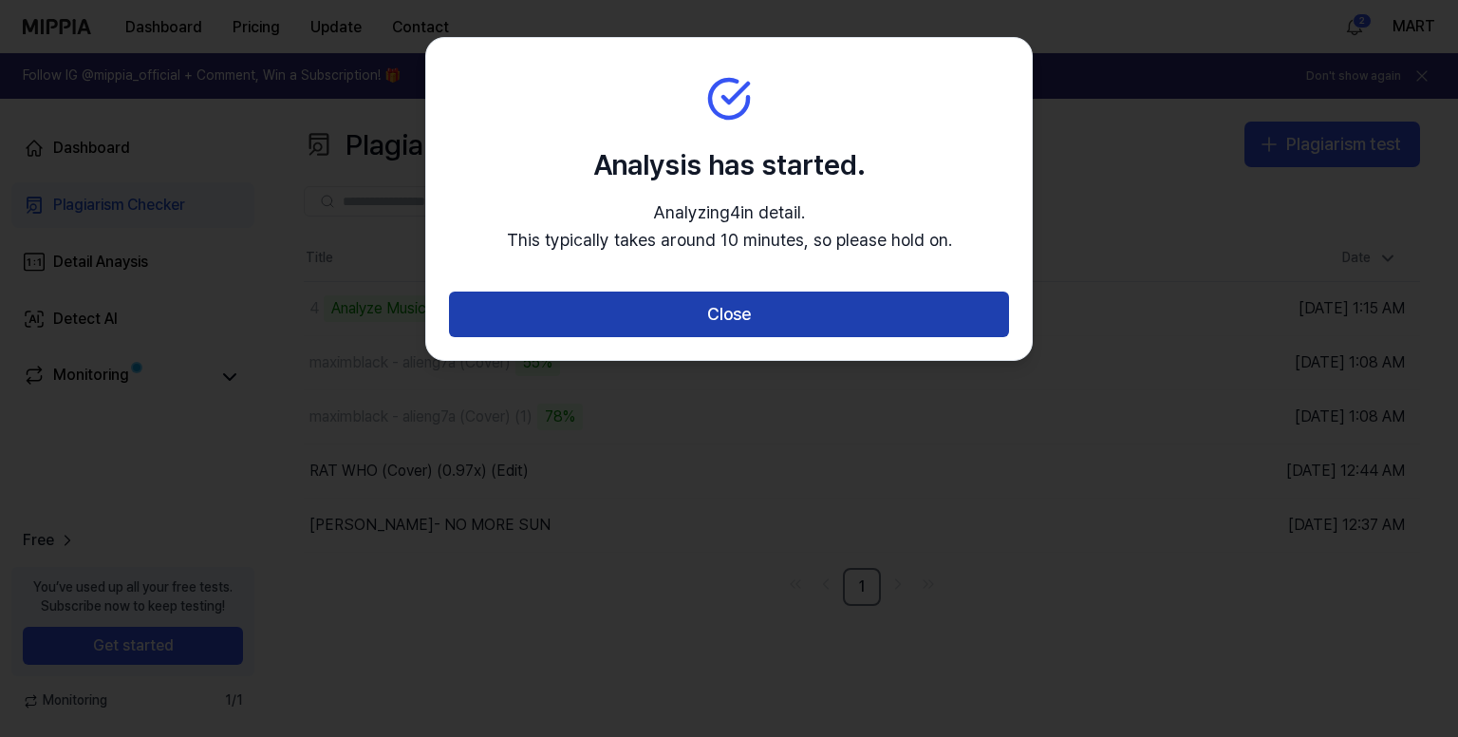
click at [673, 316] on button "Close" at bounding box center [729, 314] width 560 height 46
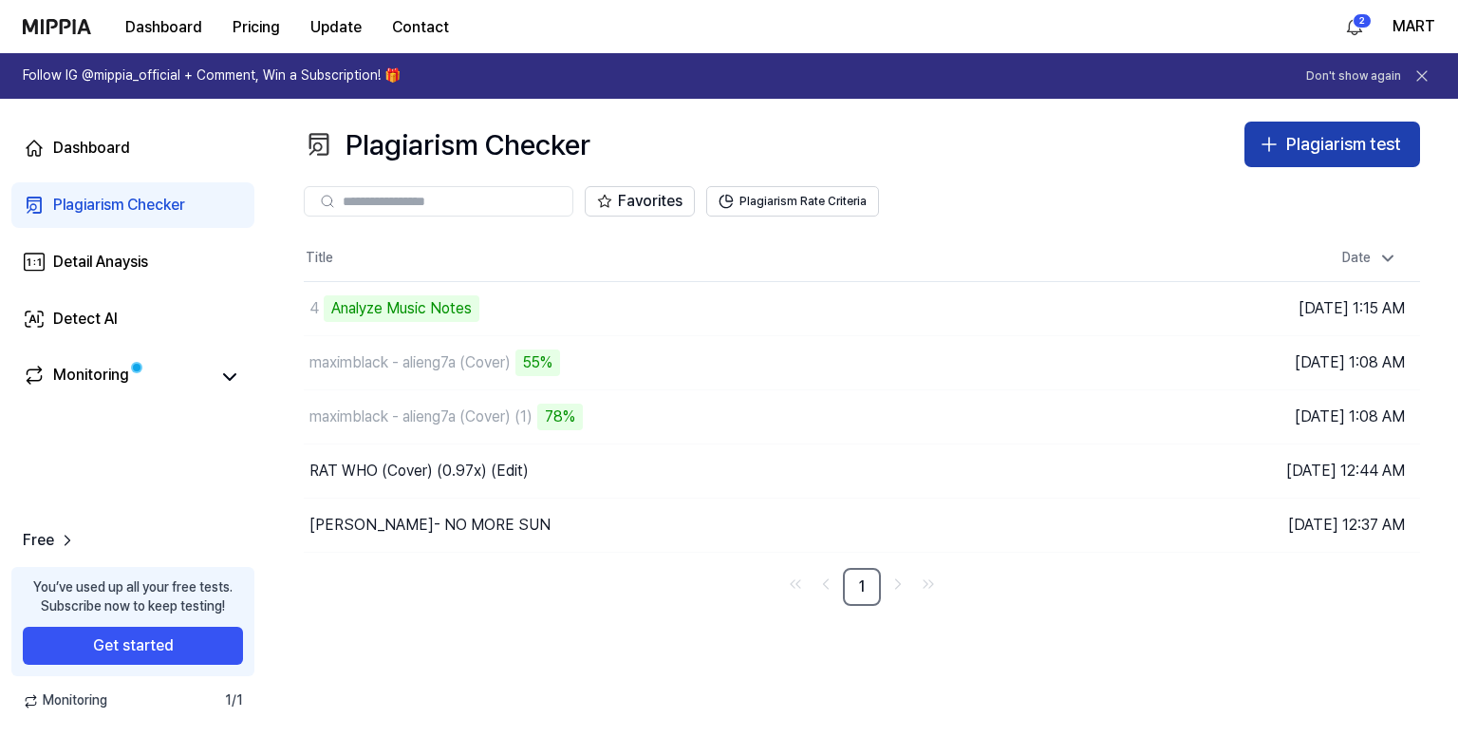
click at [1337, 139] on div "Plagiarism test" at bounding box center [1343, 145] width 115 height 28
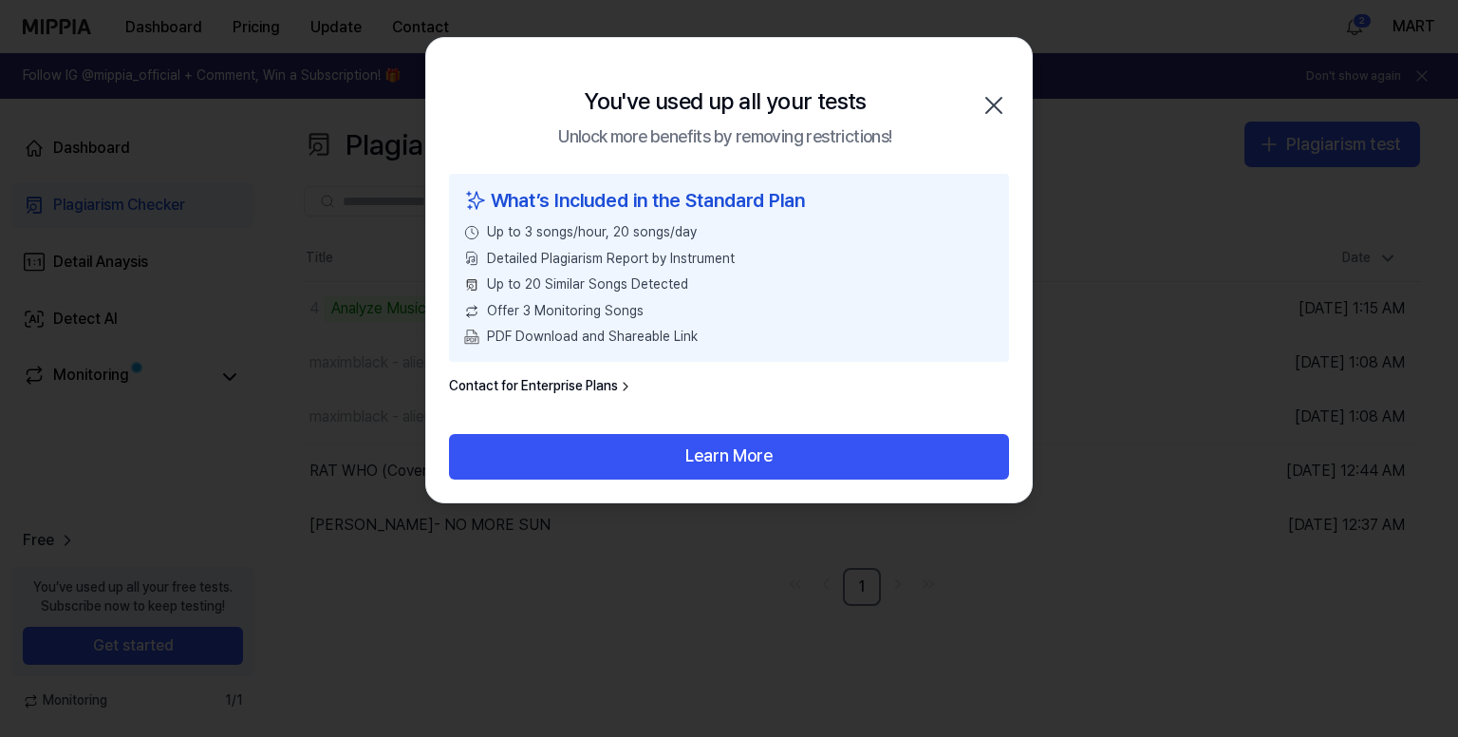
click at [991, 107] on icon "button" at bounding box center [993, 105] width 15 height 15
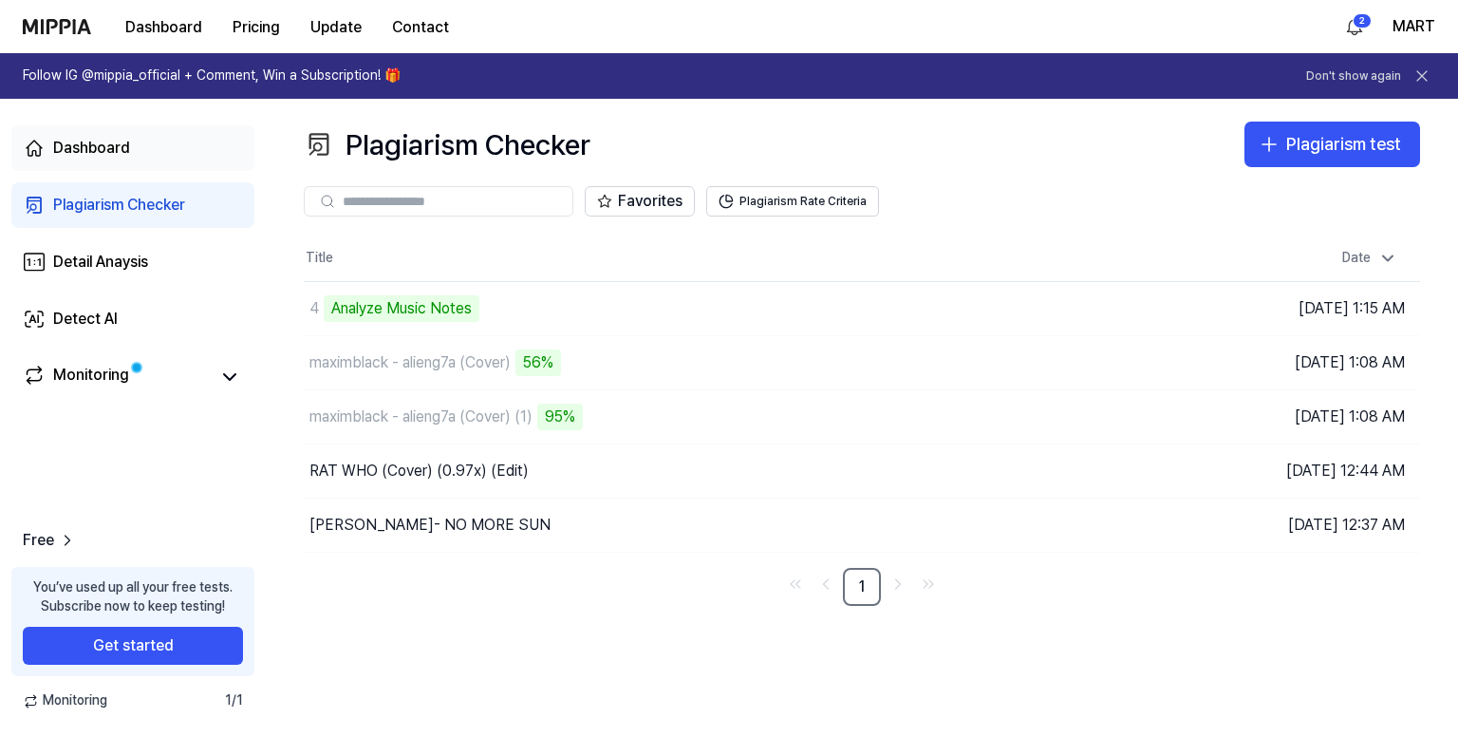
click at [129, 139] on link "Dashboard" at bounding box center [132, 148] width 243 height 46
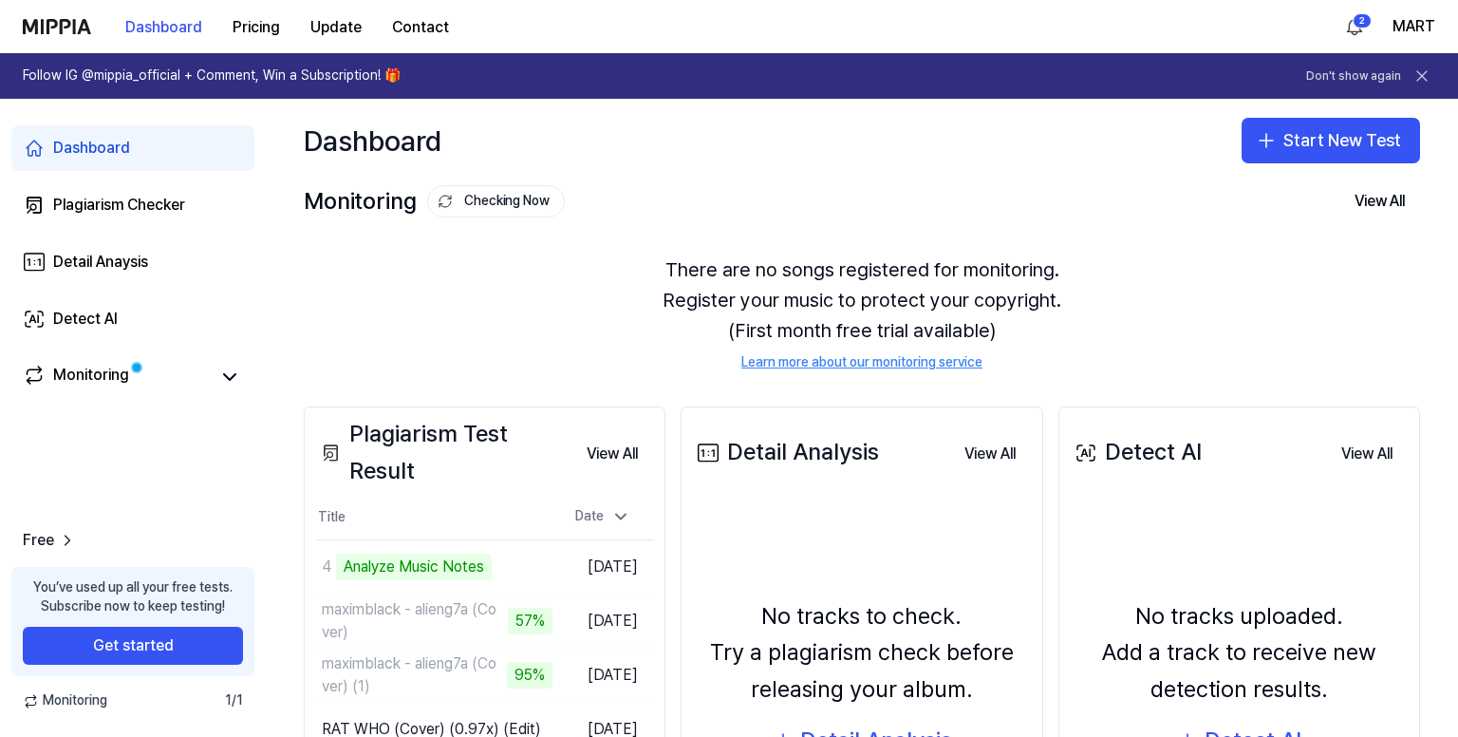
scroll to position [225, 0]
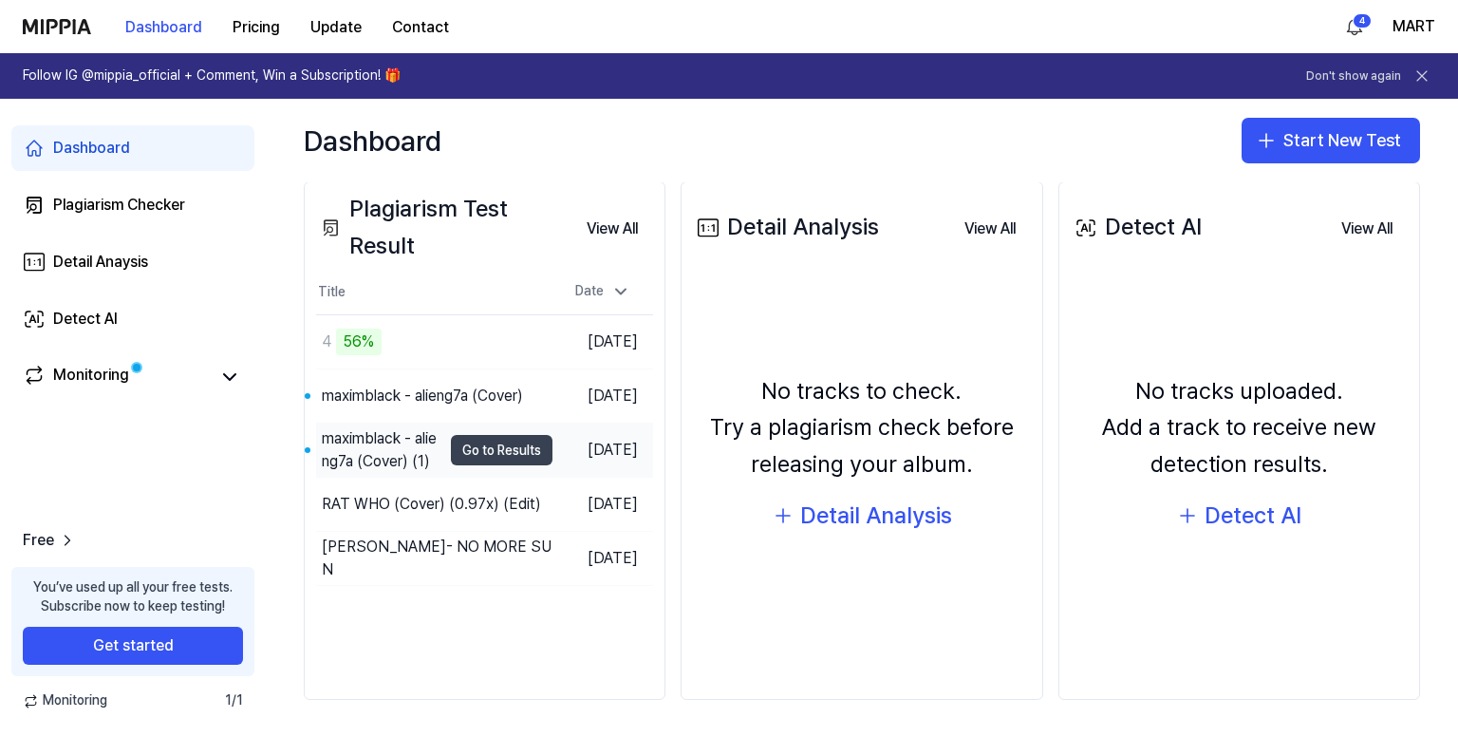
click at [499, 460] on button "Go to Results" at bounding box center [502, 450] width 102 height 30
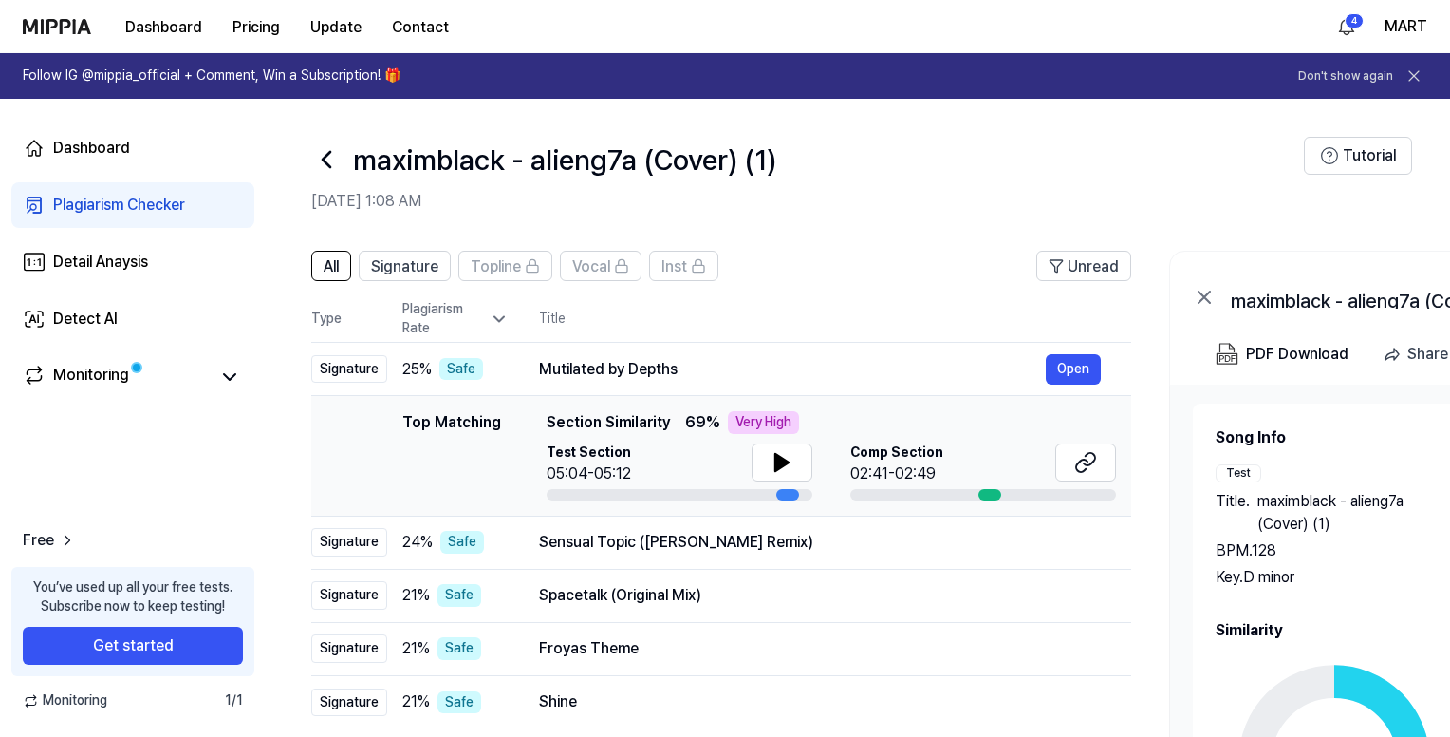
click at [1329, 627] on h2 "Similarity" at bounding box center [1475, 630] width 519 height 23
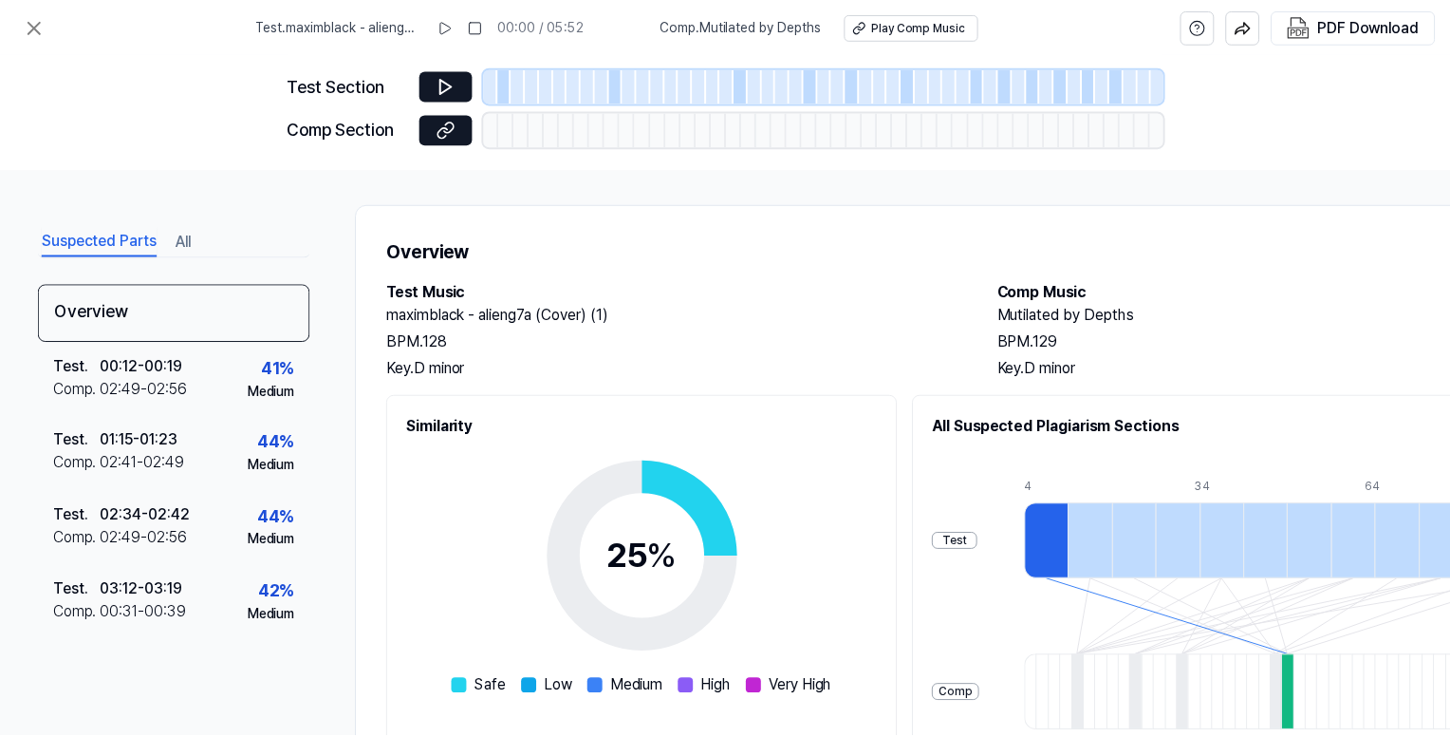
scroll to position [0, 0]
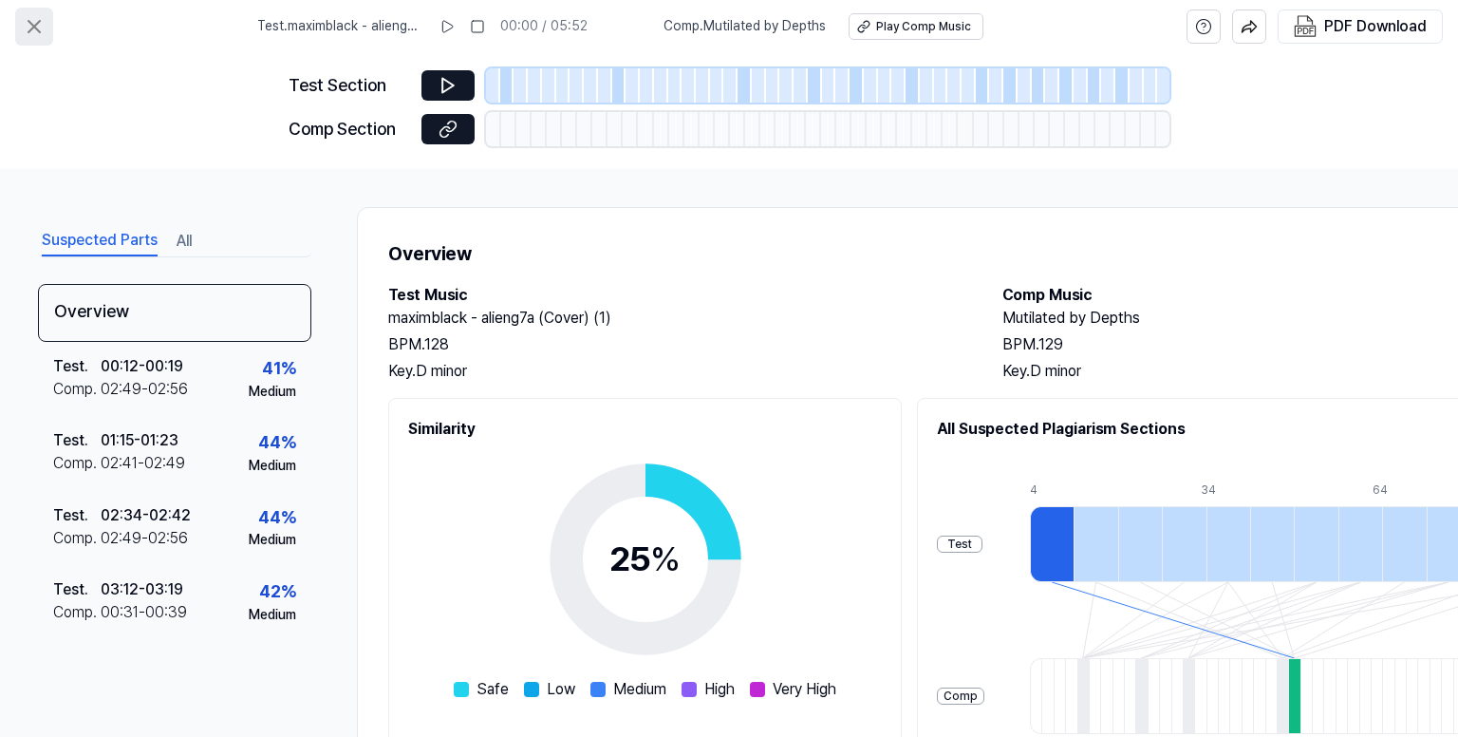
click at [27, 24] on icon at bounding box center [34, 26] width 23 height 23
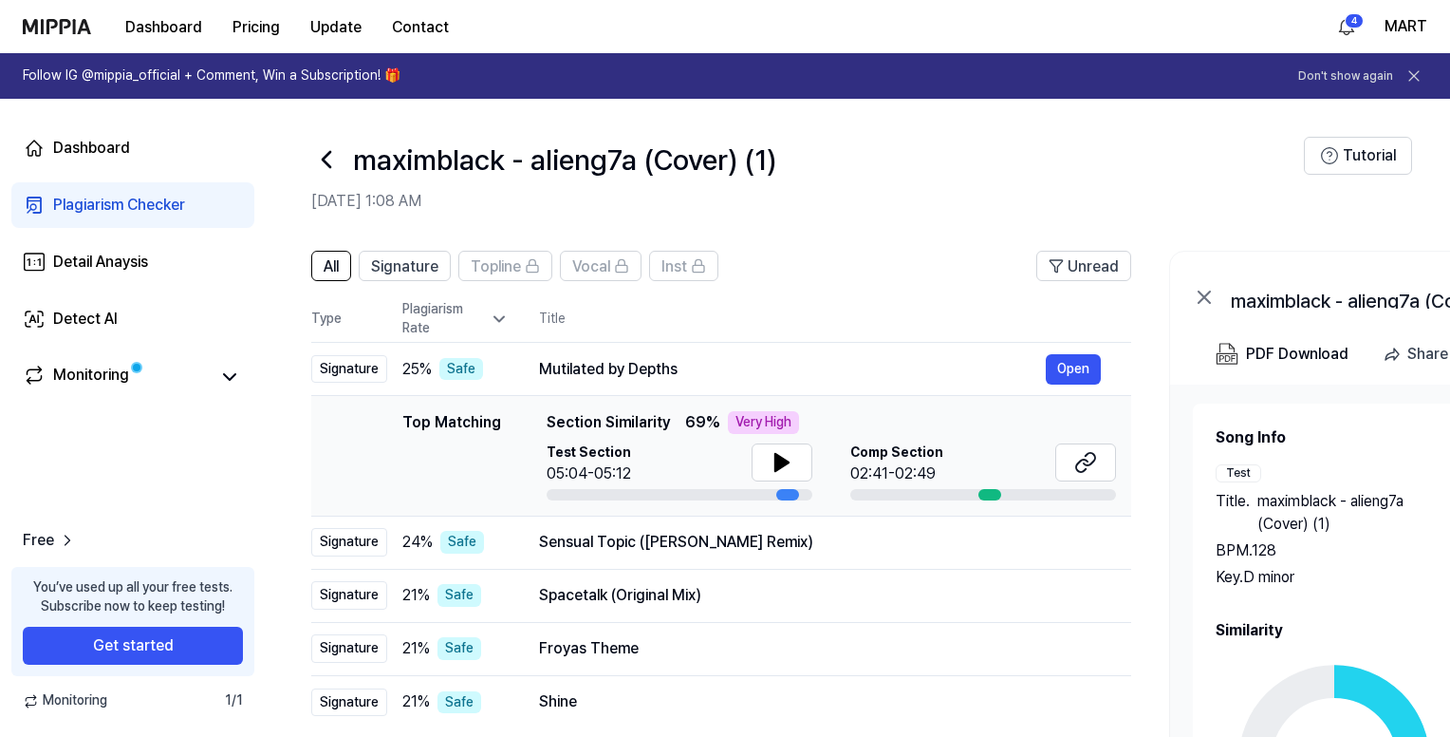
click at [321, 164] on icon at bounding box center [326, 159] width 30 height 30
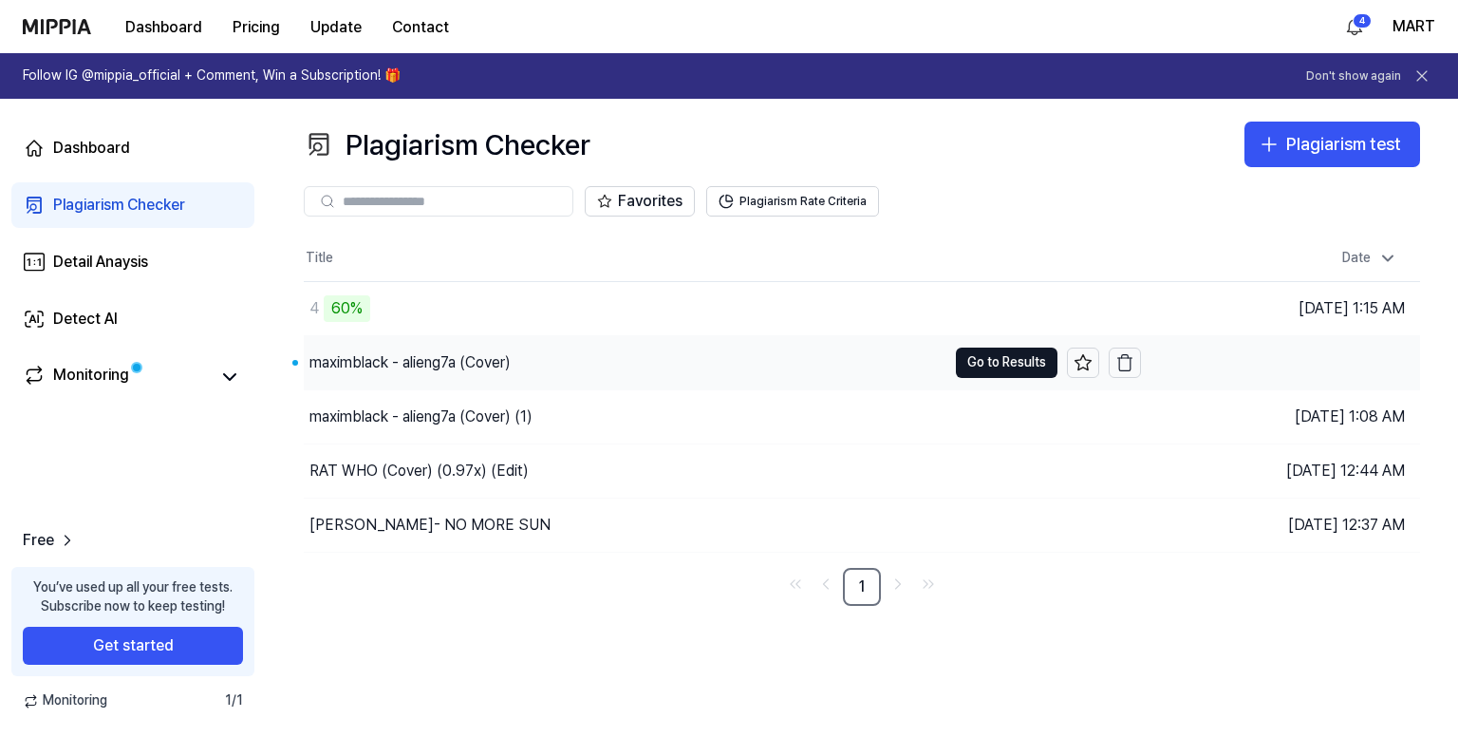
click at [661, 344] on div "maximblack - alieng7a (Cover)" at bounding box center [625, 362] width 643 height 53
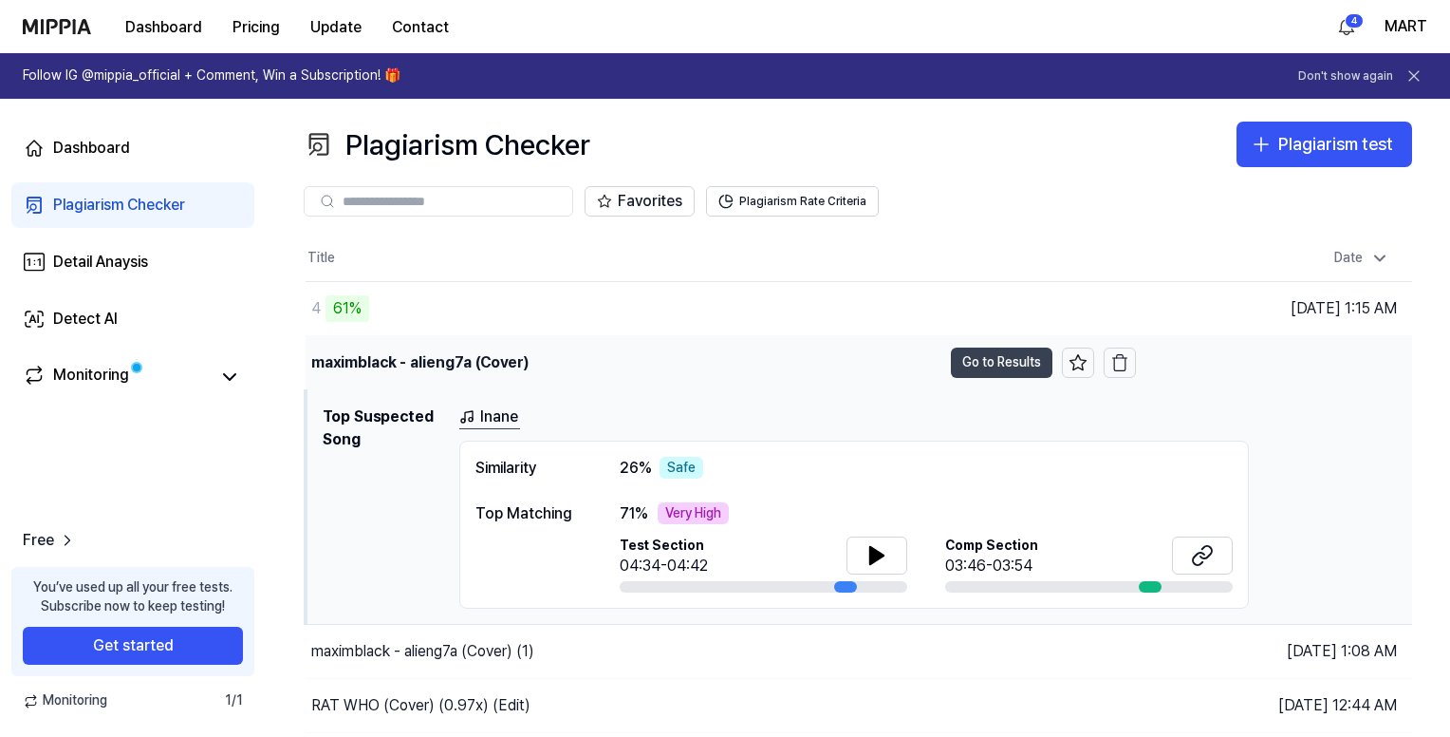
click at [1024, 357] on button "Go to Results" at bounding box center [1002, 362] width 102 height 30
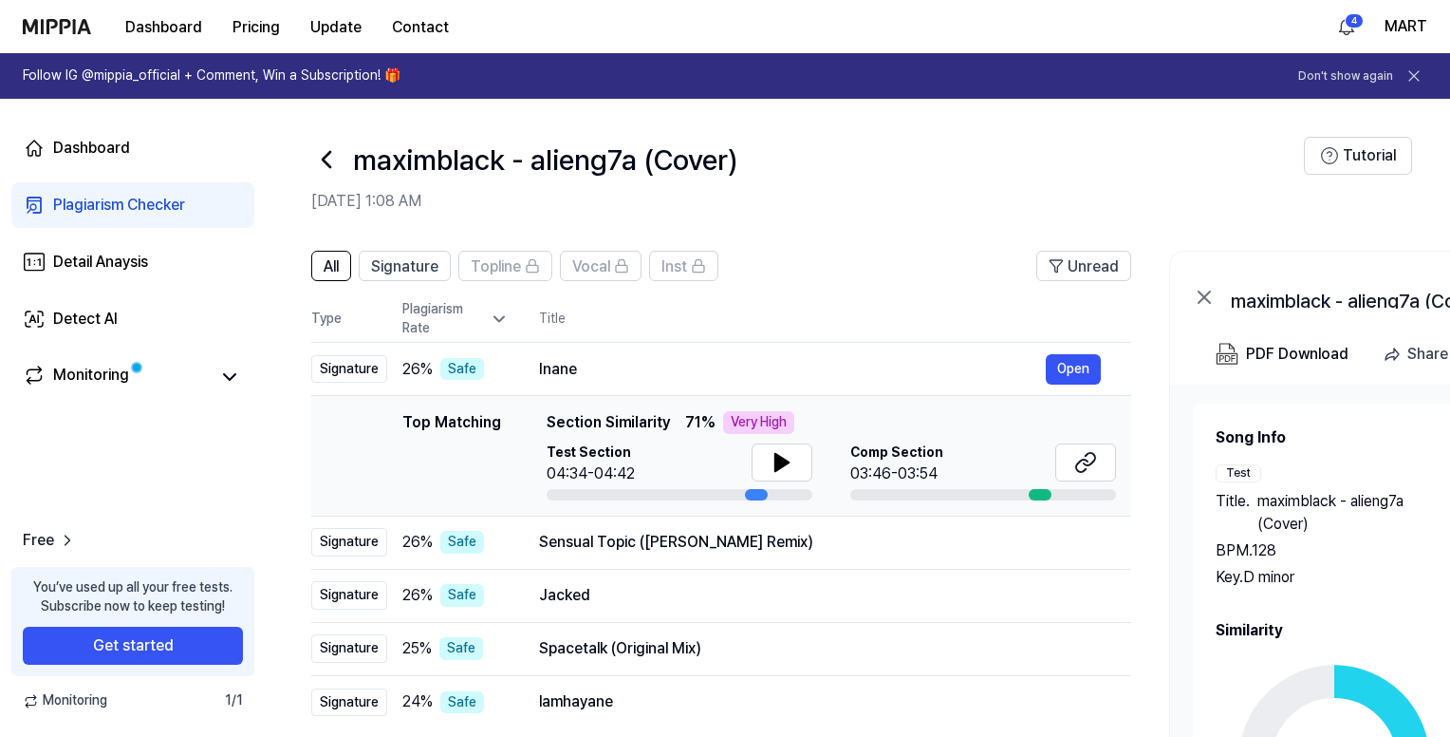
click at [1318, 616] on div "Song Info Test Title . maximblack - alieng7a (Cover) BPM. 128 Key. D minor Comp…" at bounding box center [1476, 698] width 520 height 544
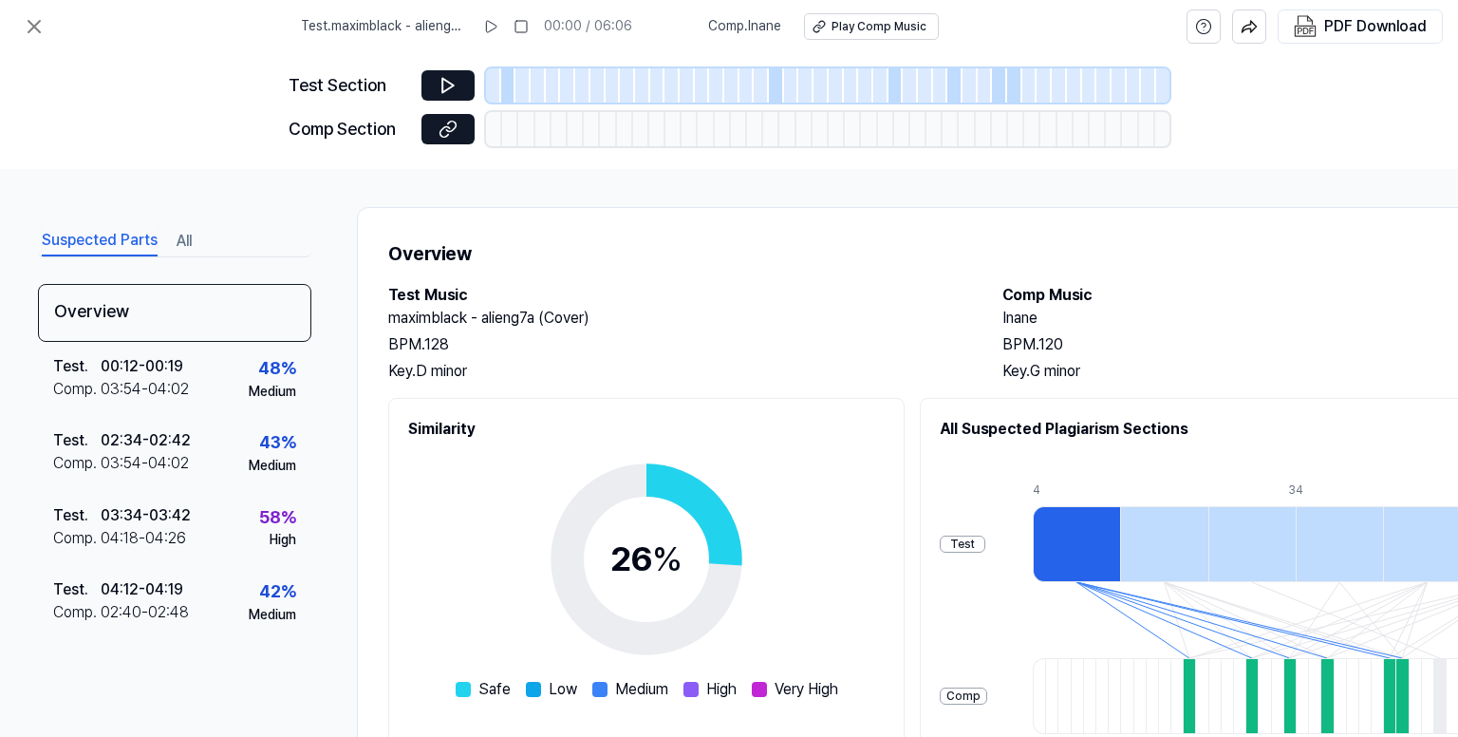
scroll to position [276, 0]
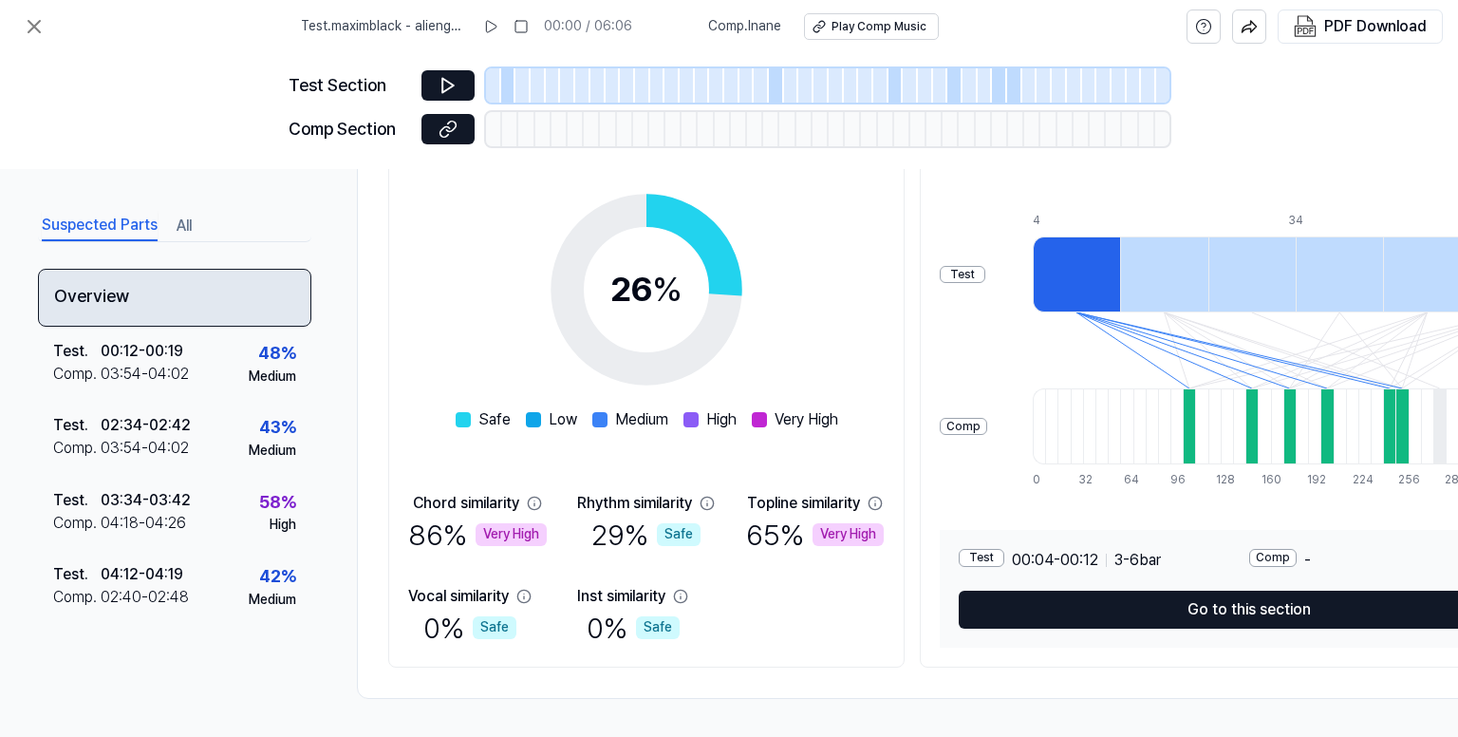
click at [122, 286] on div "Overview" at bounding box center [174, 298] width 273 height 58
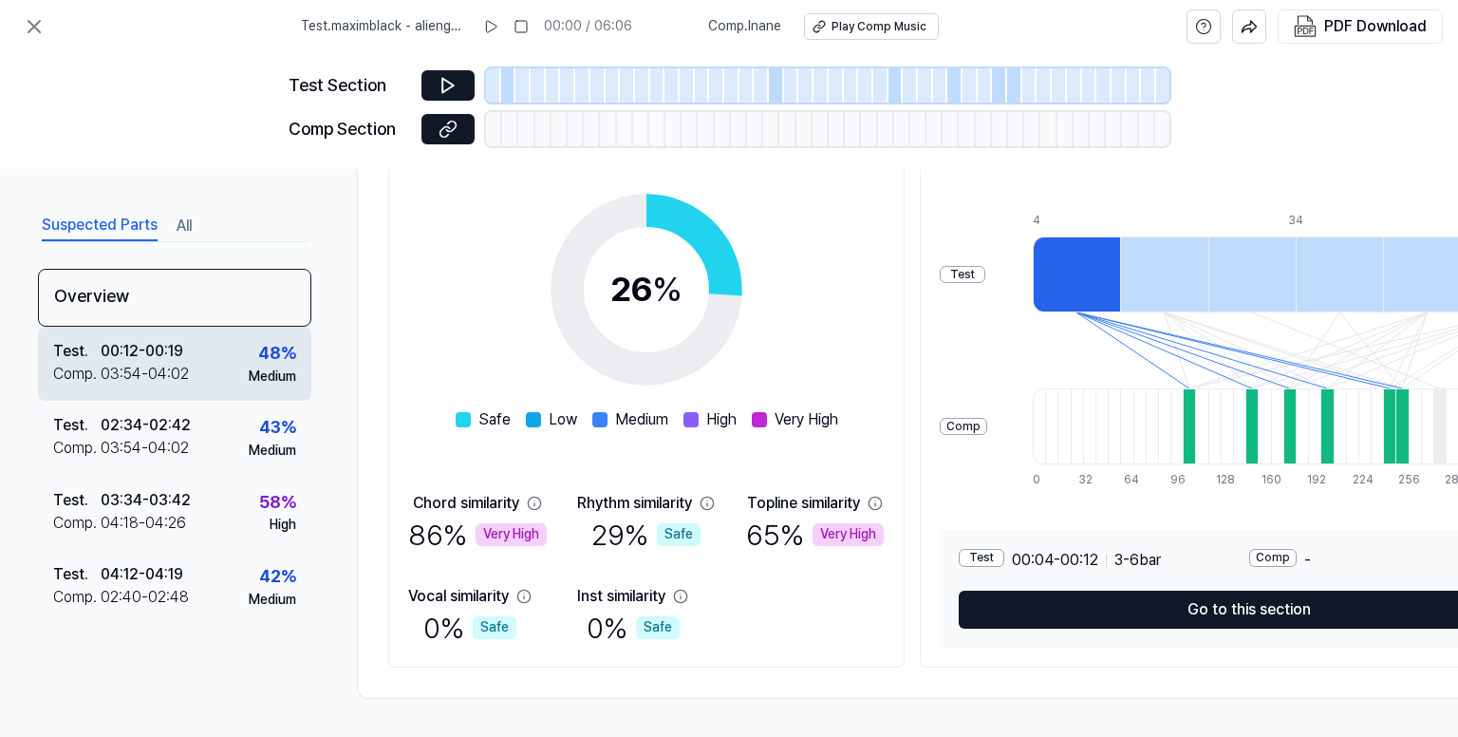
click at [204, 356] on div "Test . 00:12 - 00:19 Comp . 03:54 - 04:02 48 % Medium" at bounding box center [174, 364] width 273 height 74
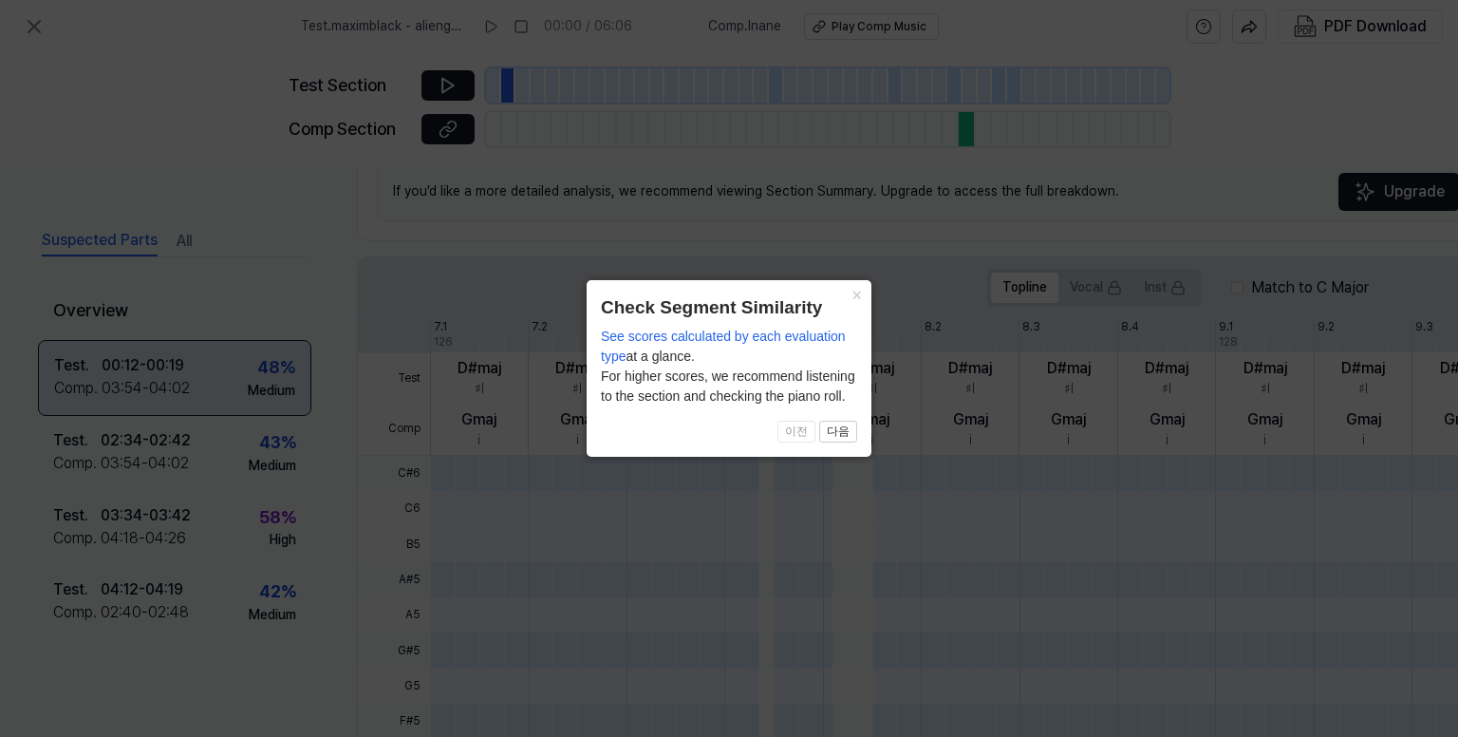
scroll to position [570, 0]
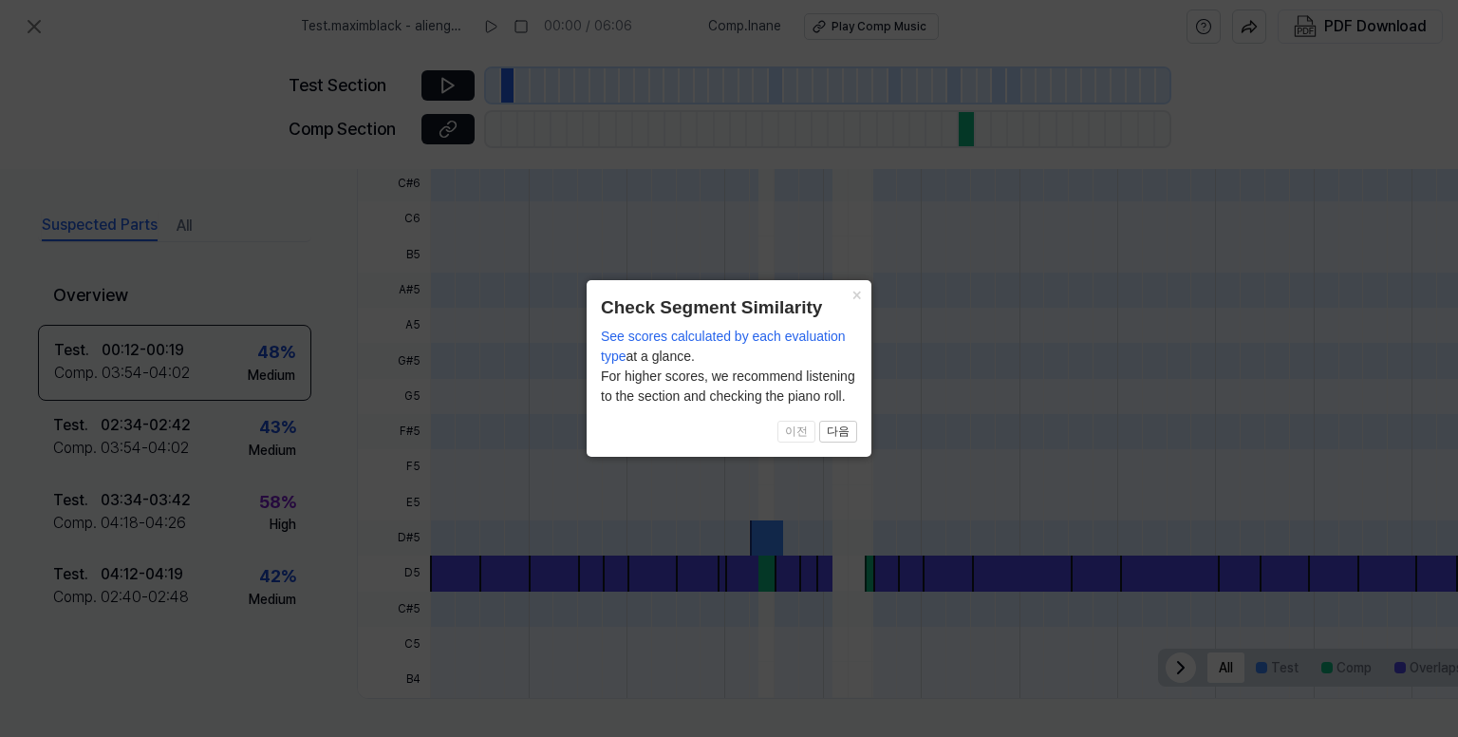
click at [421, 242] on icon at bounding box center [729, 368] width 1458 height 737
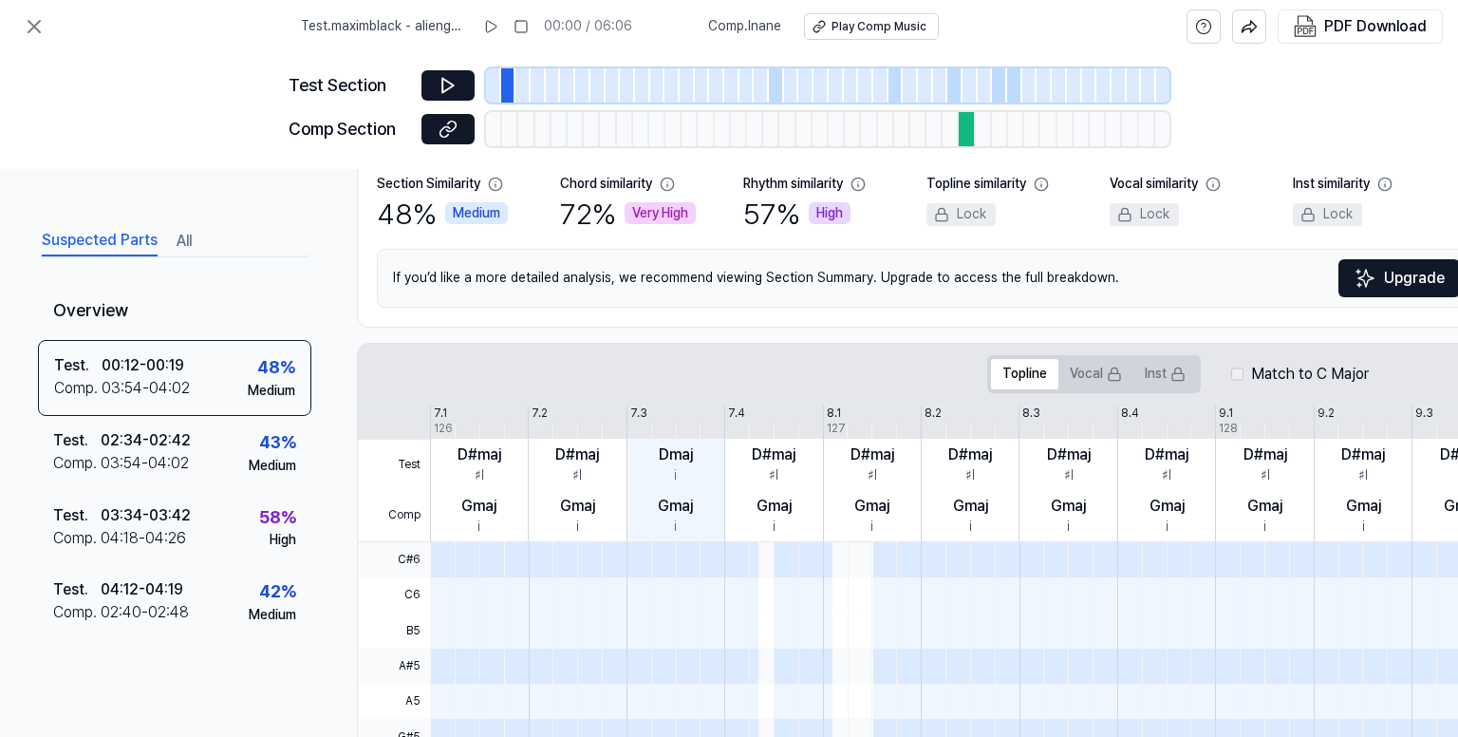
scroll to position [95, 0]
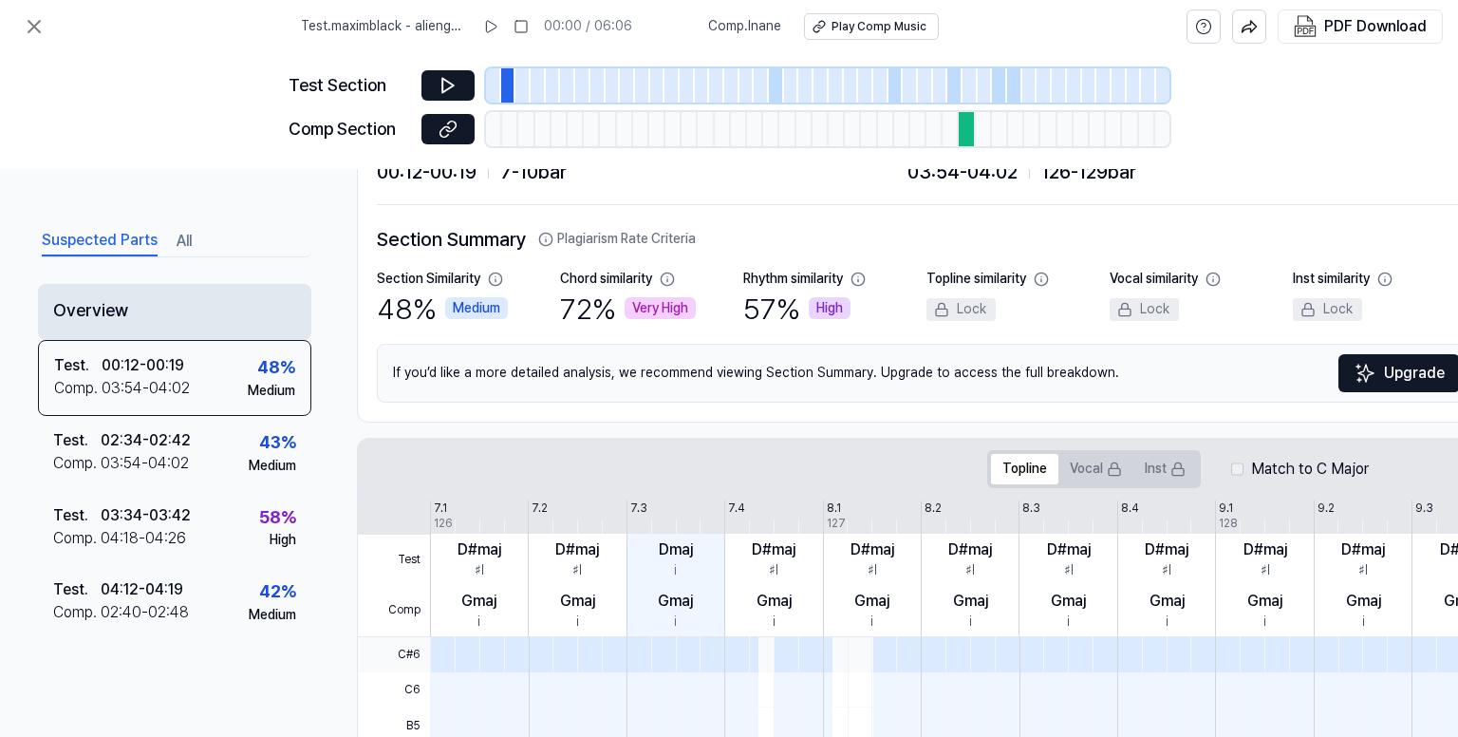
click at [145, 320] on div "Overview" at bounding box center [174, 312] width 273 height 56
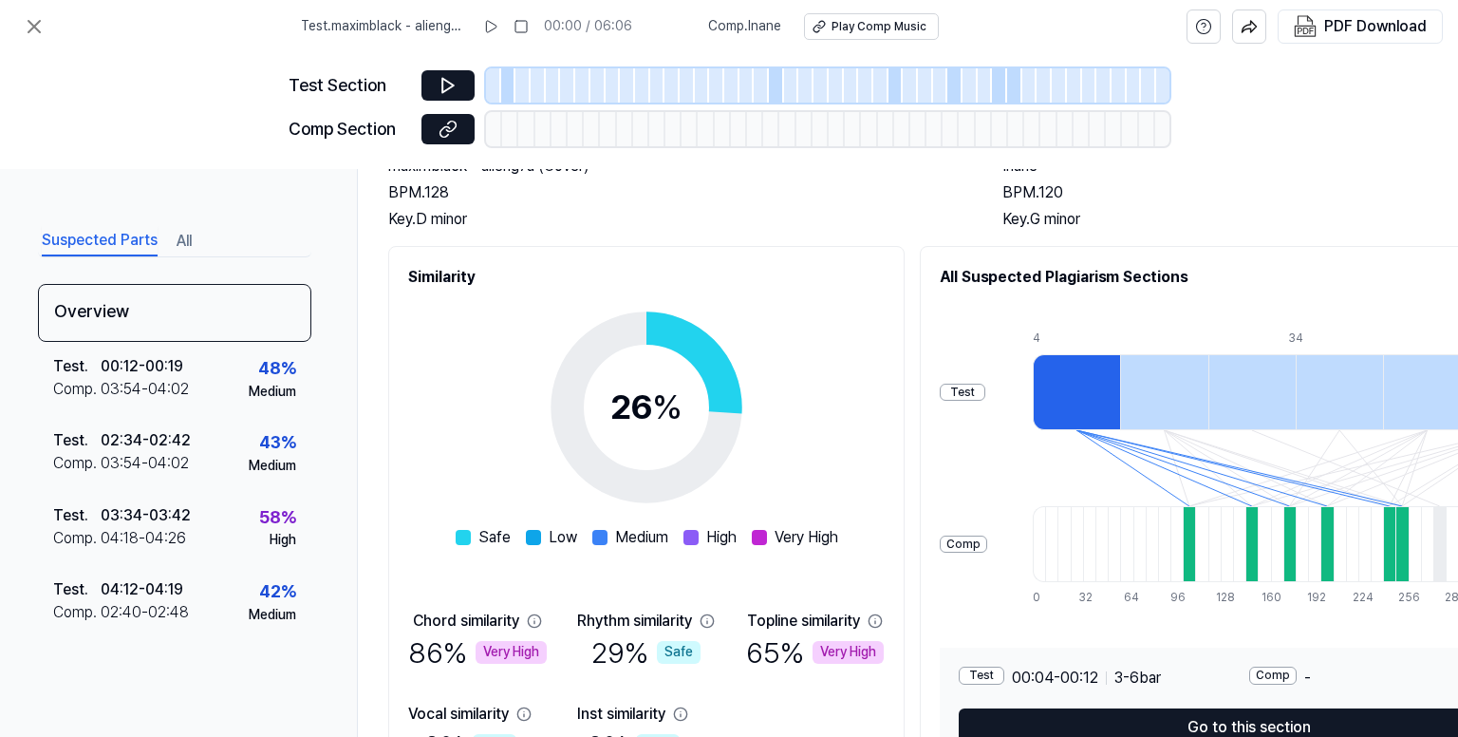
scroll to position [276, 0]
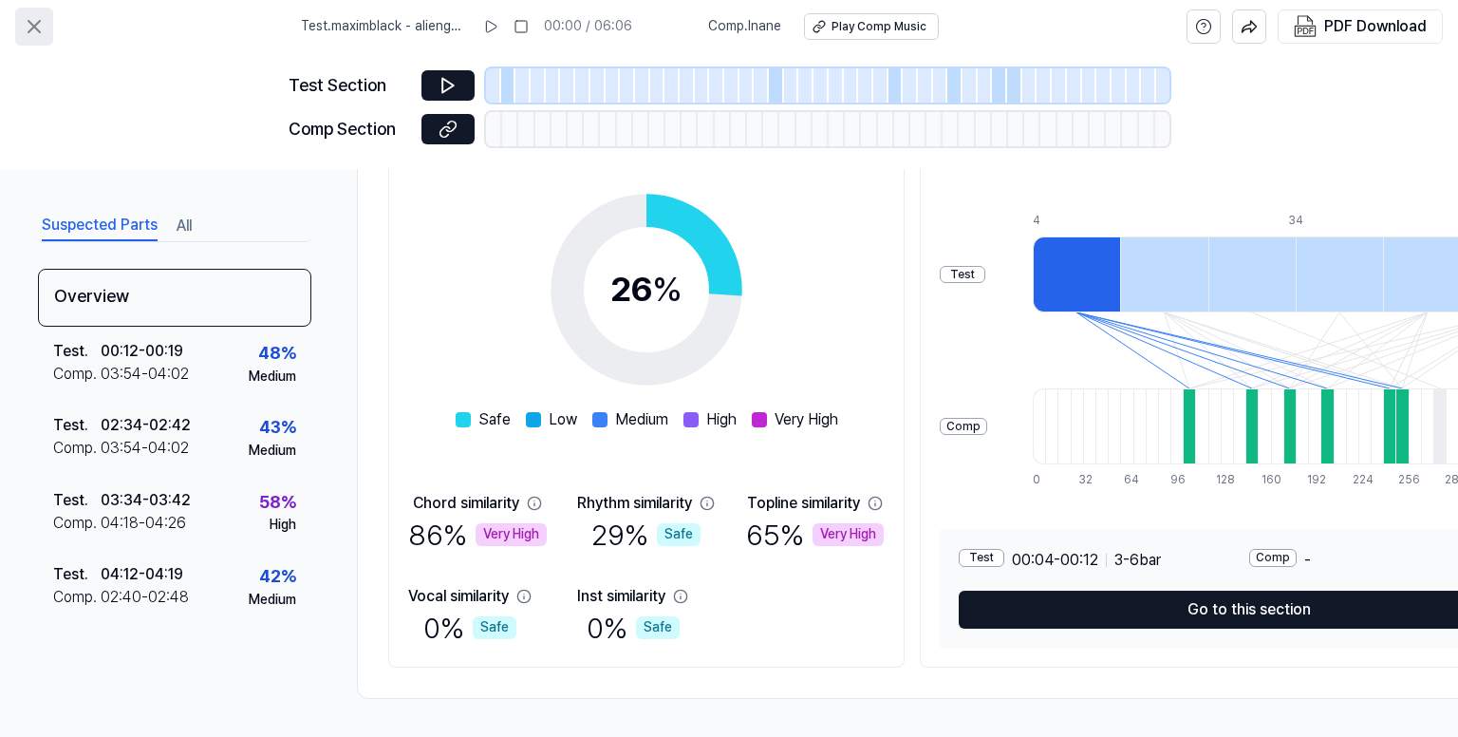
click at [32, 25] on icon at bounding box center [34, 26] width 23 height 23
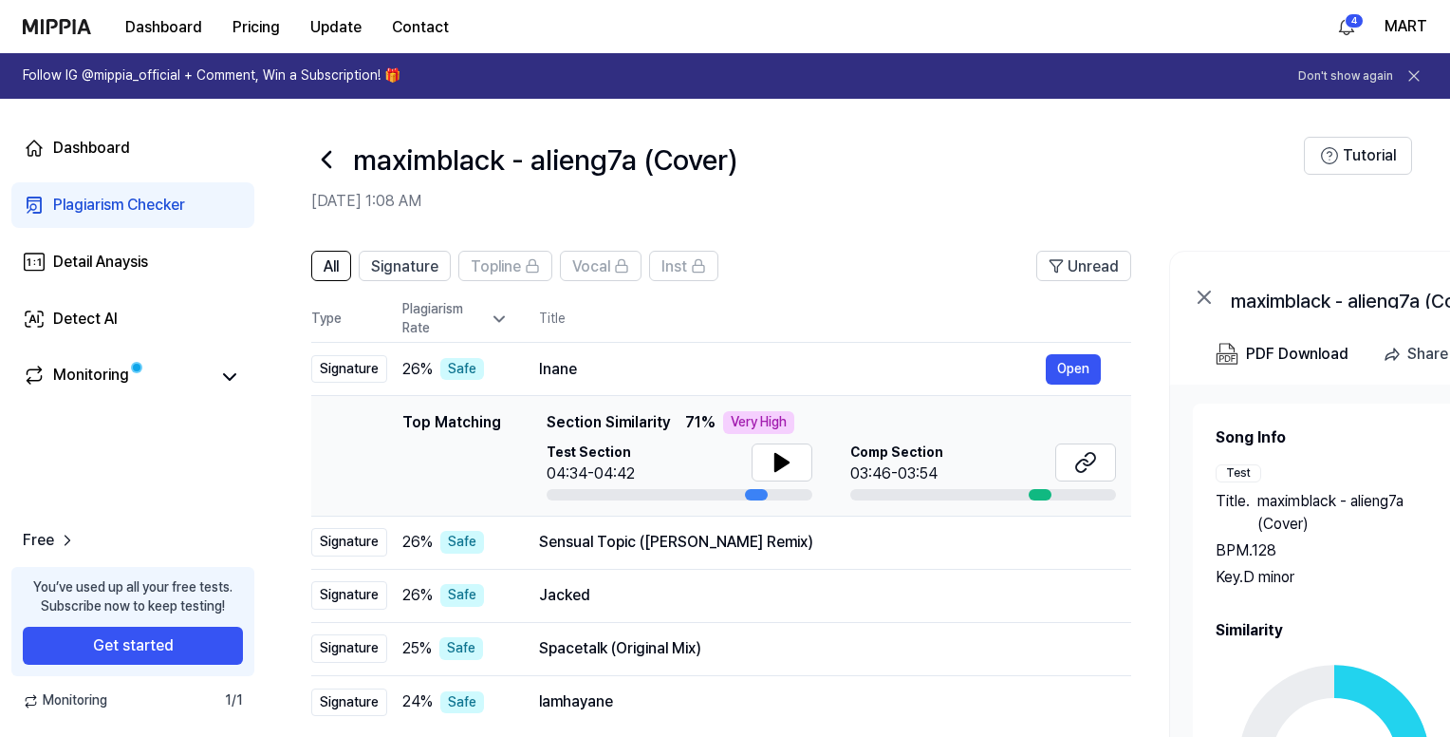
click at [324, 155] on icon at bounding box center [326, 159] width 30 height 30
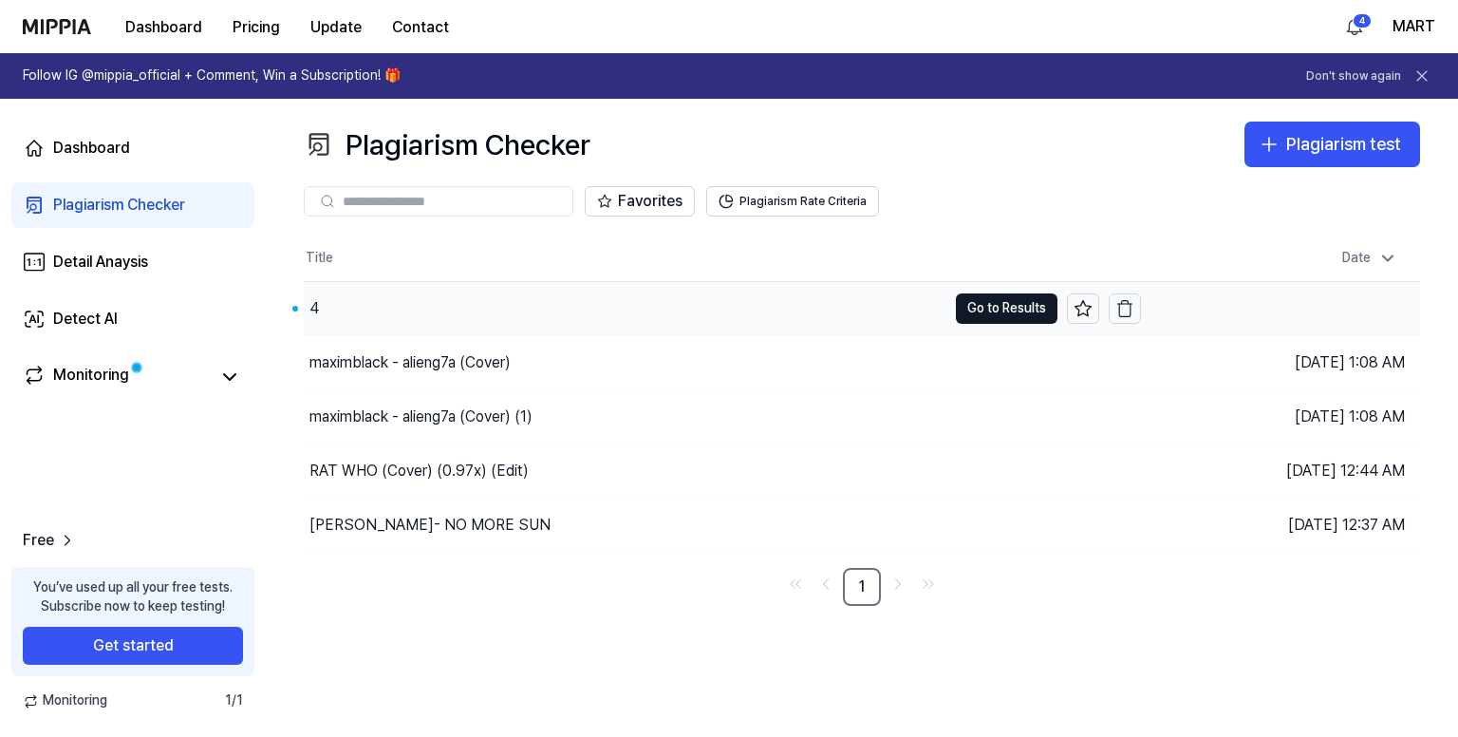
click at [671, 298] on div "4" at bounding box center [625, 308] width 643 height 53
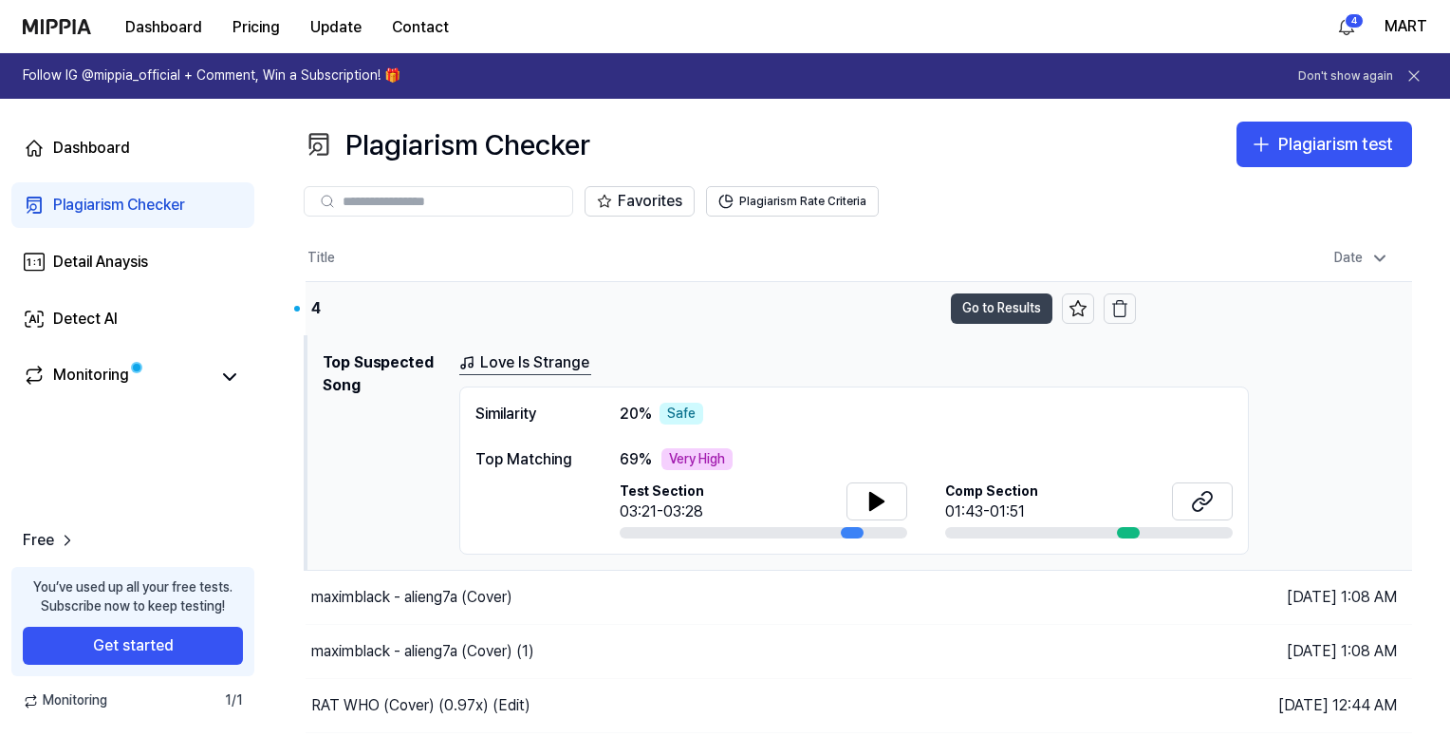
click at [1000, 304] on button "Go to Results" at bounding box center [1002, 308] width 102 height 30
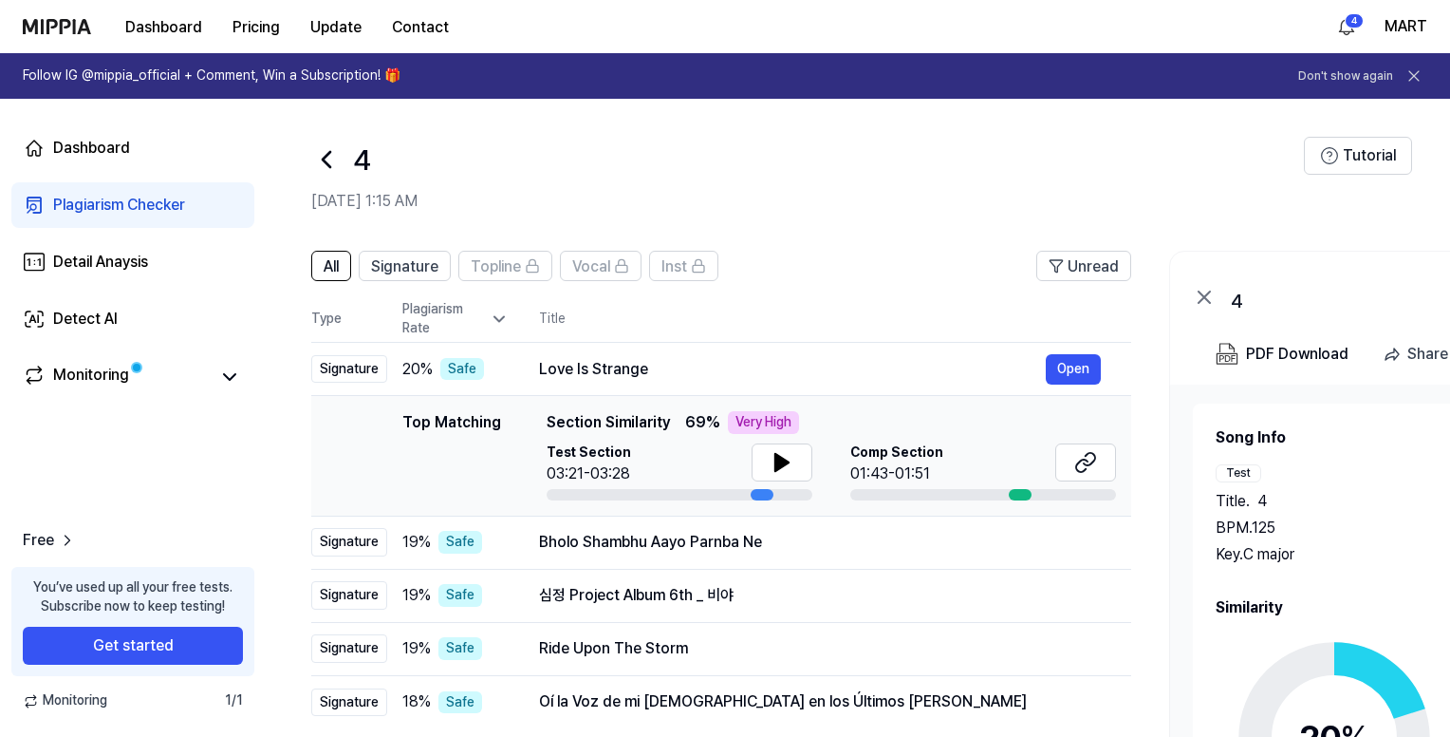
drag, startPoint x: 1325, startPoint y: 671, endPoint x: 1314, endPoint y: 671, distance: 11.4
click at [1325, 669] on circle at bounding box center [1335, 737] width 159 height 159
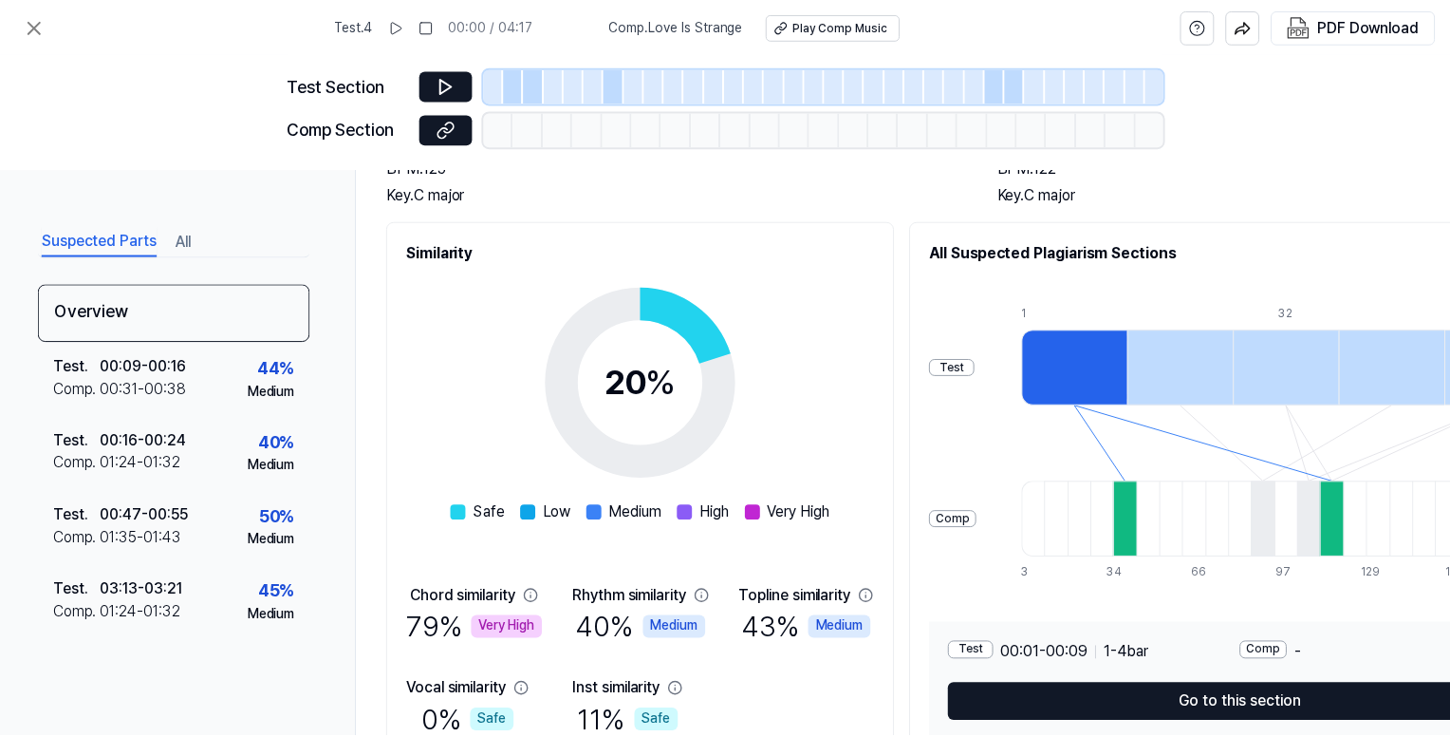
scroll to position [276, 0]
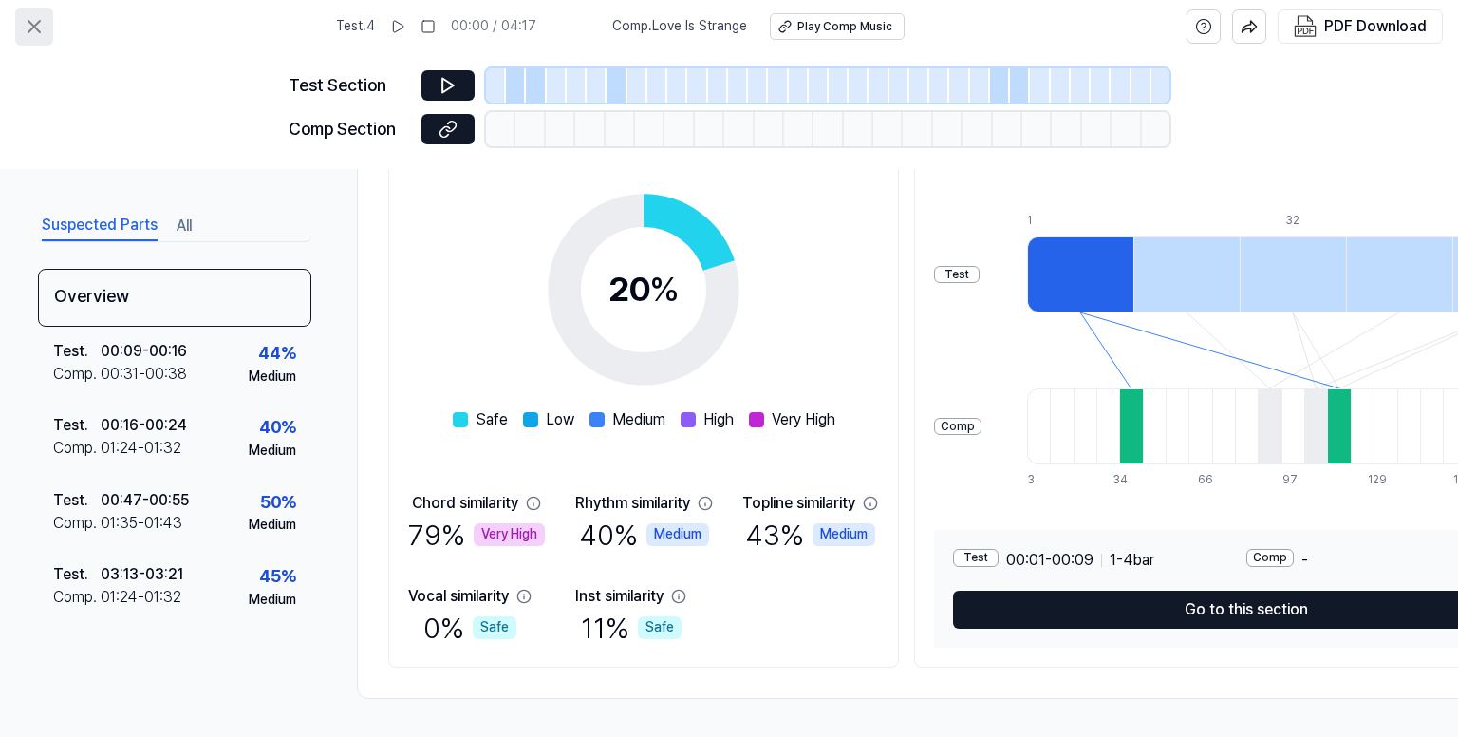
click at [16, 24] on button at bounding box center [34, 27] width 38 height 38
